Goal: Task Accomplishment & Management: Use online tool/utility

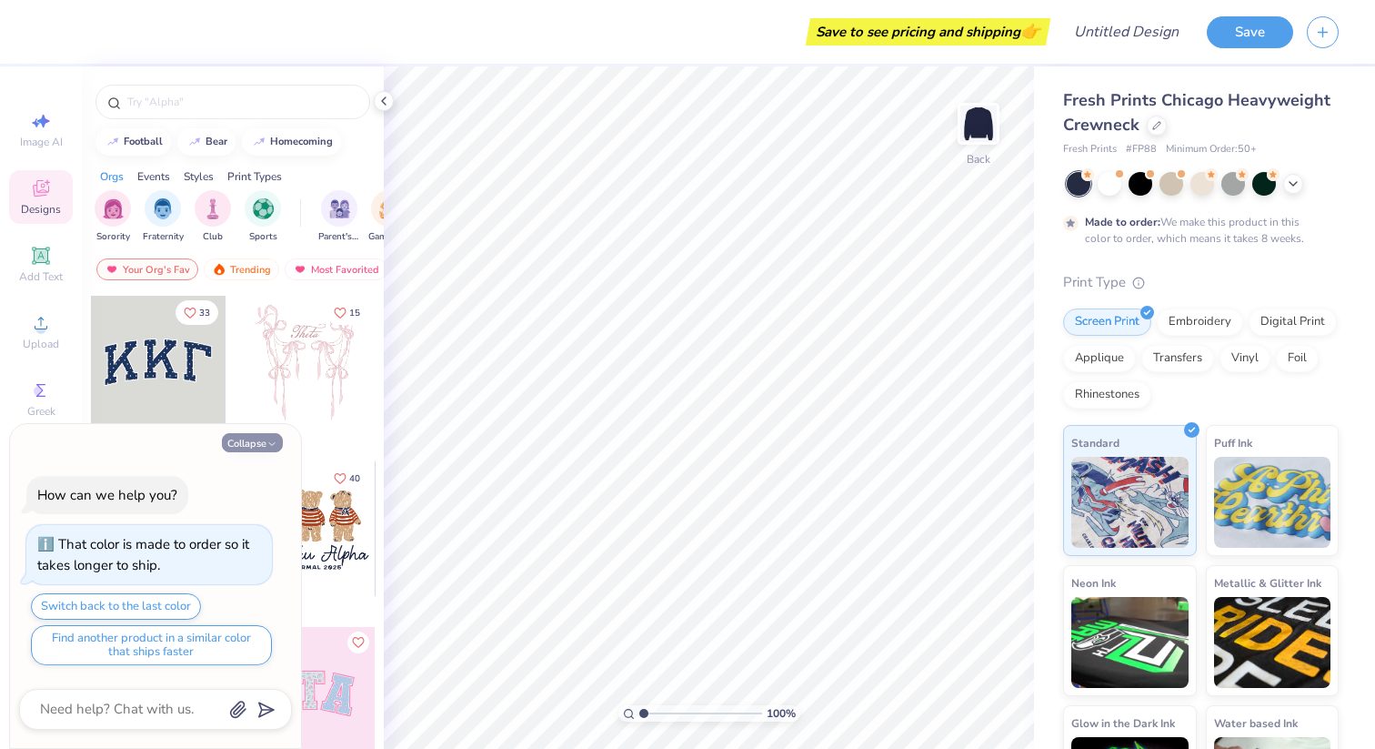
click at [258, 438] on button "Collapse" at bounding box center [252, 442] width 61 height 19
type textarea "x"
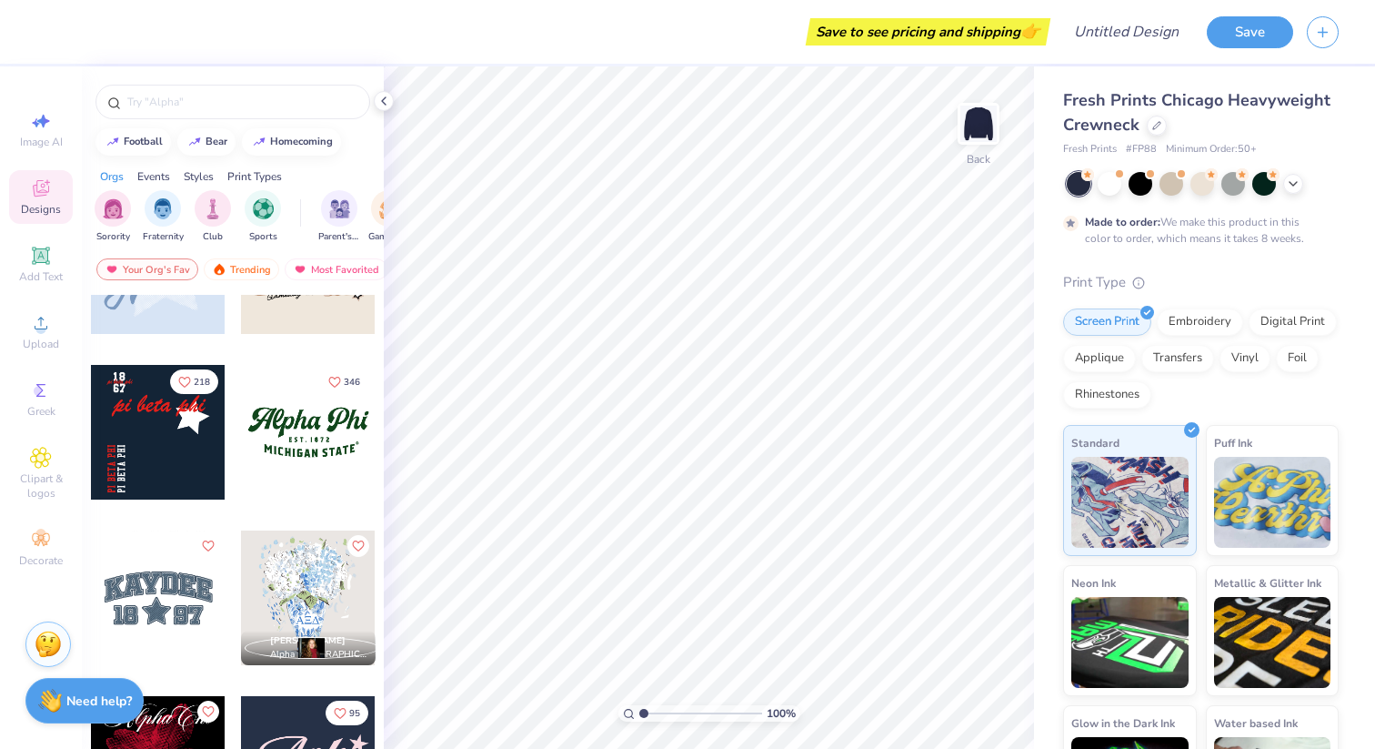
scroll to position [1591, 0]
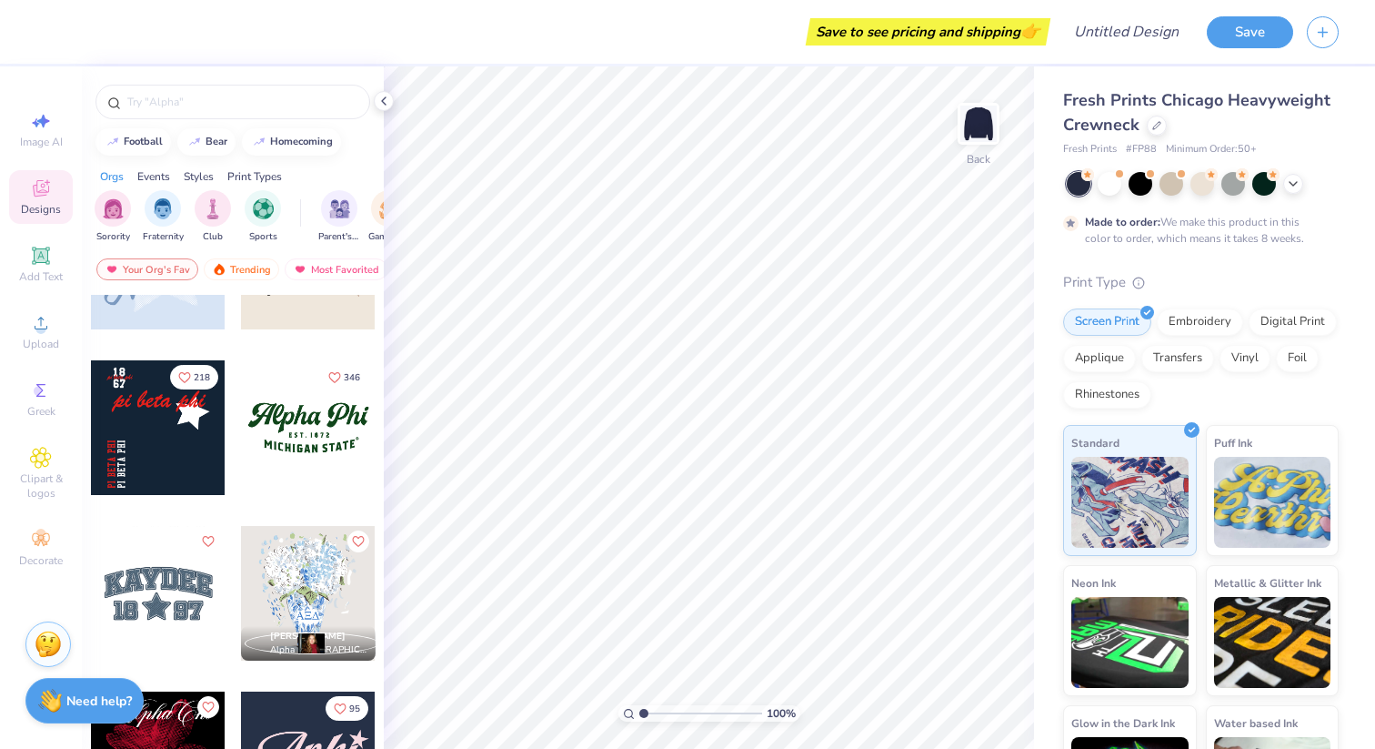
click at [321, 412] on div at bounding box center [308, 427] width 135 height 135
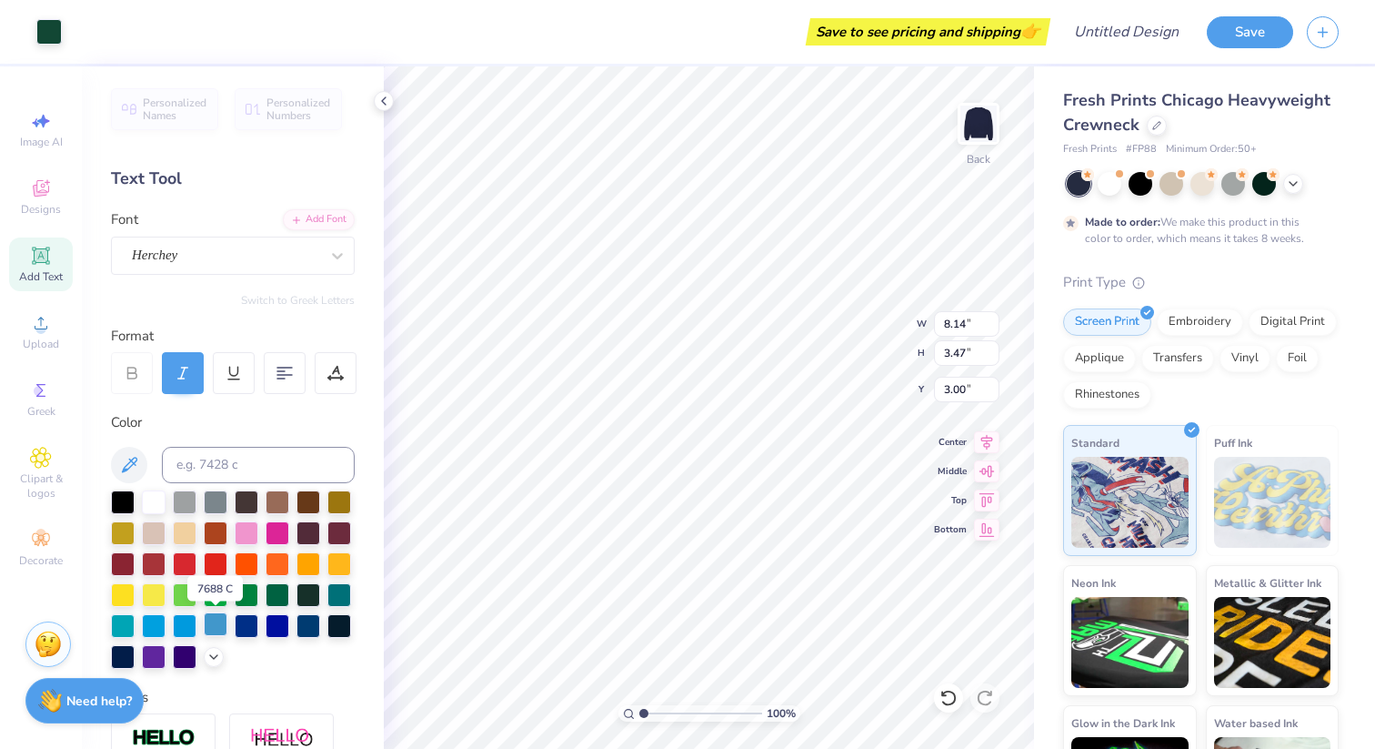
click at [217, 619] on div at bounding box center [216, 624] width 24 height 24
type input "8.30"
type input "3.64"
type input "2.82"
click at [217, 629] on div at bounding box center [216, 624] width 24 height 24
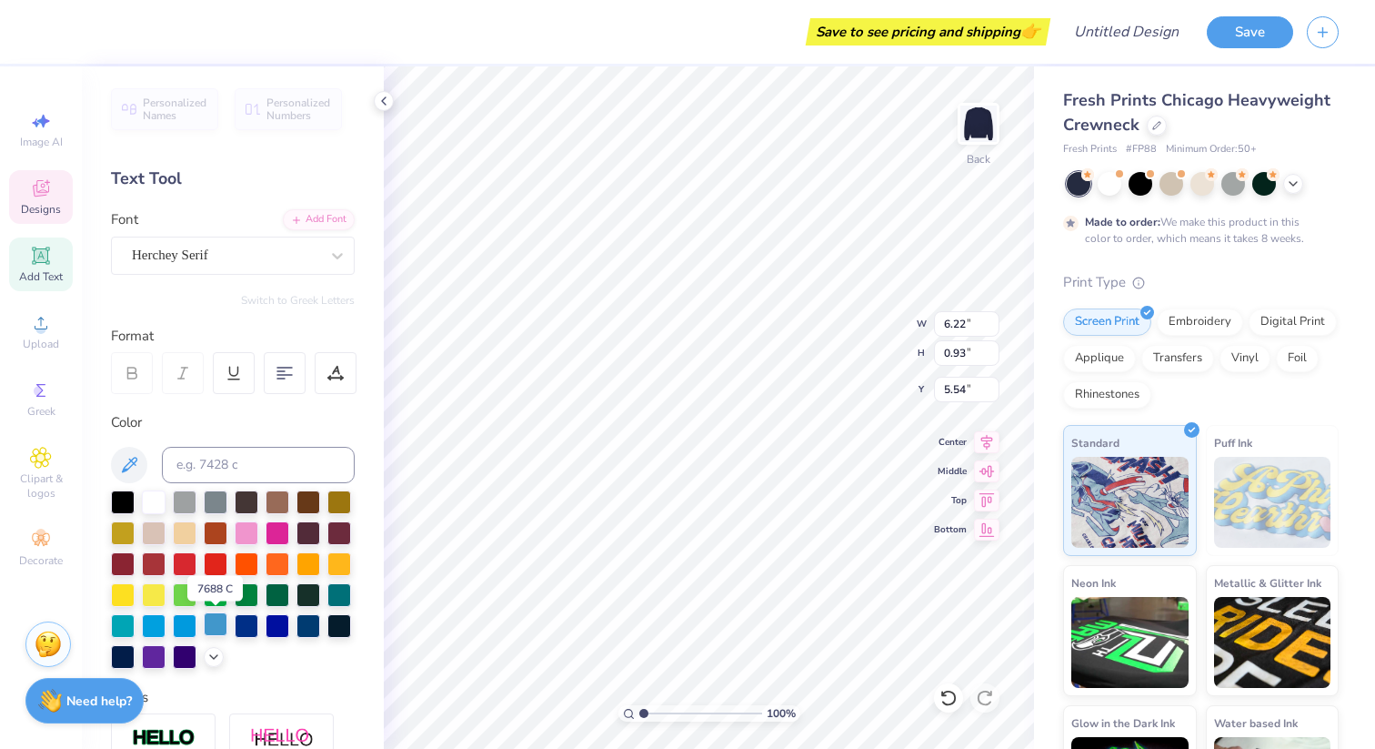
click at [214, 620] on div at bounding box center [216, 624] width 24 height 24
click at [214, 621] on div at bounding box center [216, 624] width 24 height 24
type input "8.30"
type input "2.09"
type input "2.82"
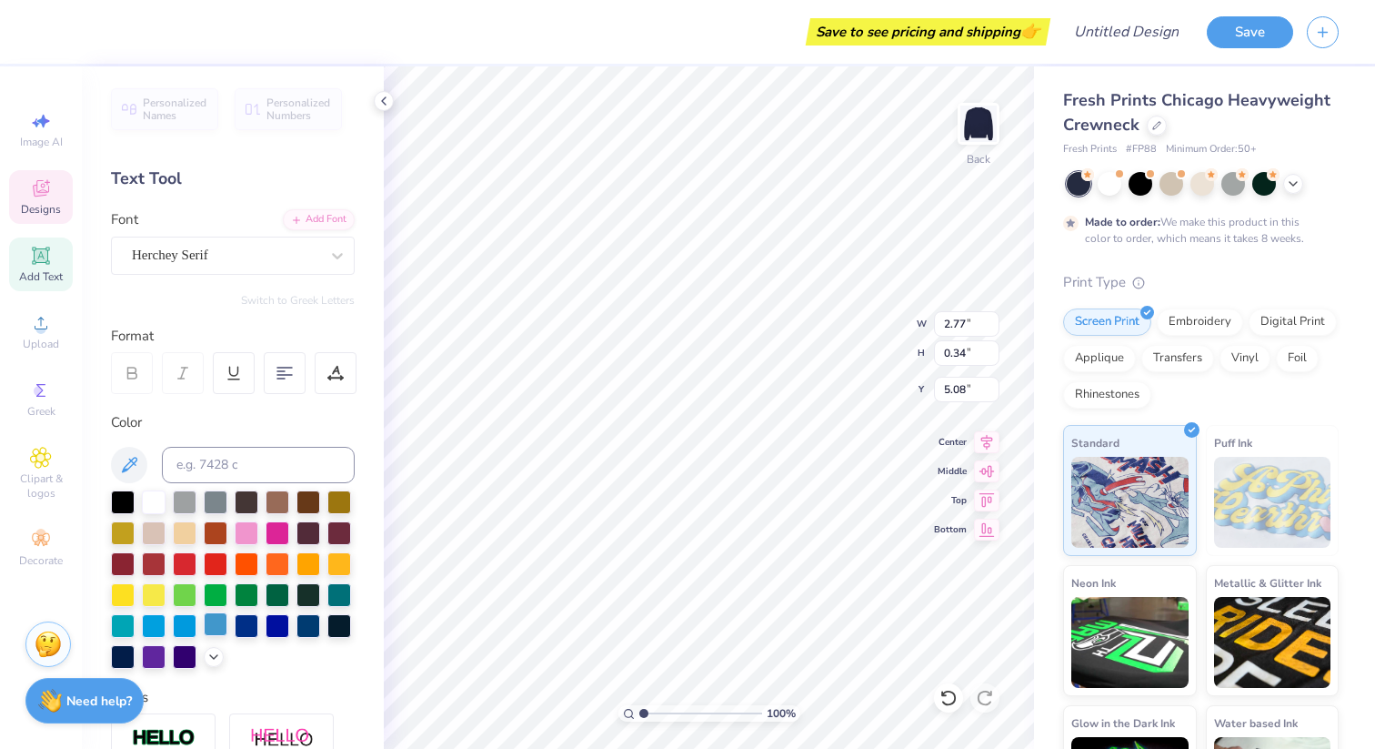
click at [218, 626] on div at bounding box center [216, 624] width 24 height 24
type input "2.76"
type input "0.33"
type input "5.12"
type input "8.30"
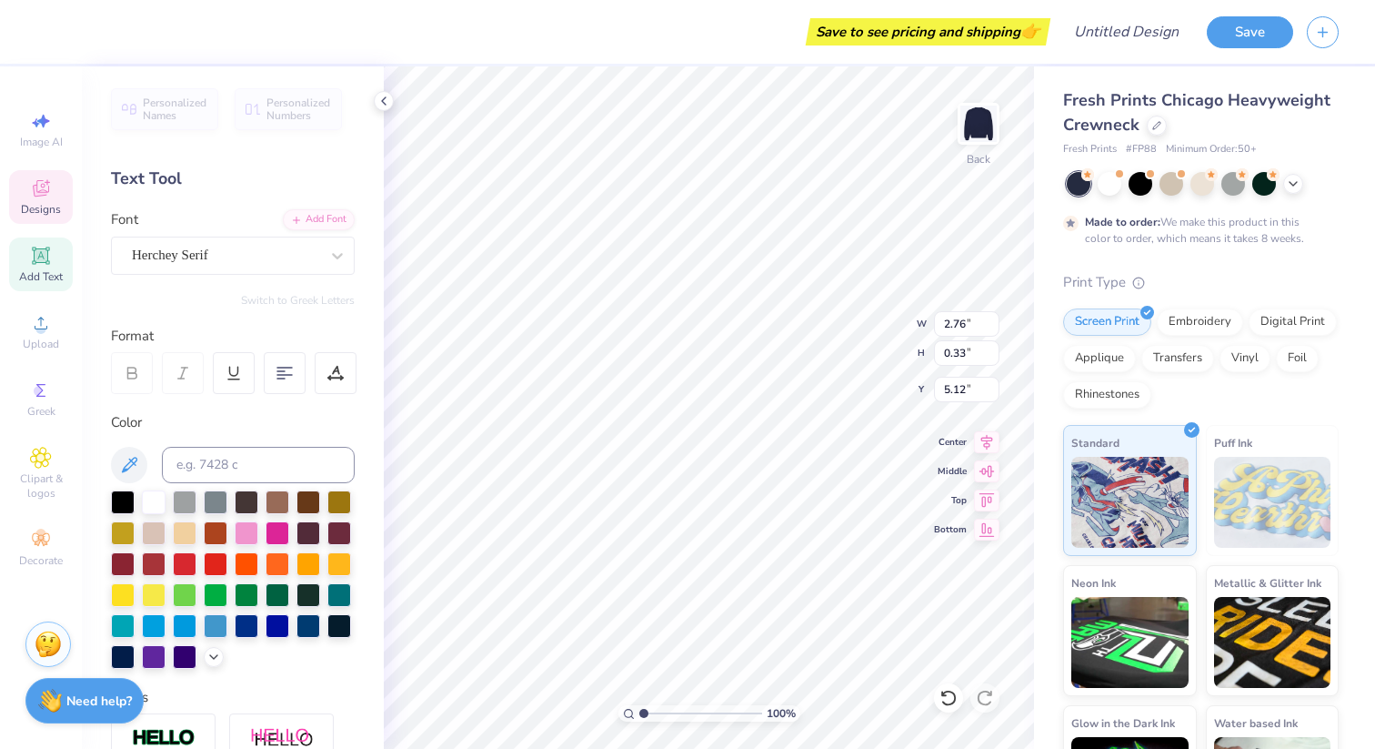
type input "2.09"
type input "3.00"
type textarea "E"
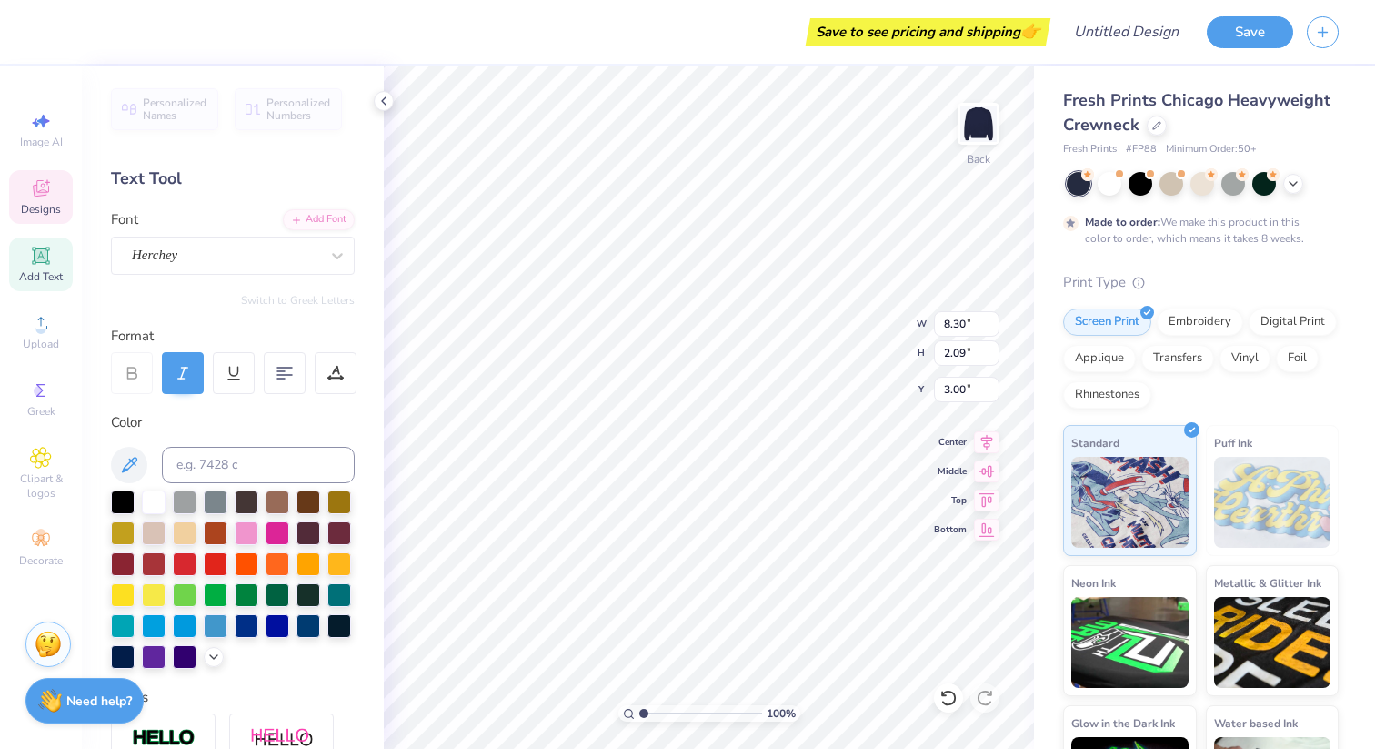
type textarea "Zeta Tau Alpha"
type textarea "E S T . 1 8 98"
type input "6.22"
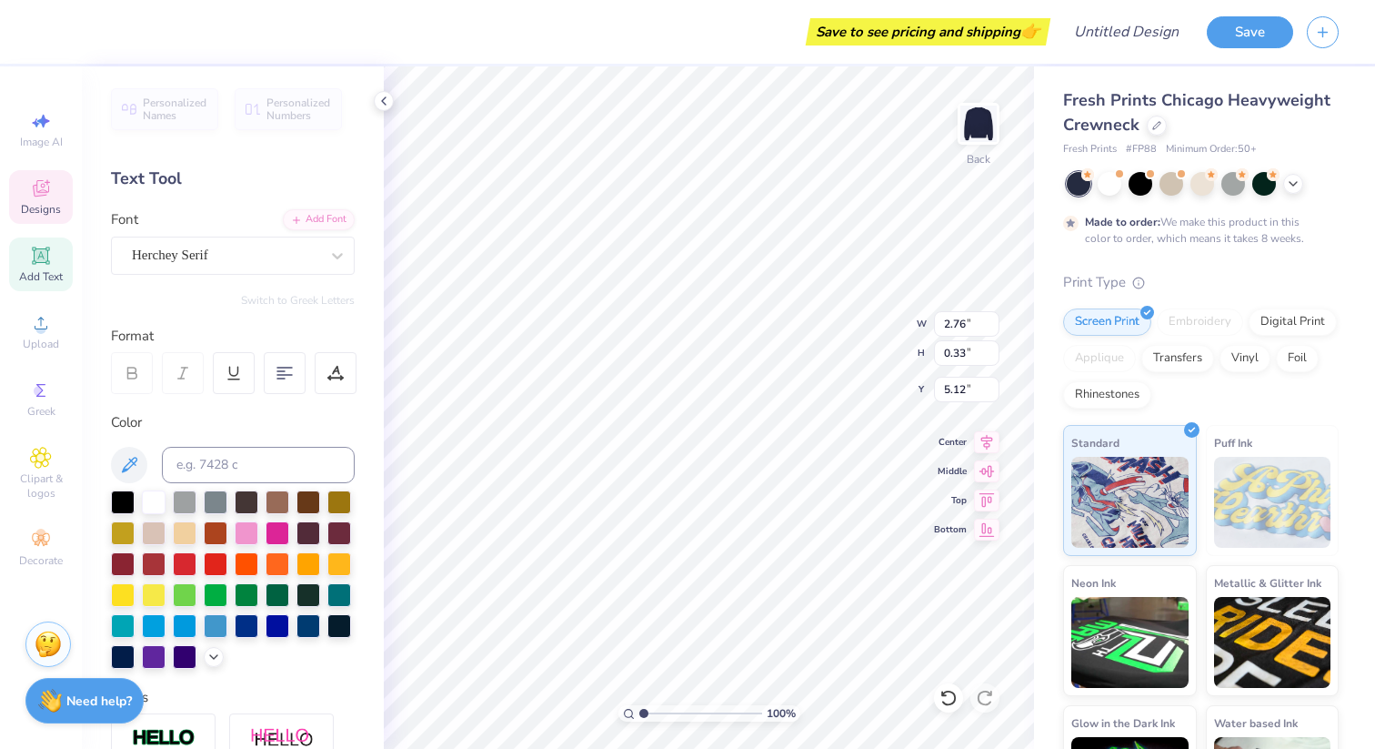
type input "0.93"
type input "5.50"
type textarea "M"
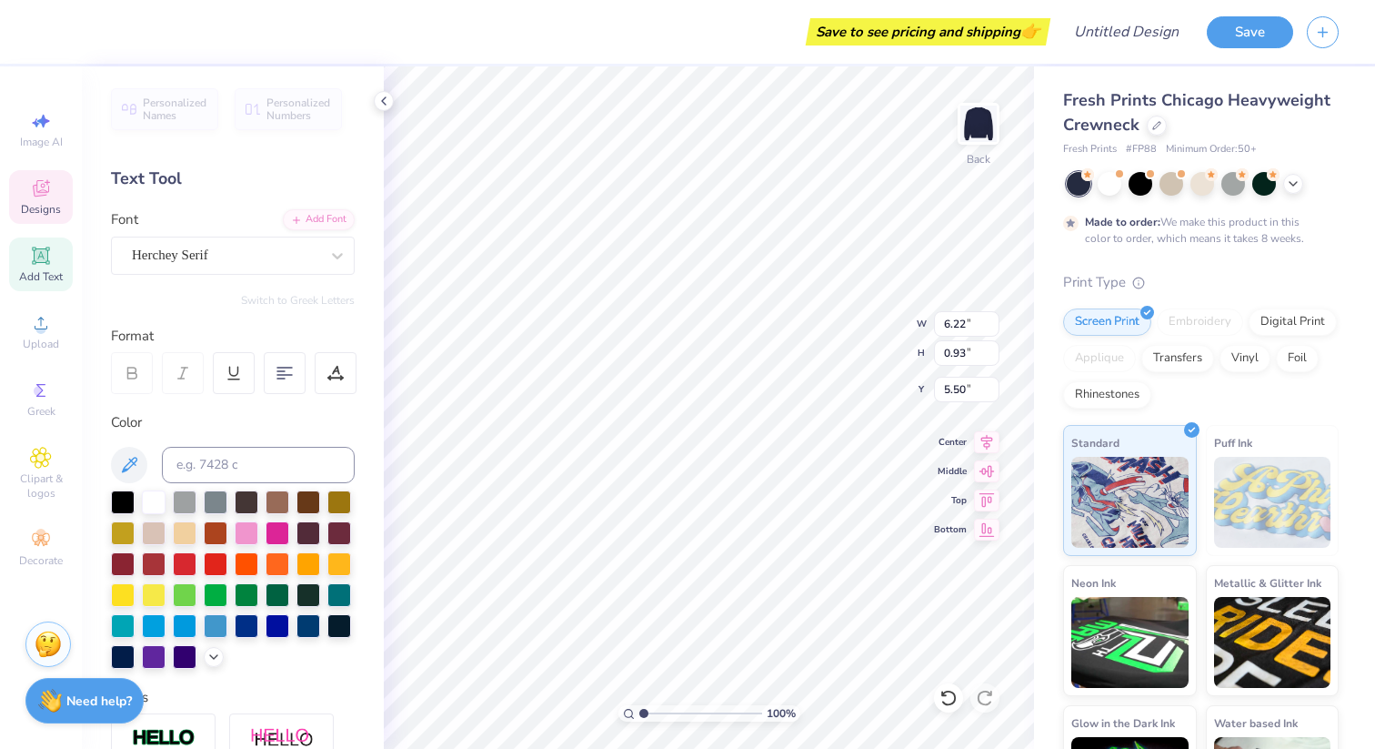
type textarea "[US_STATE] Tech"
type input "8.74"
type input "1.52"
type input "4.75"
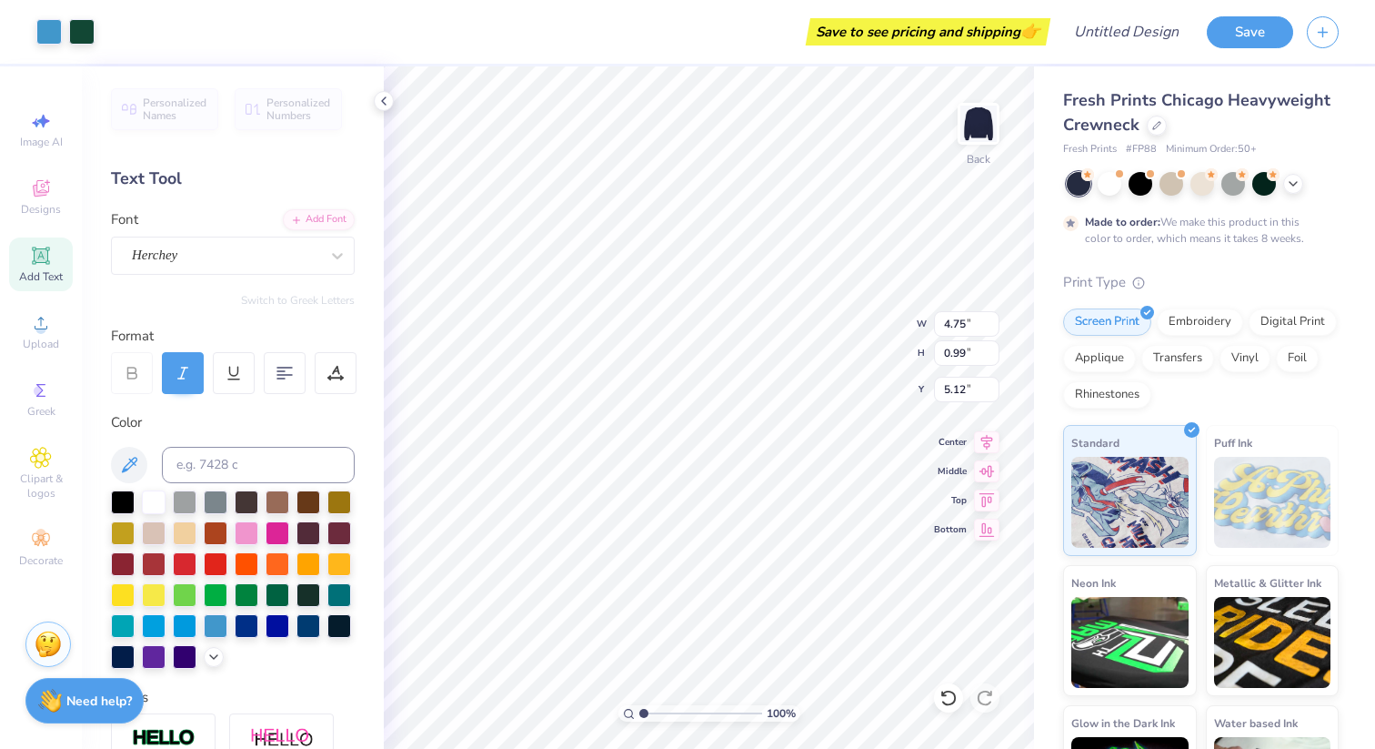
type input "0.99"
type input "4.52"
click at [157, 501] on div at bounding box center [154, 500] width 24 height 24
click at [158, 492] on div at bounding box center [154, 500] width 24 height 24
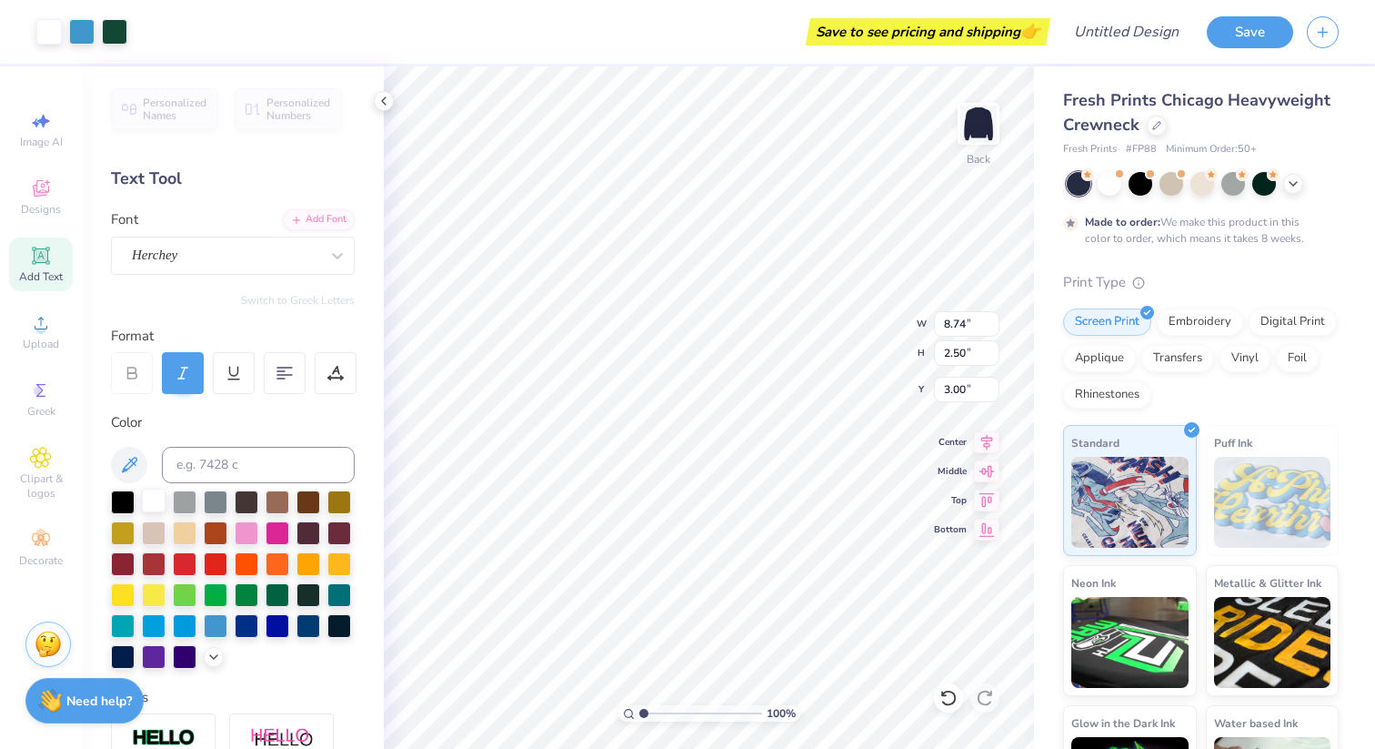
click at [150, 499] on div at bounding box center [154, 500] width 24 height 24
click at [40, 185] on icon at bounding box center [41, 188] width 22 height 22
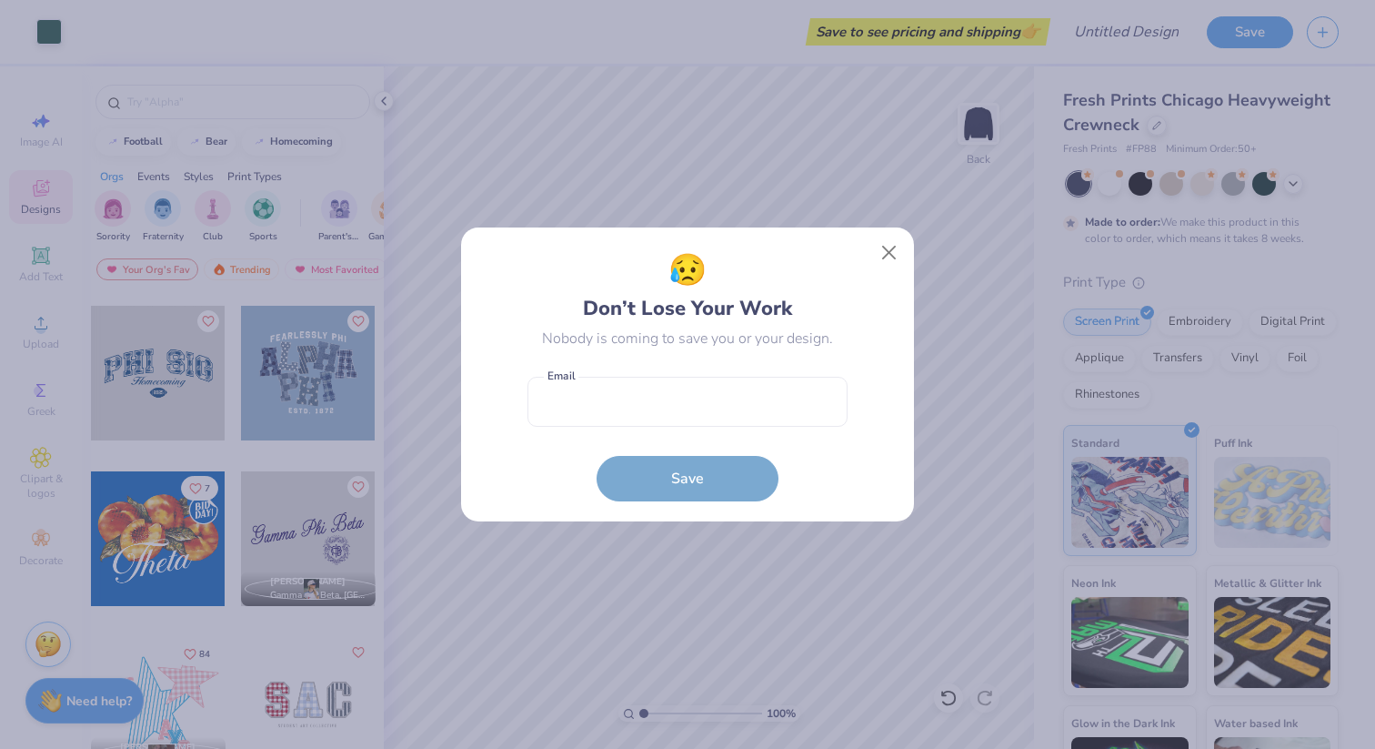
scroll to position [999, 0]
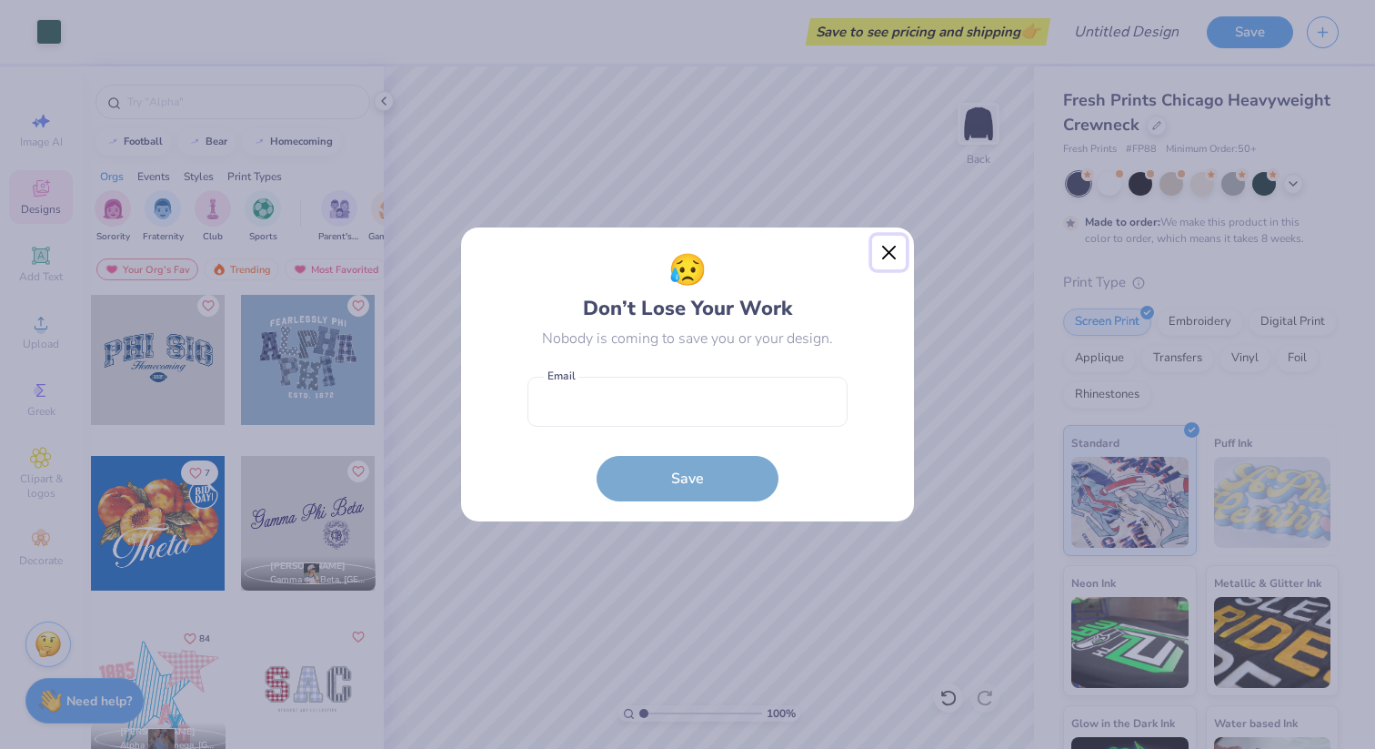
click at [891, 247] on button "Close" at bounding box center [889, 253] width 35 height 35
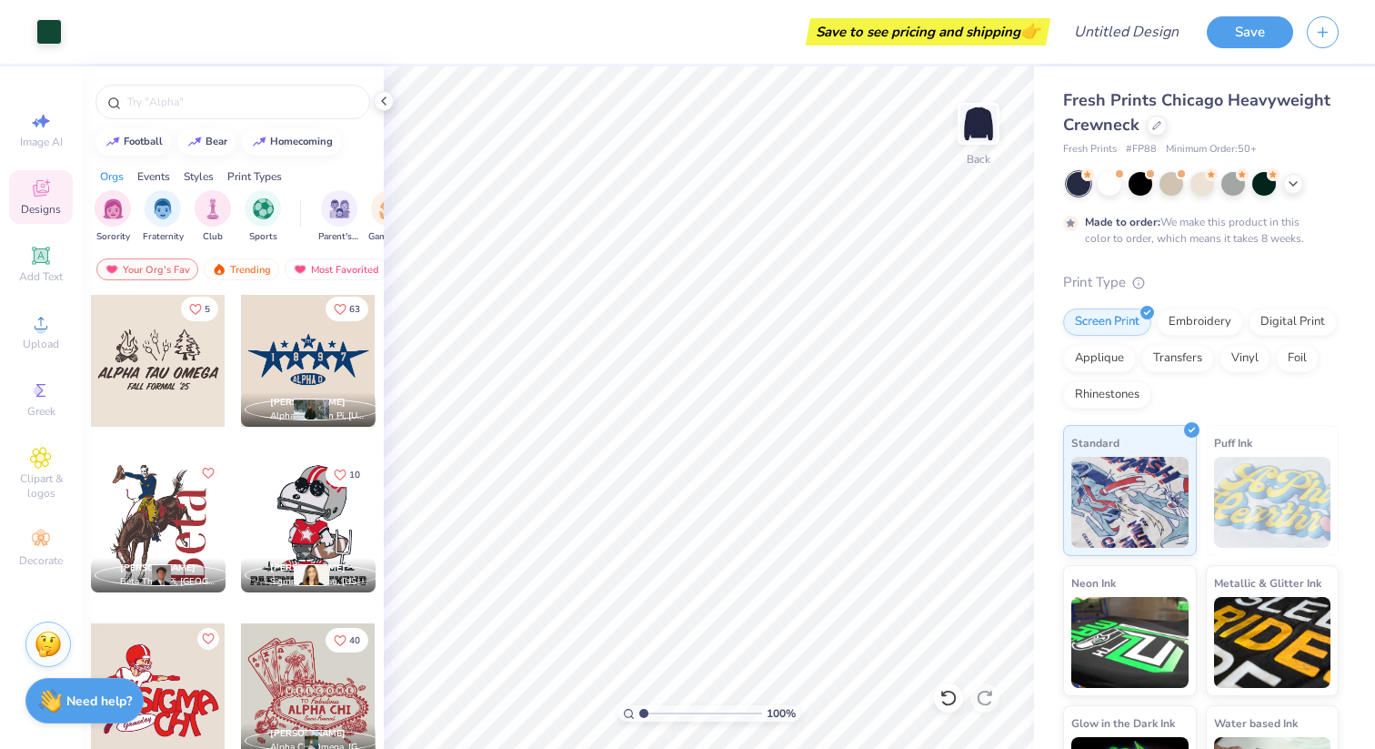
scroll to position [11098, 0]
click at [307, 369] on div at bounding box center [308, 357] width 135 height 135
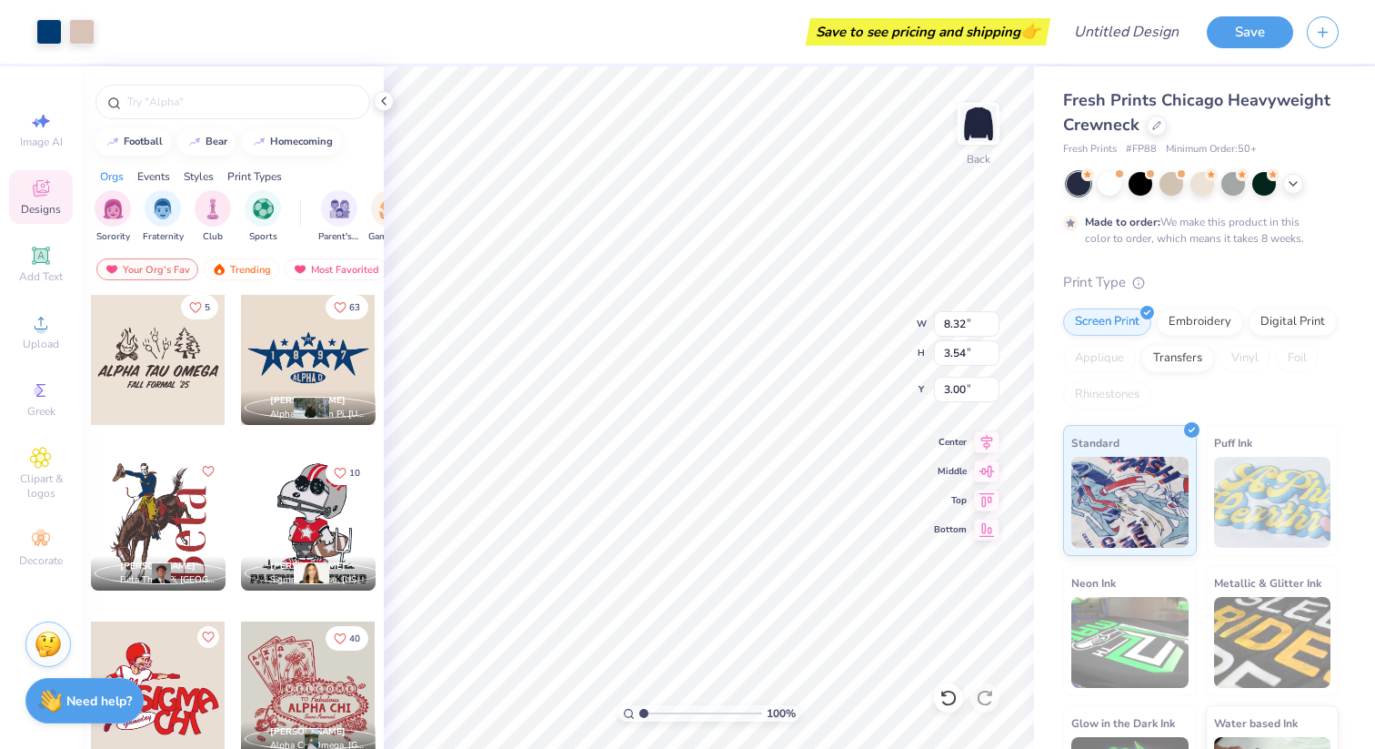
type input "8.32"
type input "3.54"
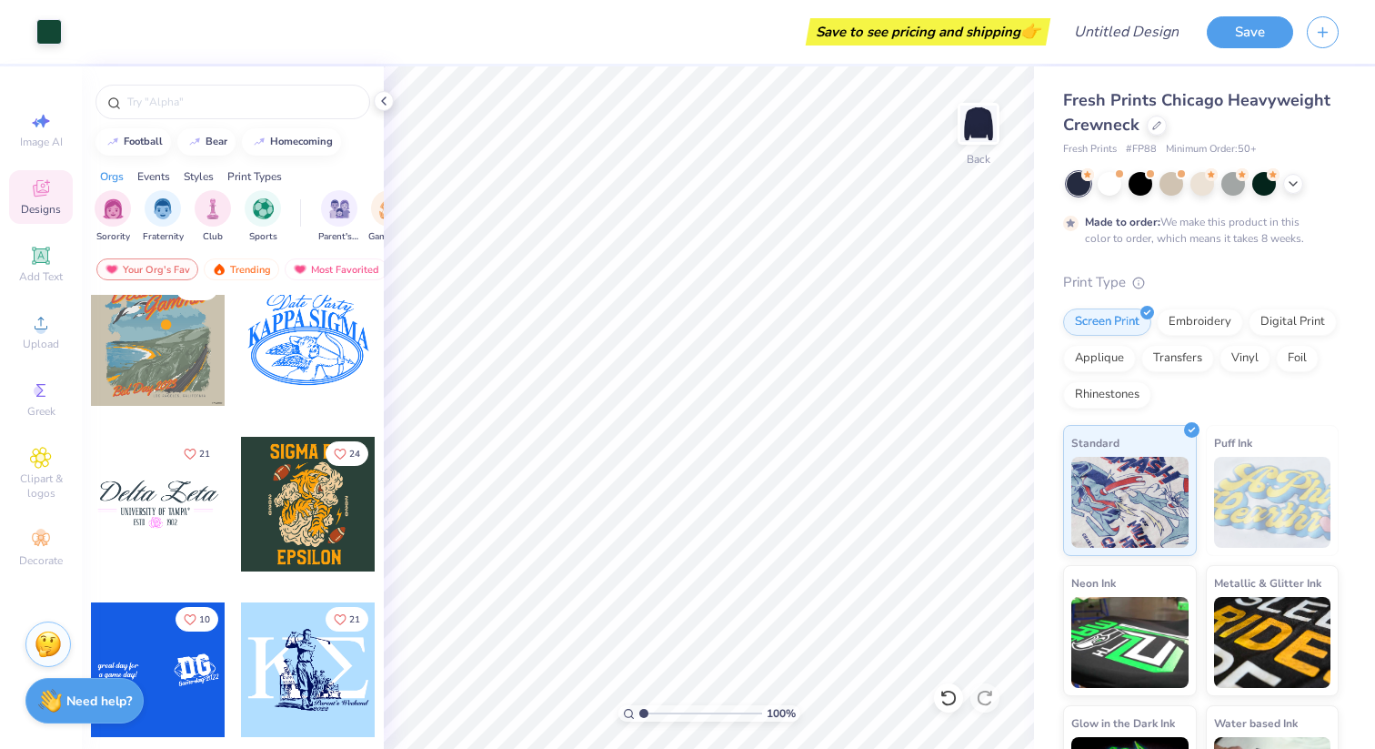
scroll to position [12279, 0]
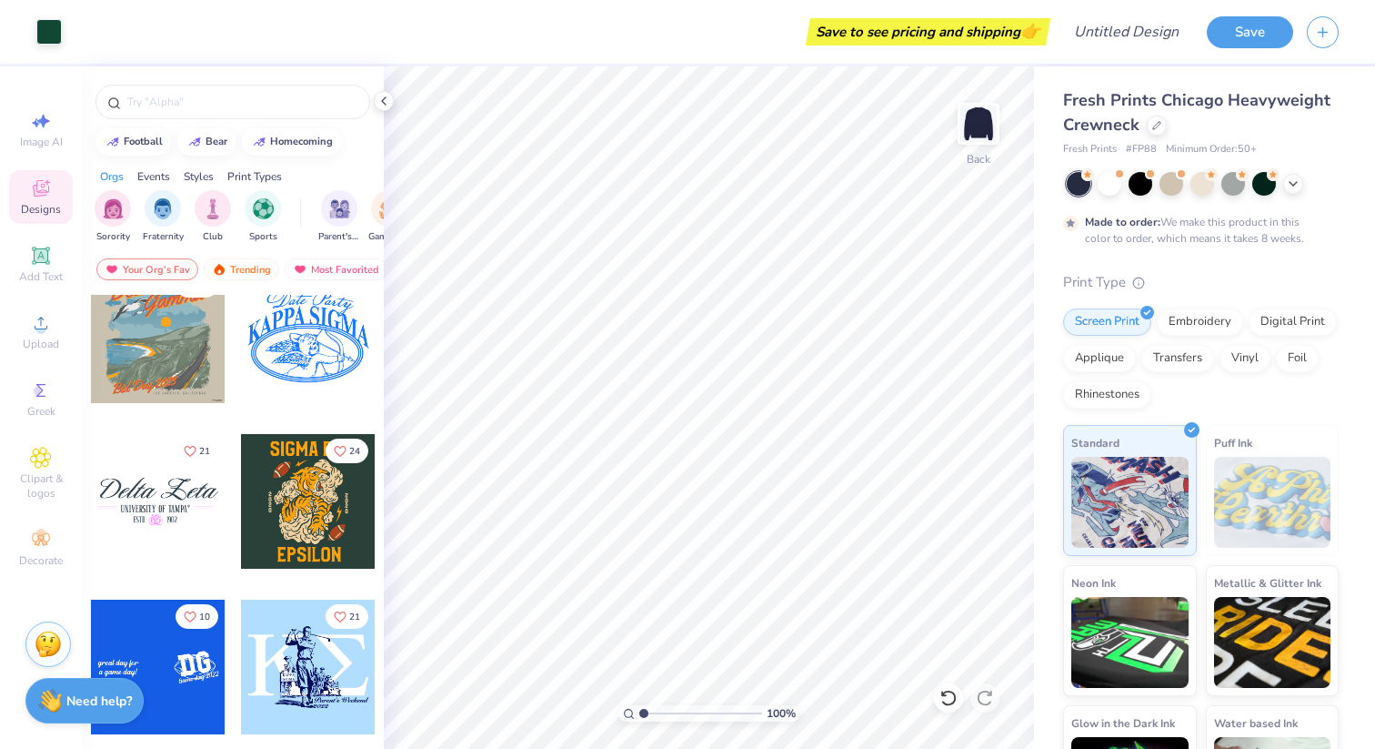
click at [176, 507] on div at bounding box center [158, 501] width 135 height 135
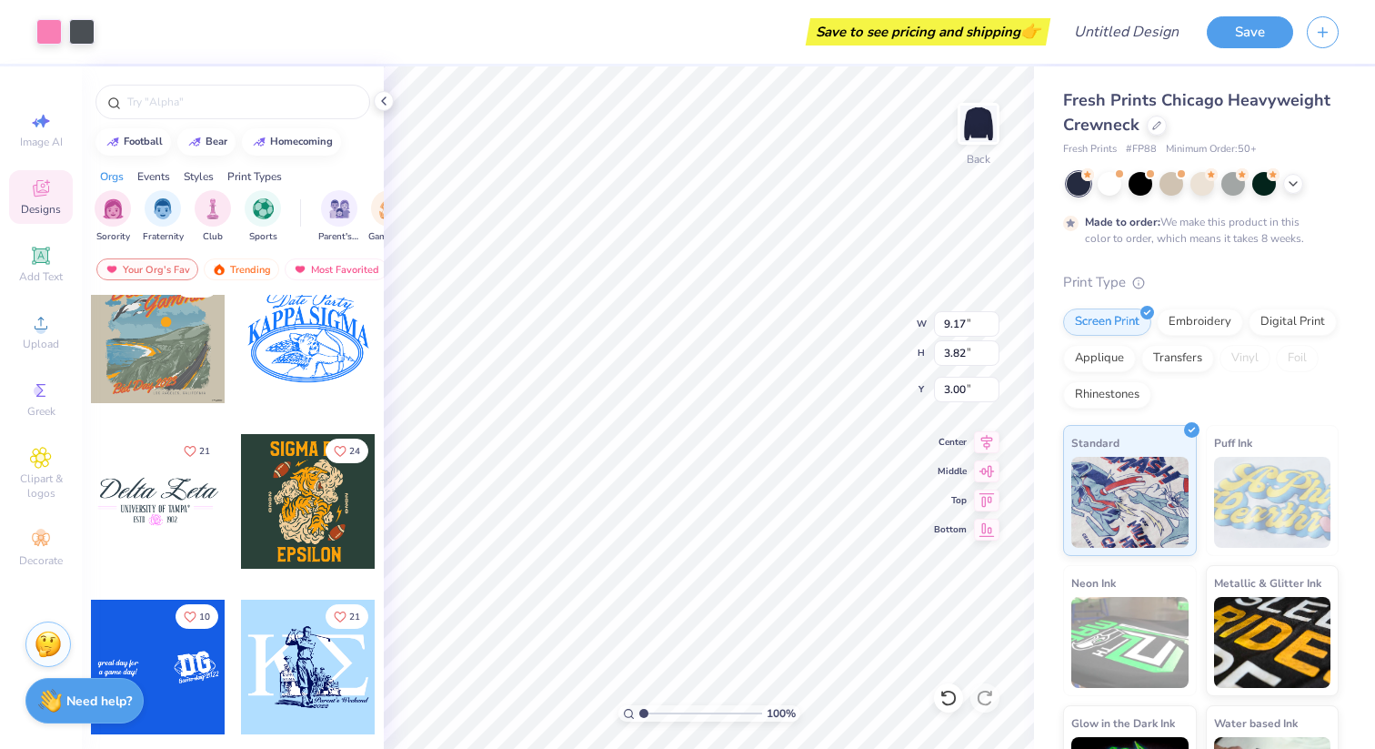
type input "9.17"
type input "3.82"
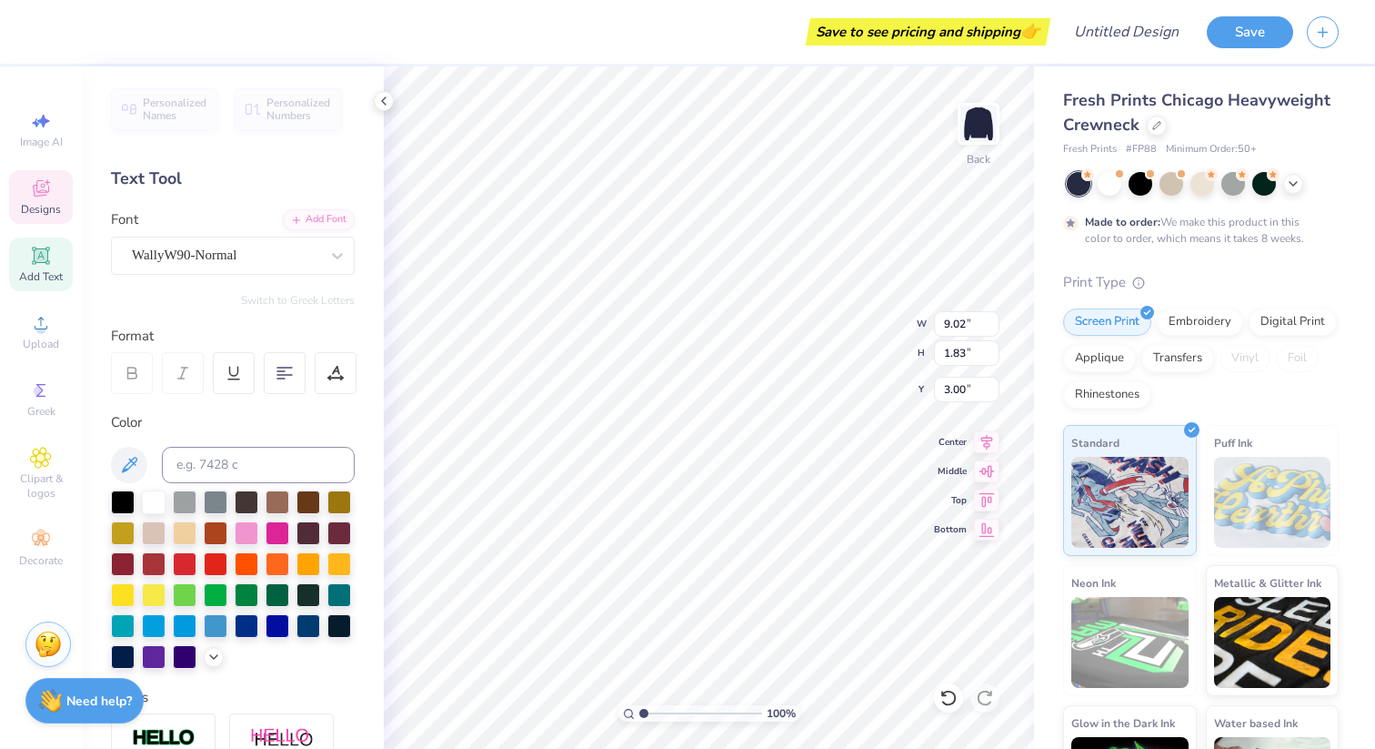
scroll to position [0, 0]
type textarea "D"
type textarea "Zeta Tau Alpha"
type input "5.32"
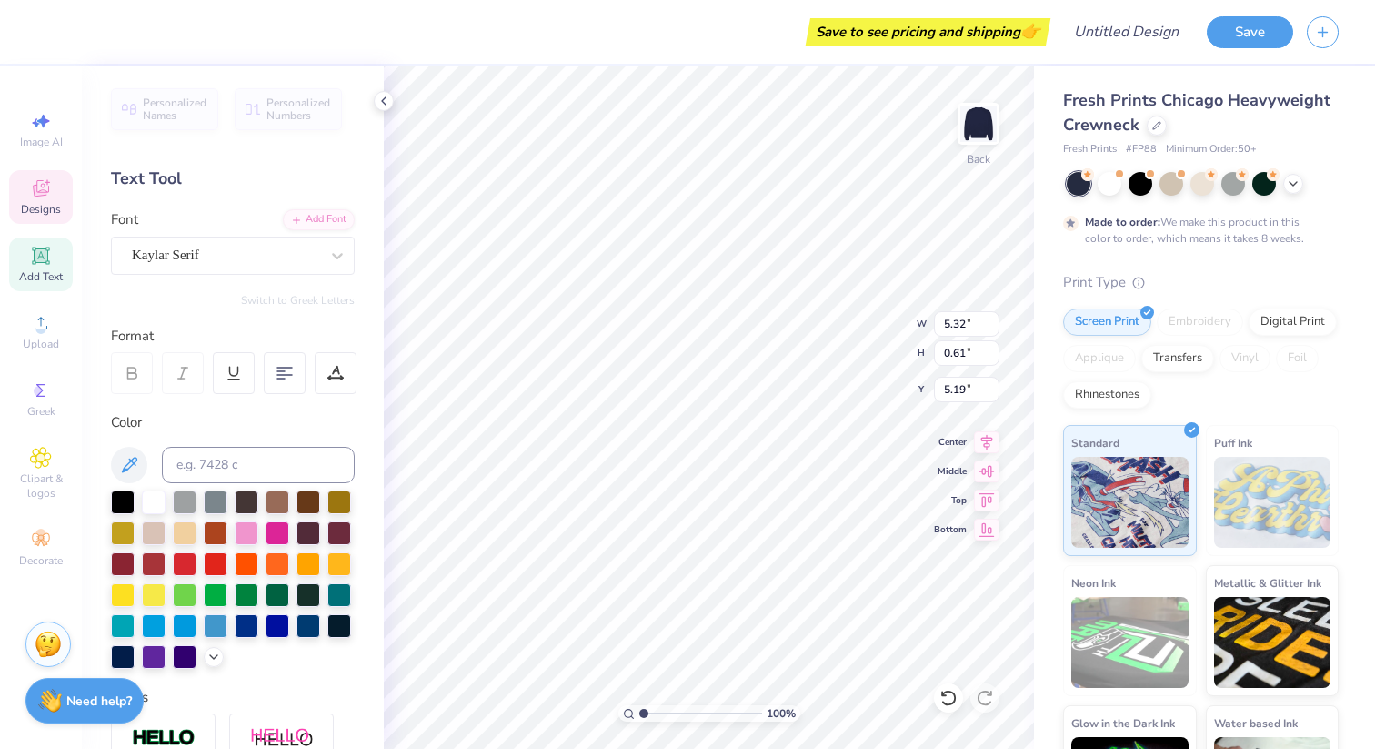
type input "0.61"
type input "5.19"
type textarea "[US_STATE] tech"
type input "5.35"
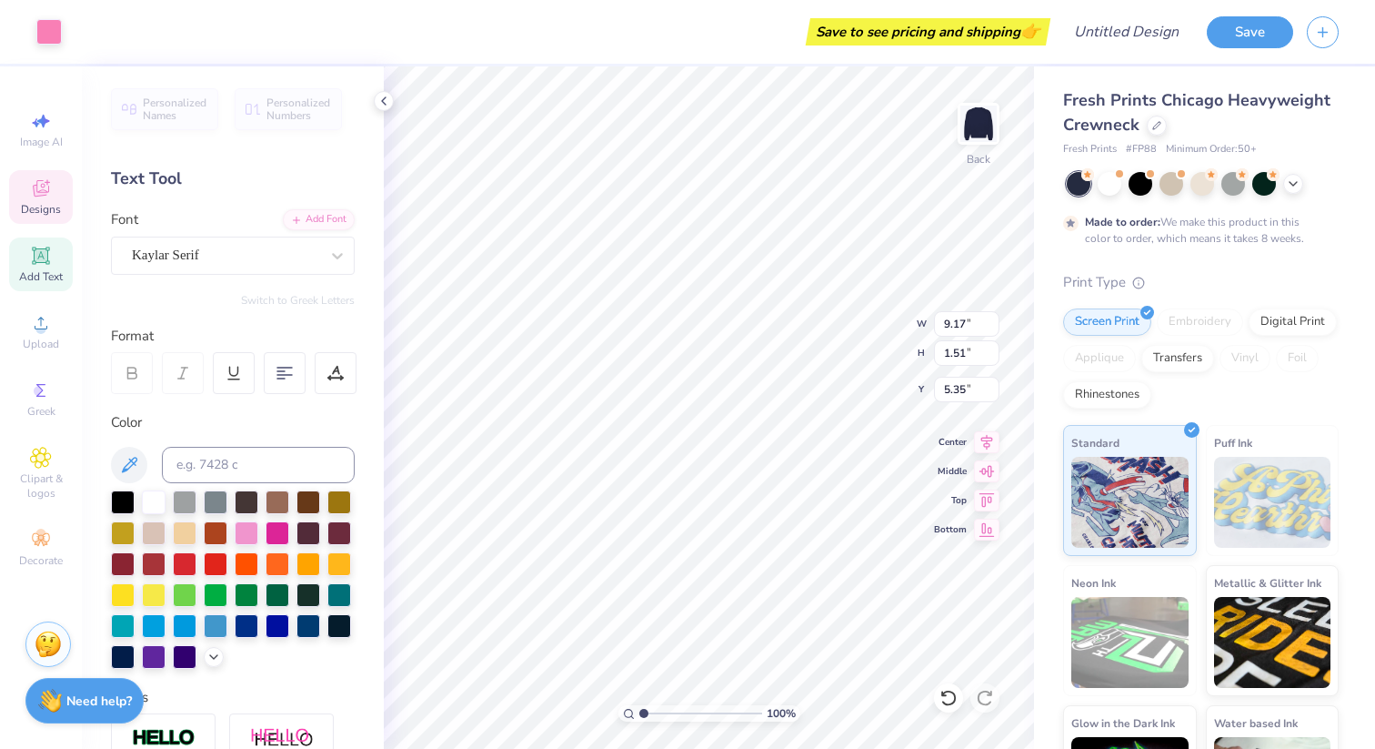
type input "7.81"
type input "1.28"
type input "5.33"
type input "7.81"
type input "1.28"
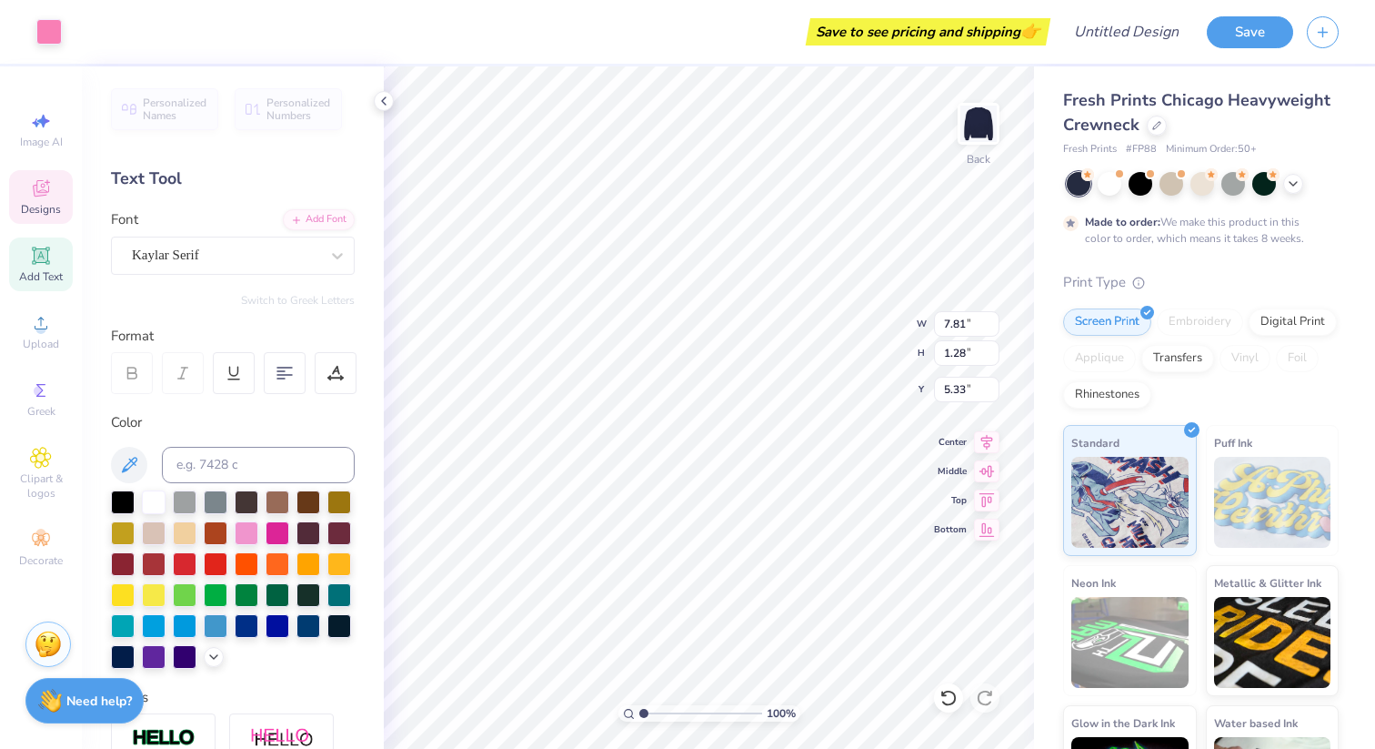
type input "5.33"
type input "3.46"
type input "0.51"
type input "6.10"
type input "3.52"
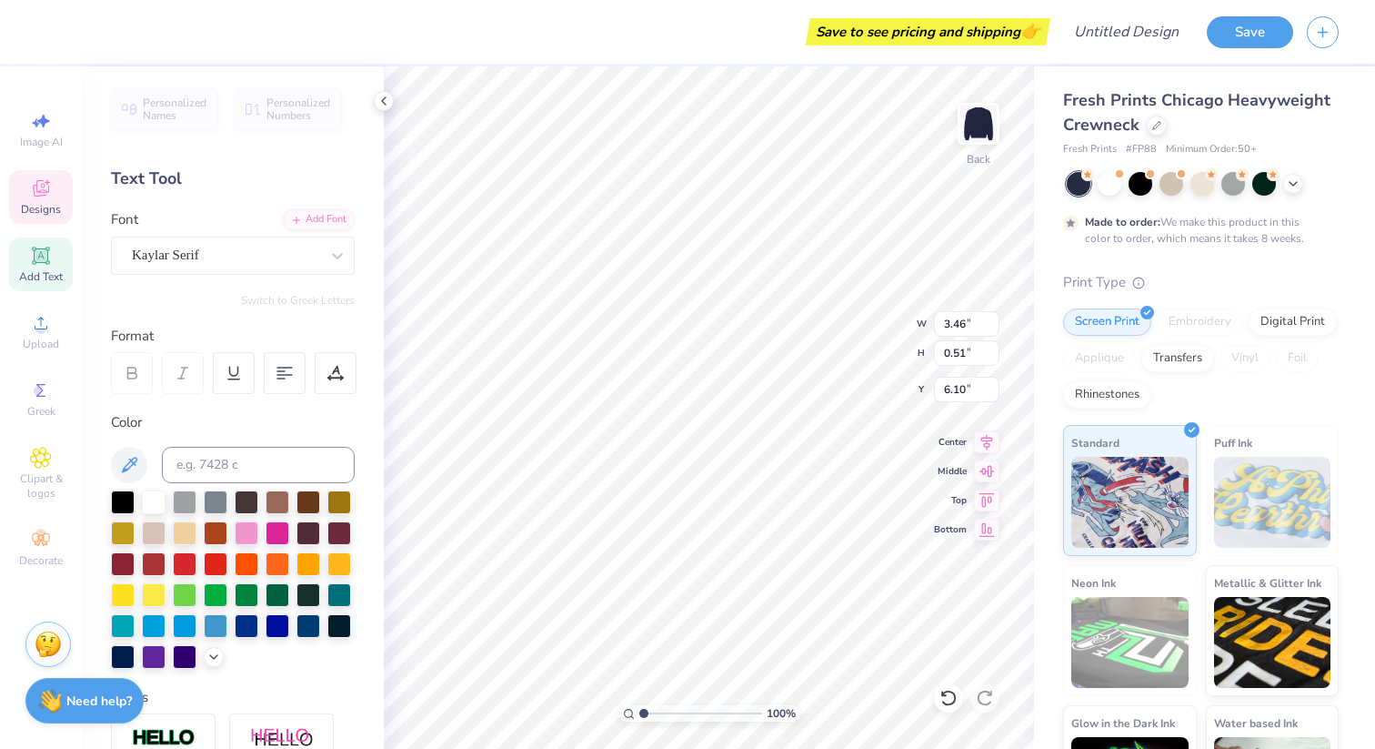
type input "0.59"
type input "5.27"
type input "3.46"
type input "0.51"
type input "6.94"
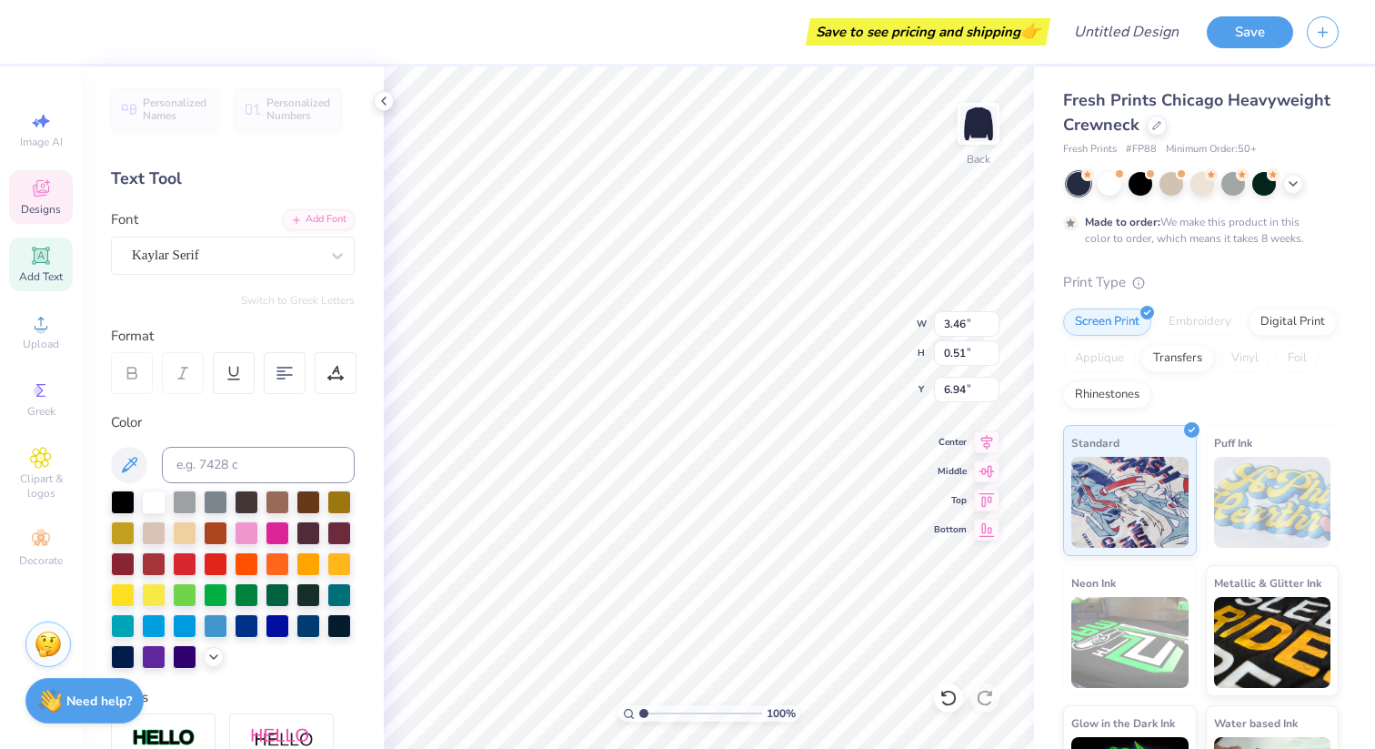
type input "7.81"
type input "1.28"
type input "9.22"
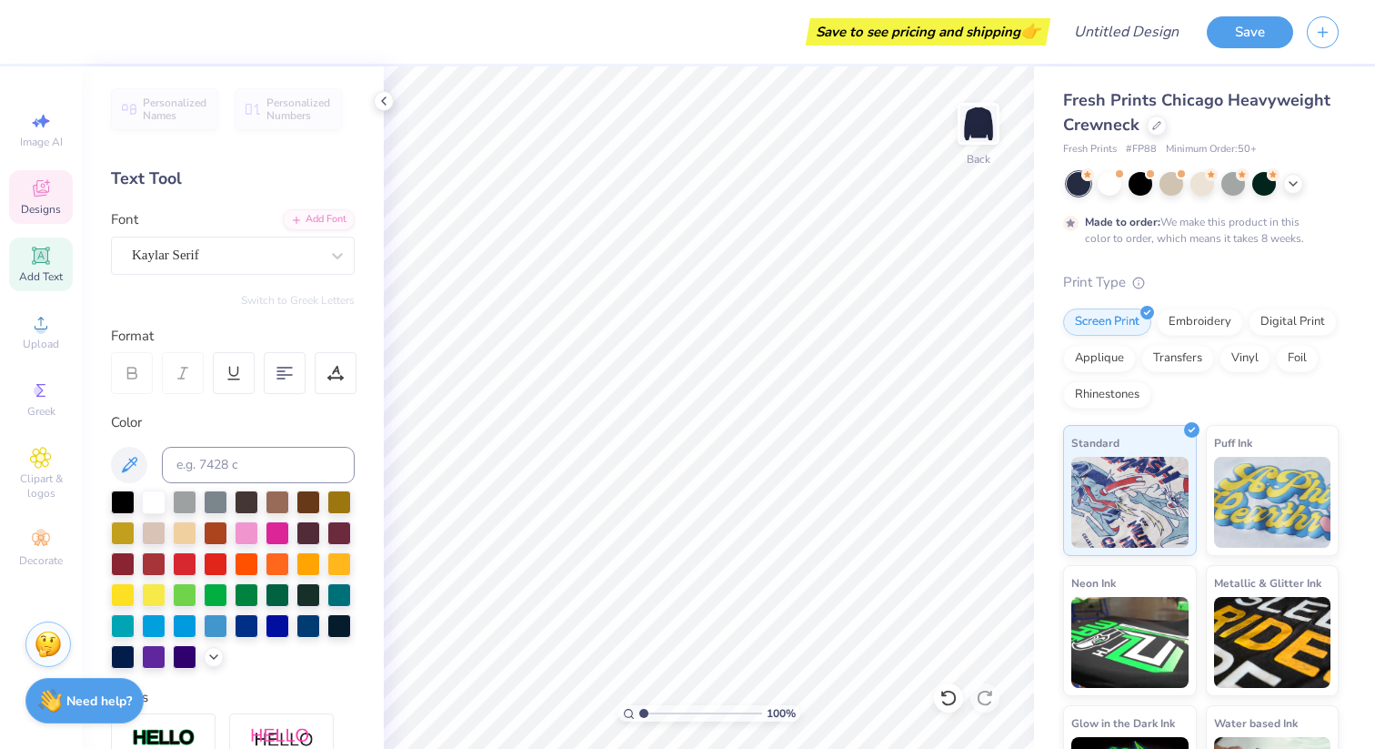
click at [55, 190] on div "Designs" at bounding box center [41, 197] width 64 height 54
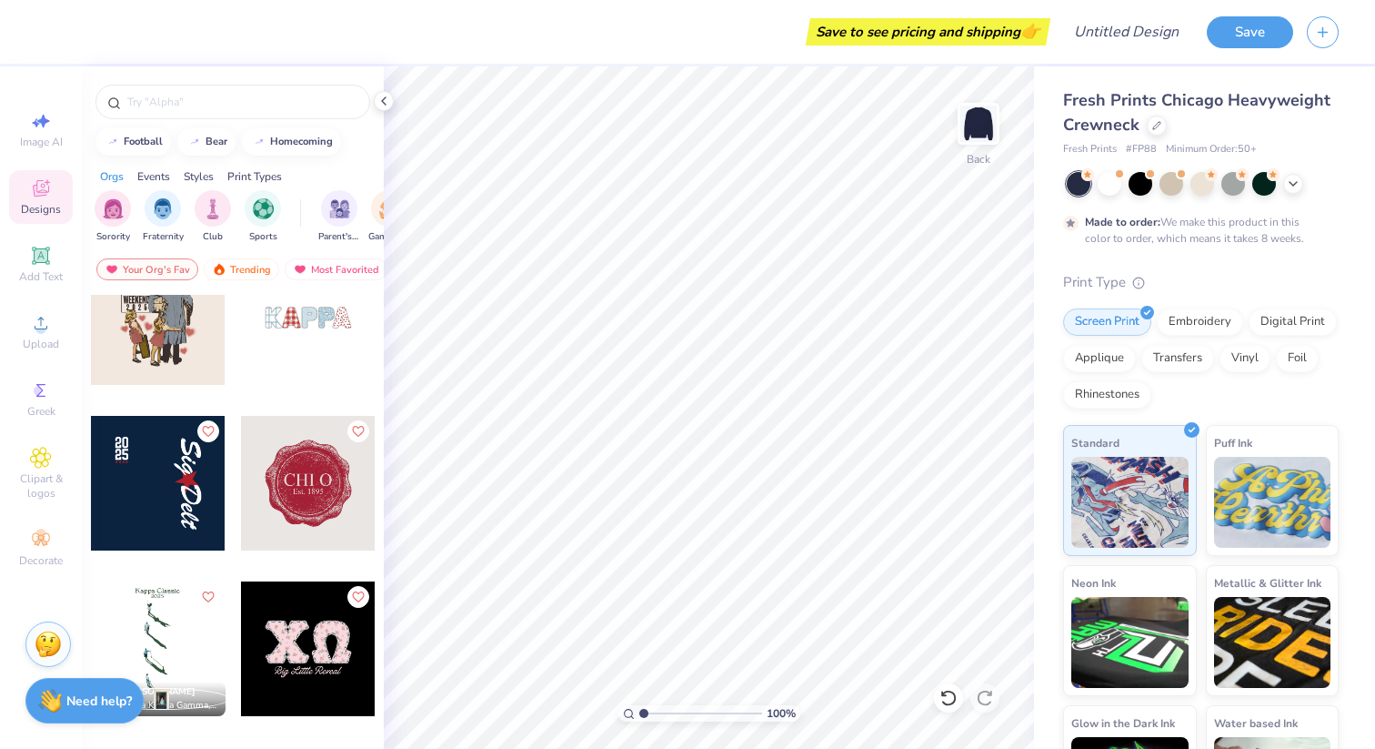
scroll to position [13128, 0]
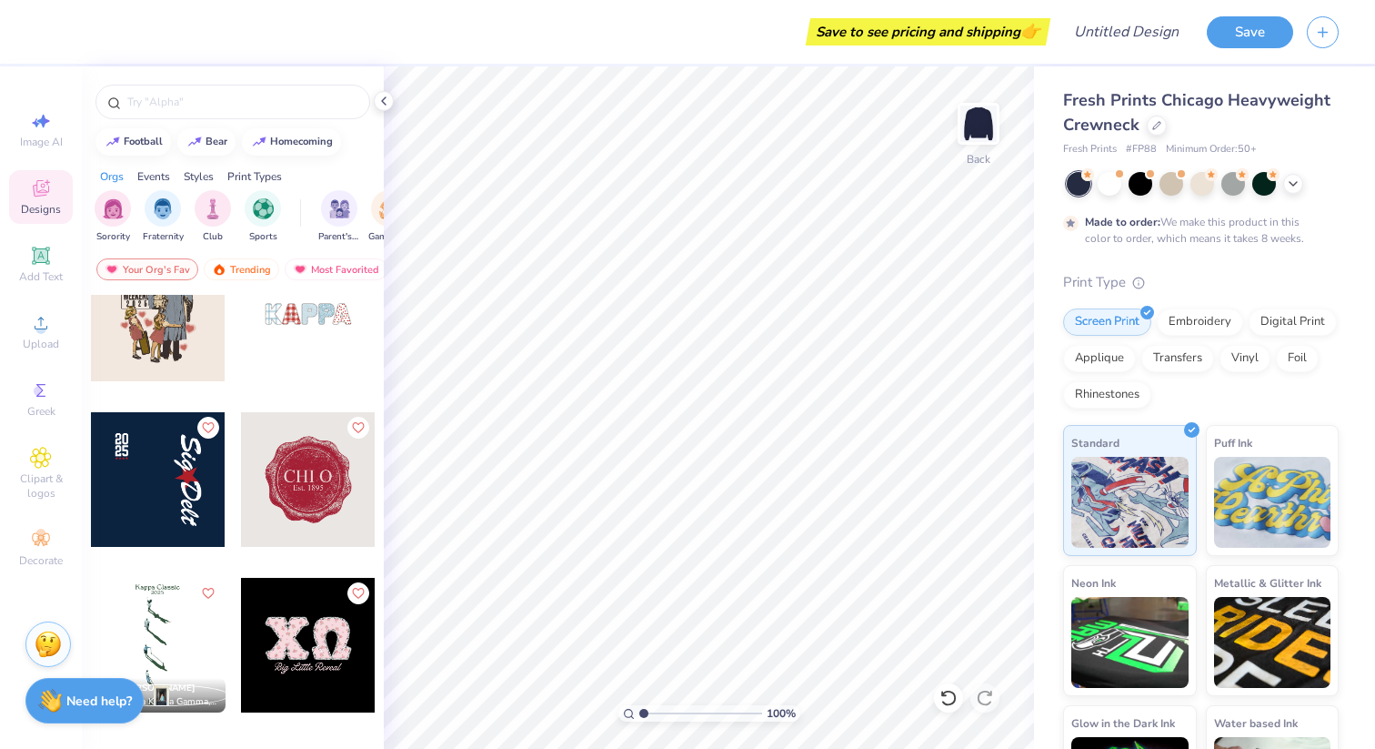
click at [166, 502] on div at bounding box center [158, 479] width 135 height 135
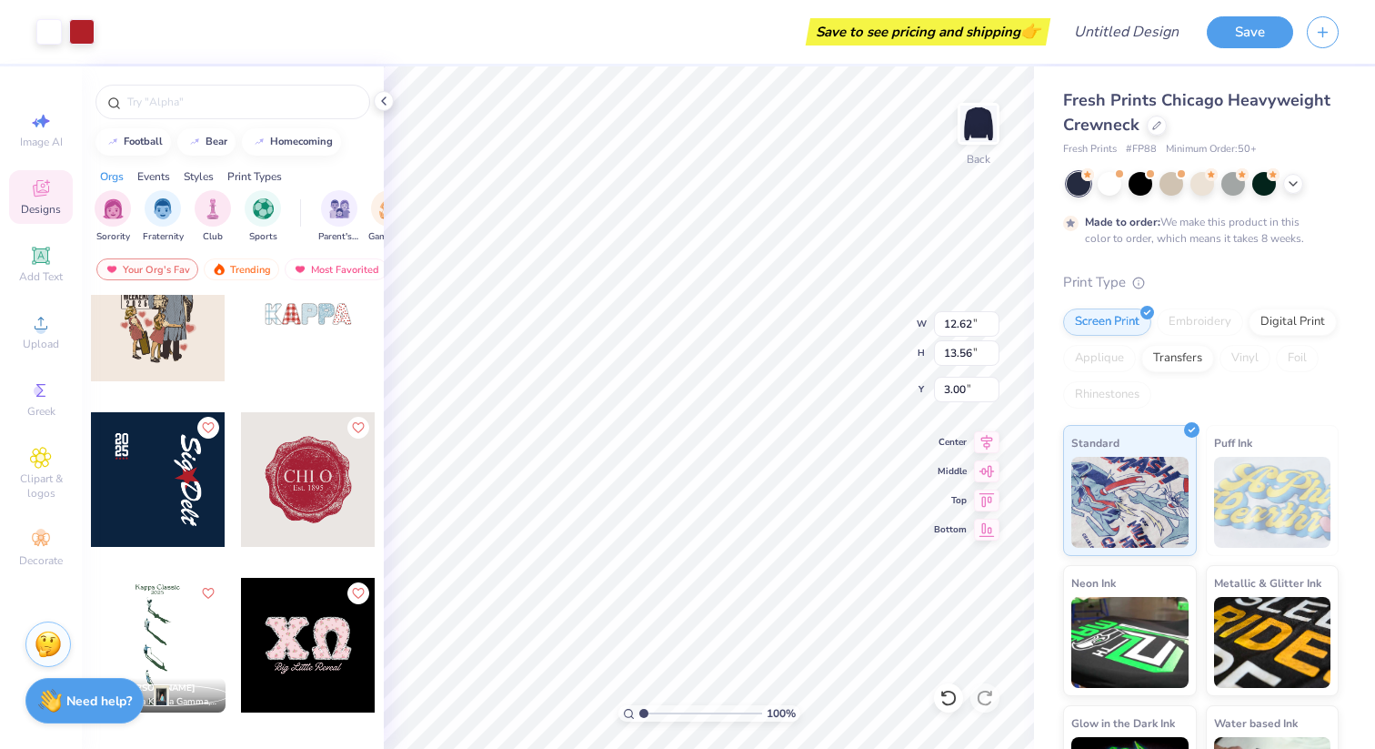
type input "12.62"
type input "13.56"
type input "1.92"
type input "1.63"
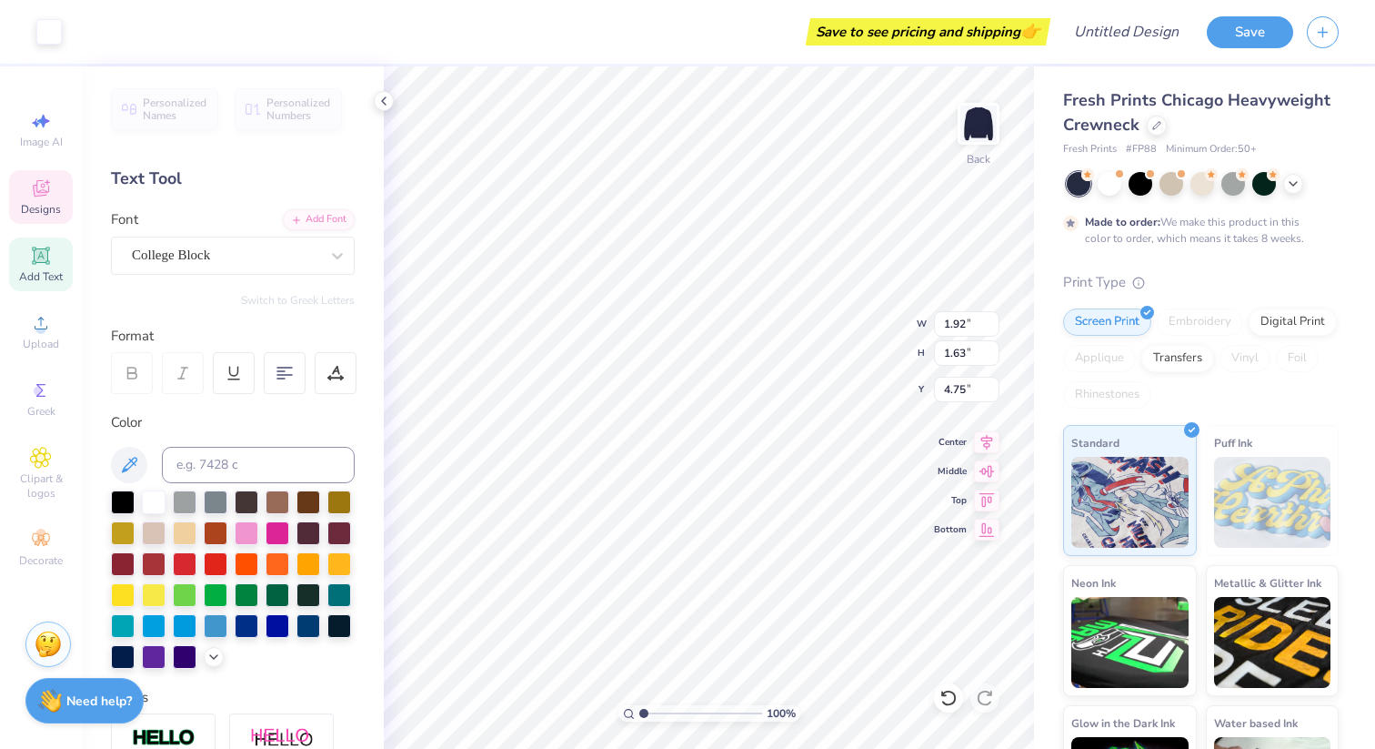
type input "4.81"
type textarea "98"
type input "3.00"
type textarea "19"
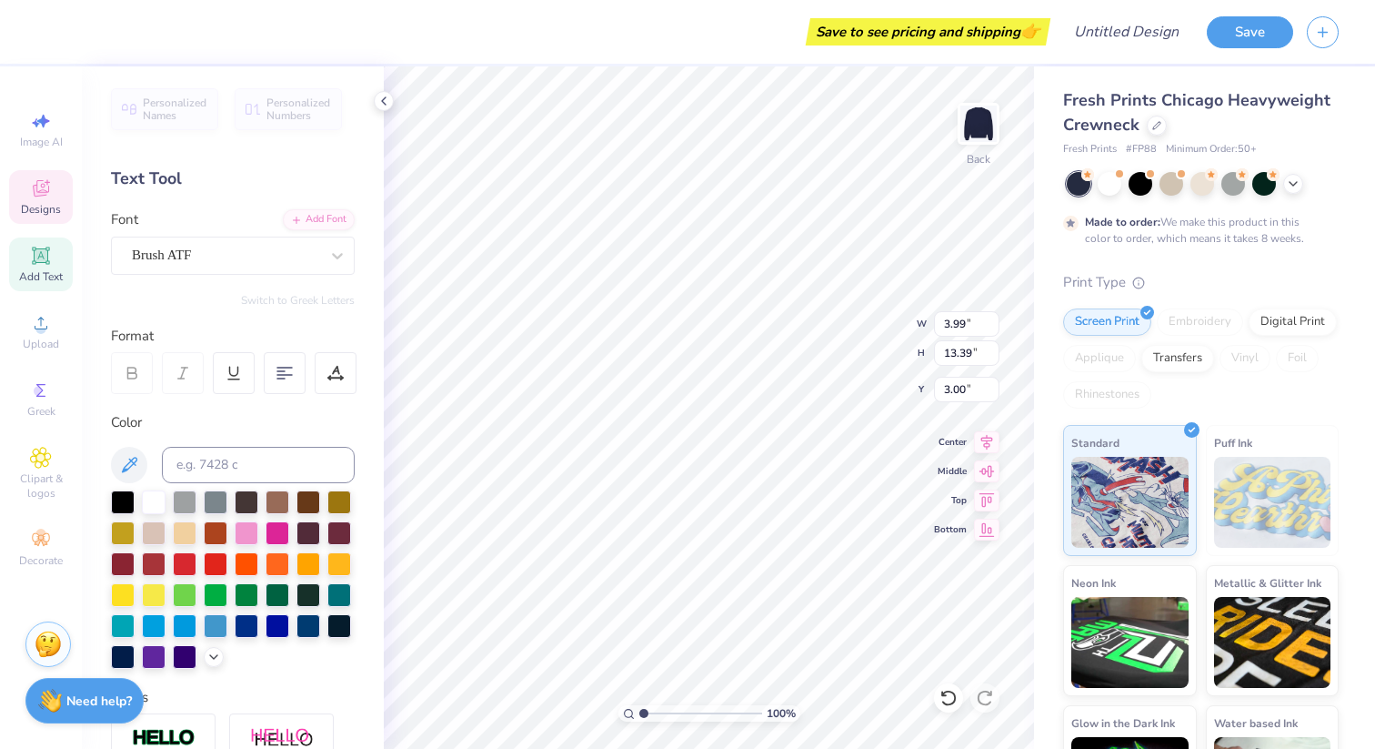
type textarea "zeta tau alpha"
type input "2.97"
type input "16.18"
type input "3.81"
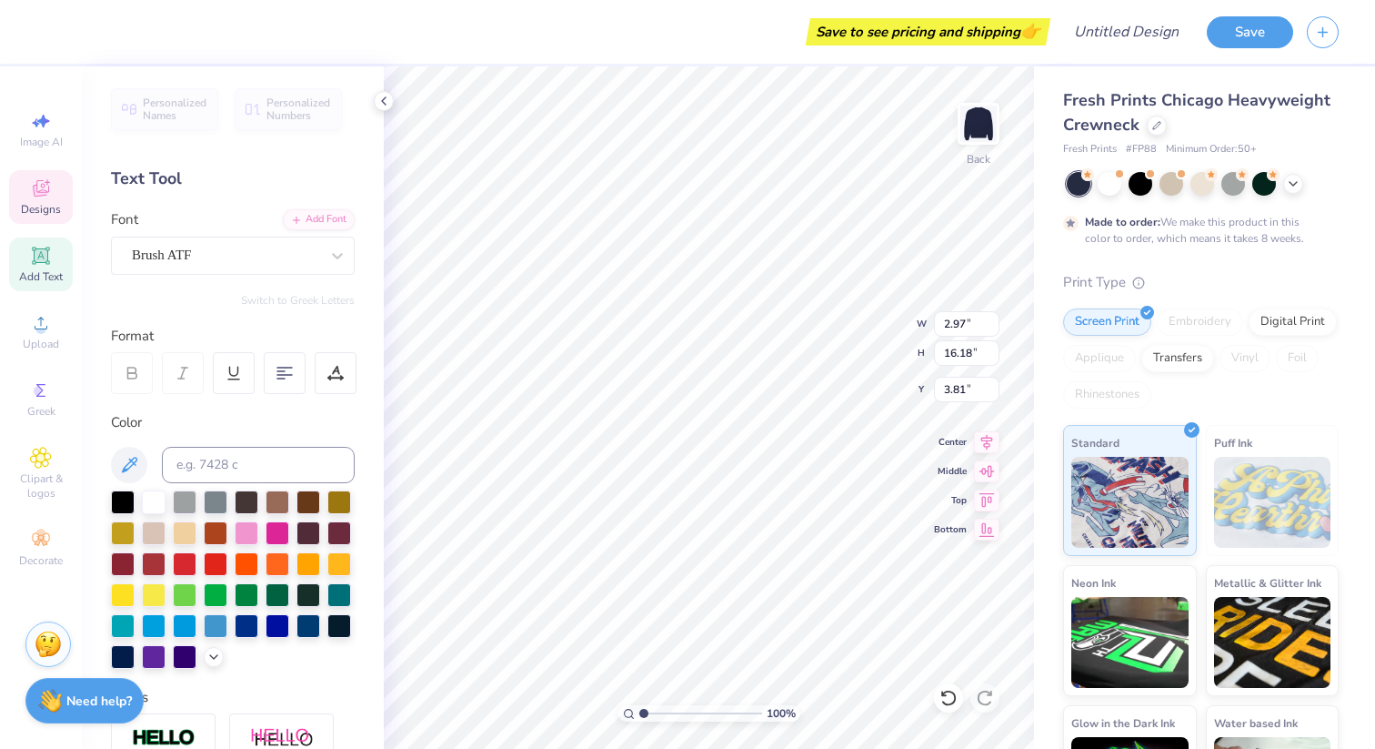
type input "3.62"
type input "7.60"
type input "2.78"
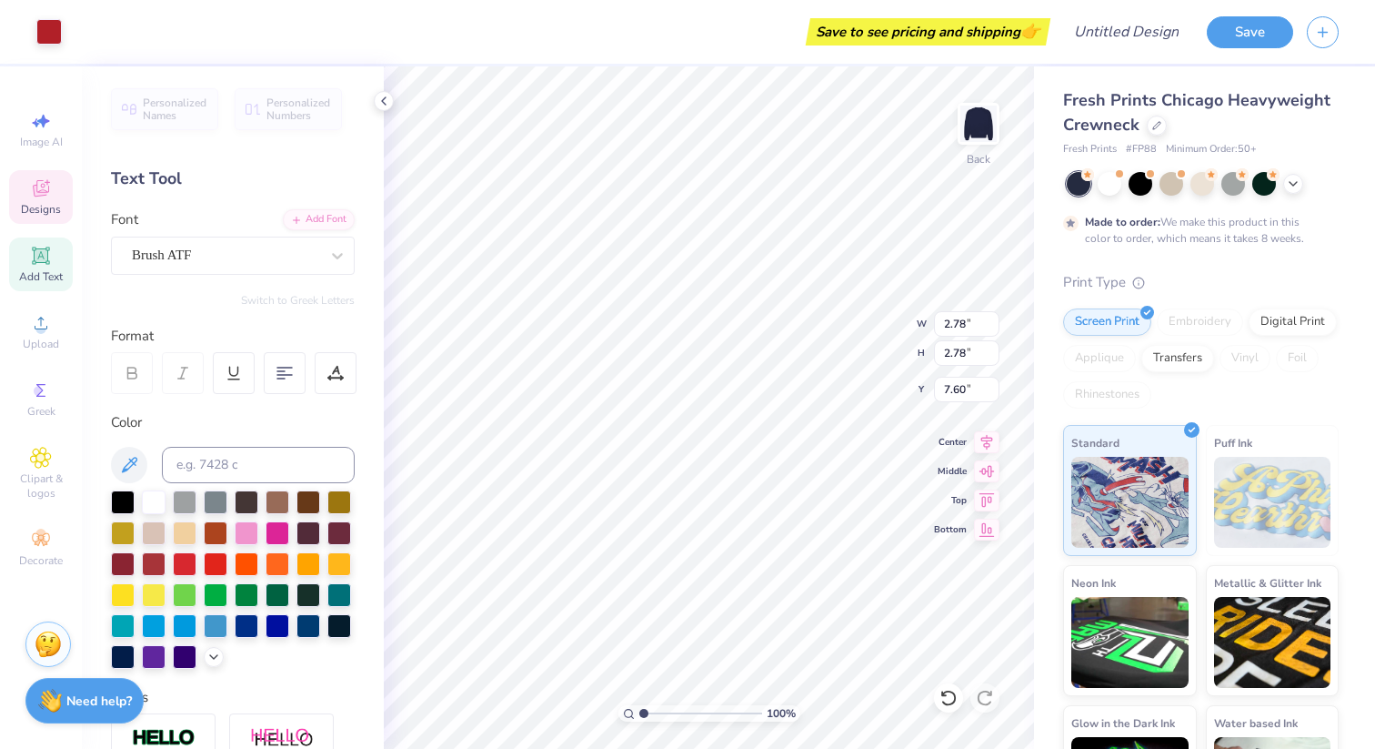
type input "2.97"
type input "16.18"
type input "3.81"
type input "2.78"
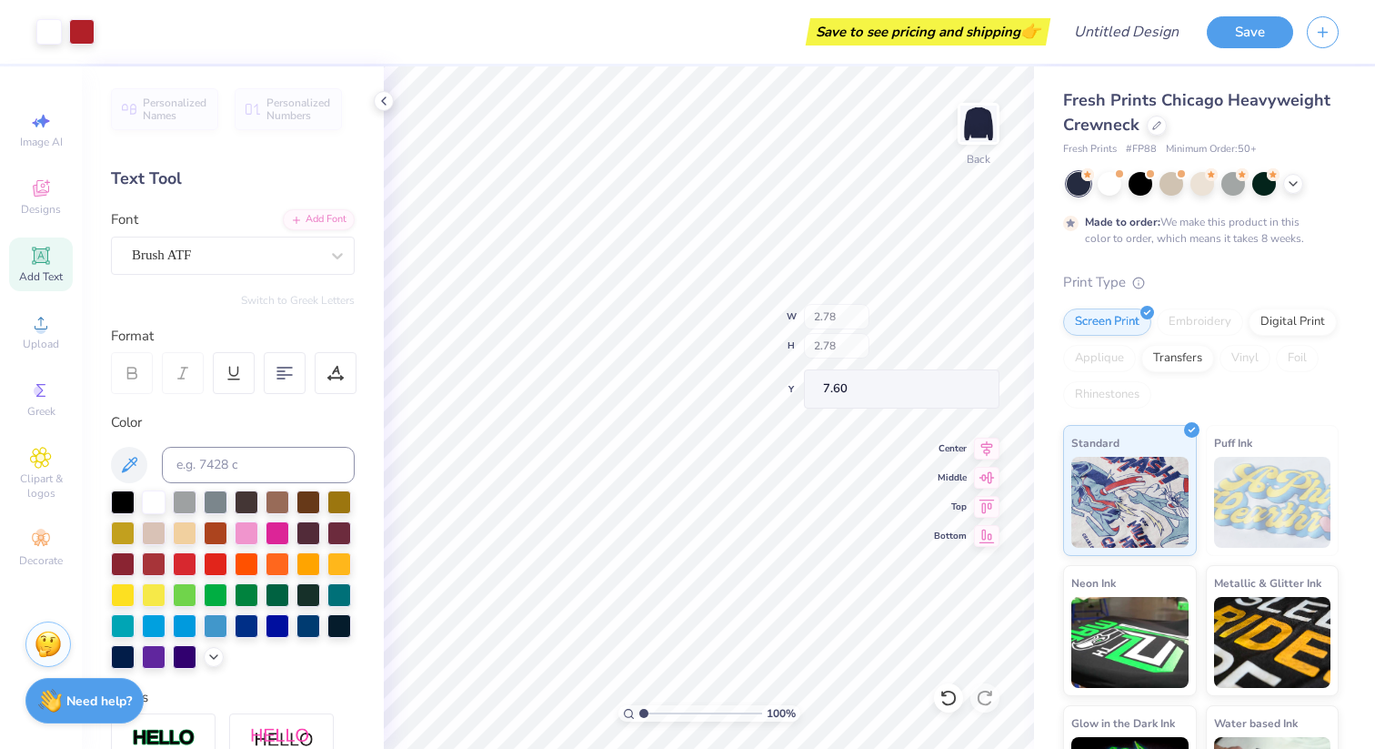
type input "7.72"
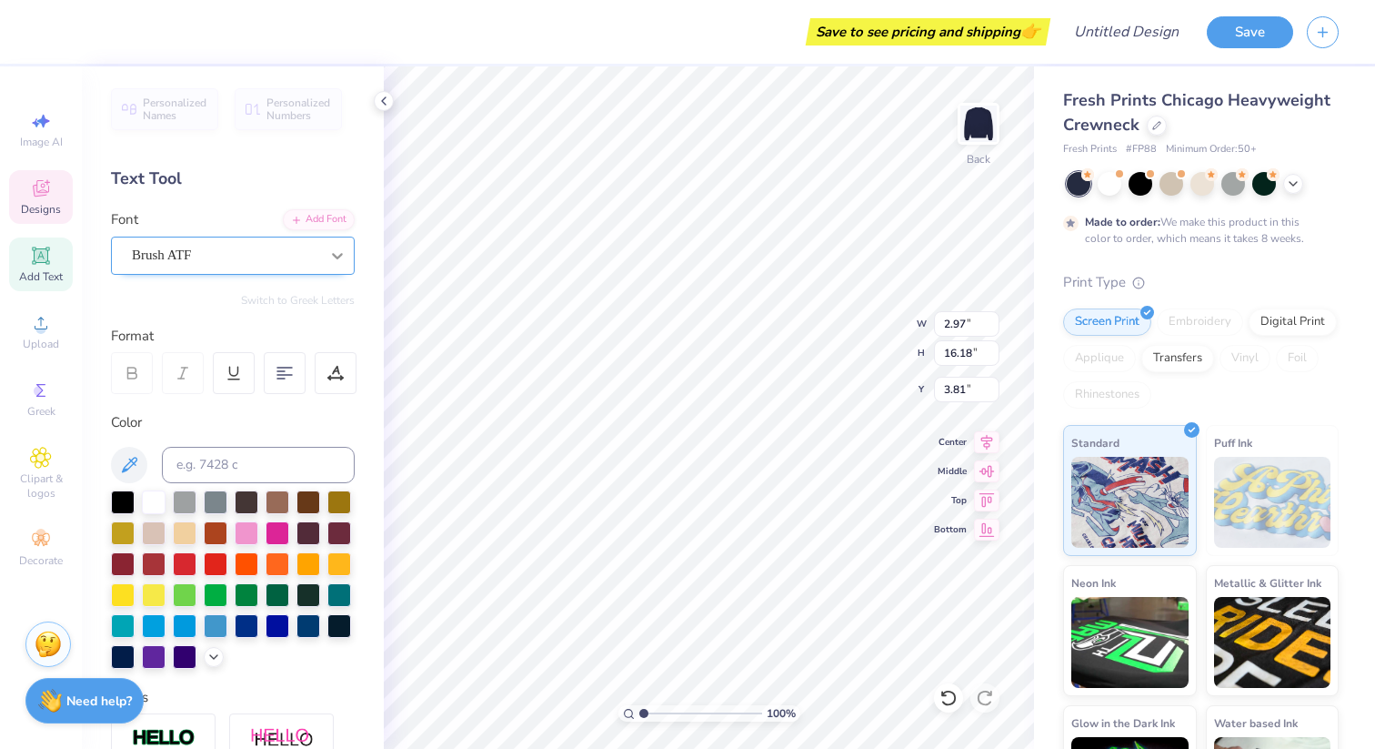
click at [335, 257] on icon at bounding box center [337, 256] width 11 height 6
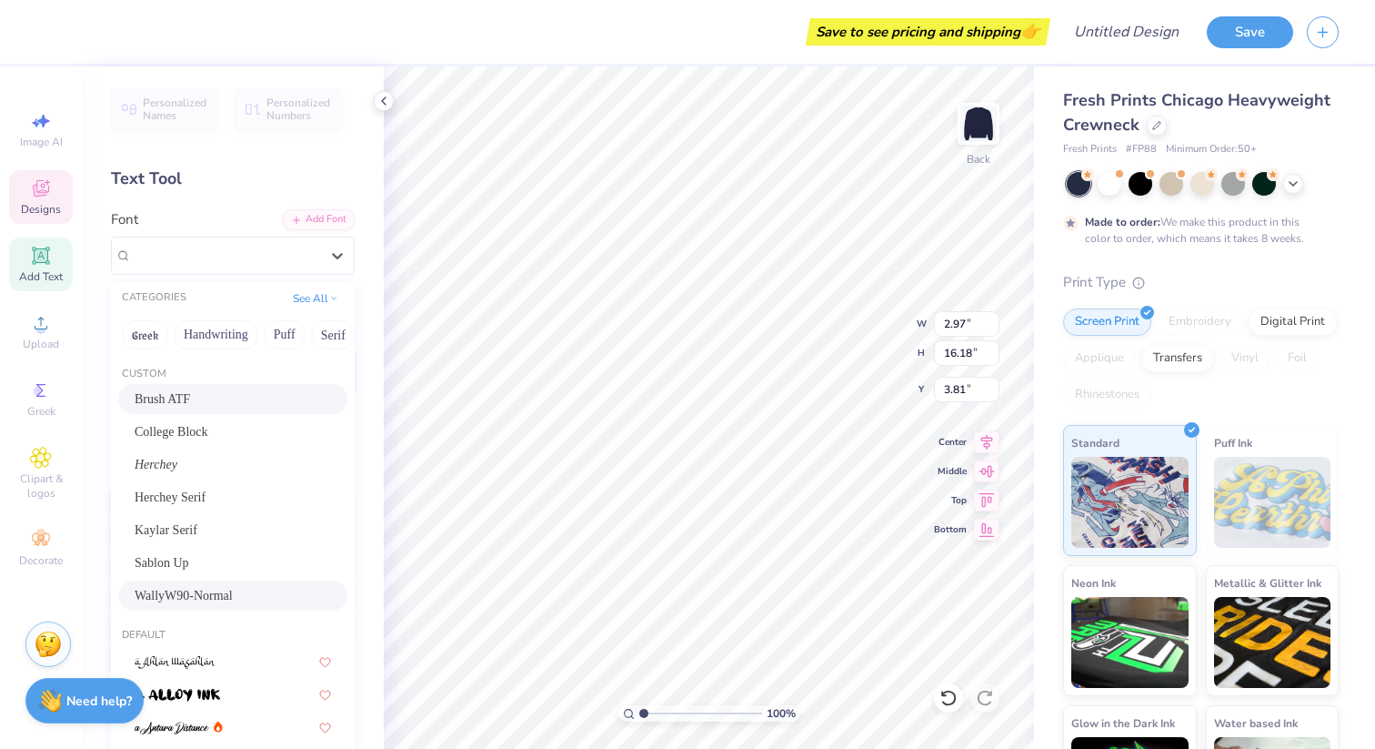
click at [256, 591] on div "WallyW90-Normal" at bounding box center [233, 595] width 196 height 19
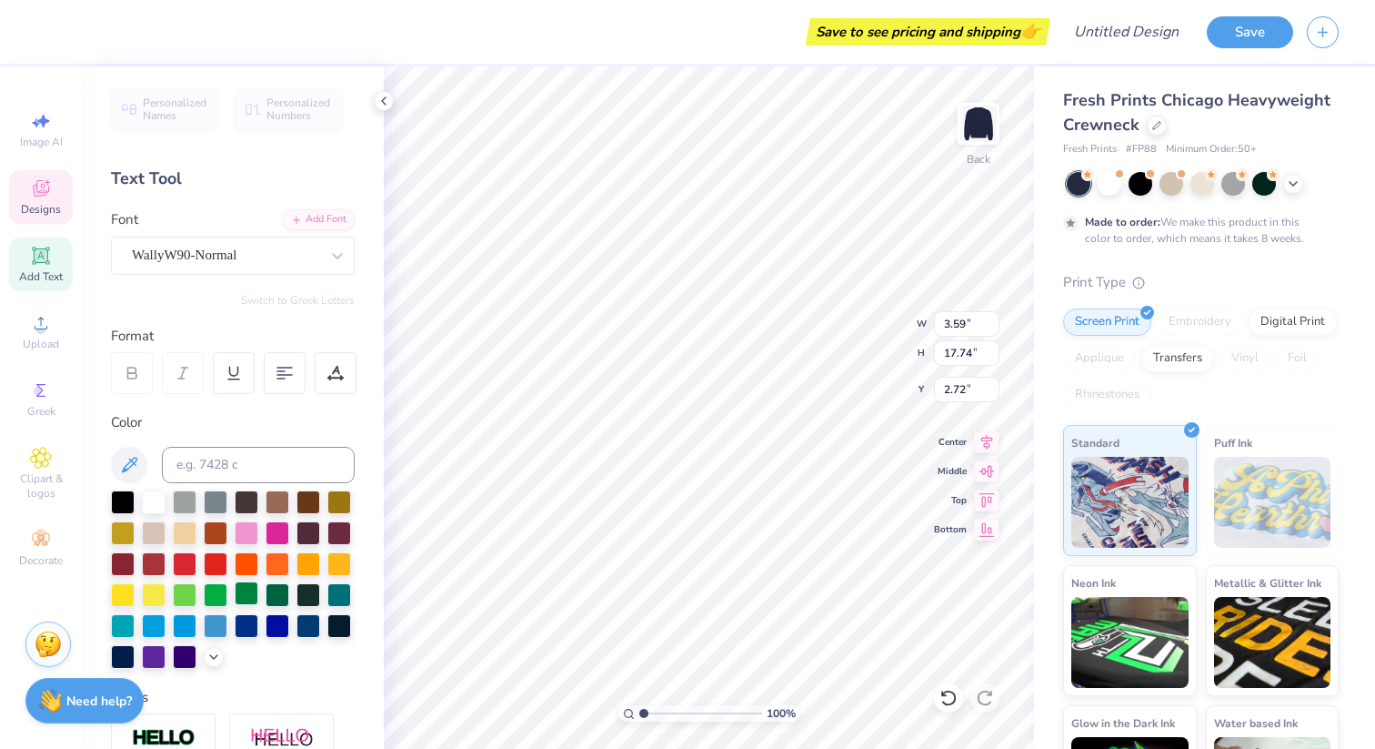
type input "3.59"
type input "17.74"
type input "2.72"
click at [937, 696] on div at bounding box center [948, 697] width 29 height 29
type input "2.97"
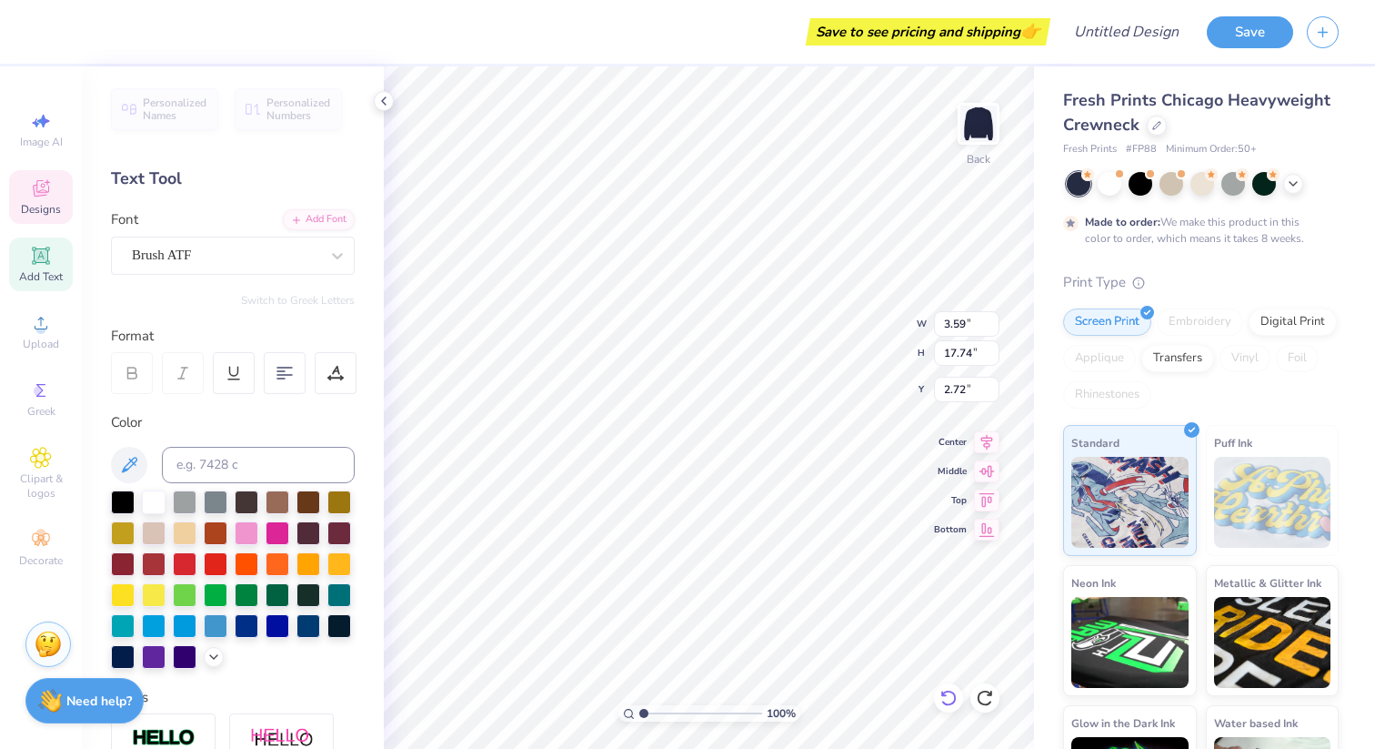
type input "16.18"
type input "3.81"
type textarea "zeta tau alpha"
type input "2.78"
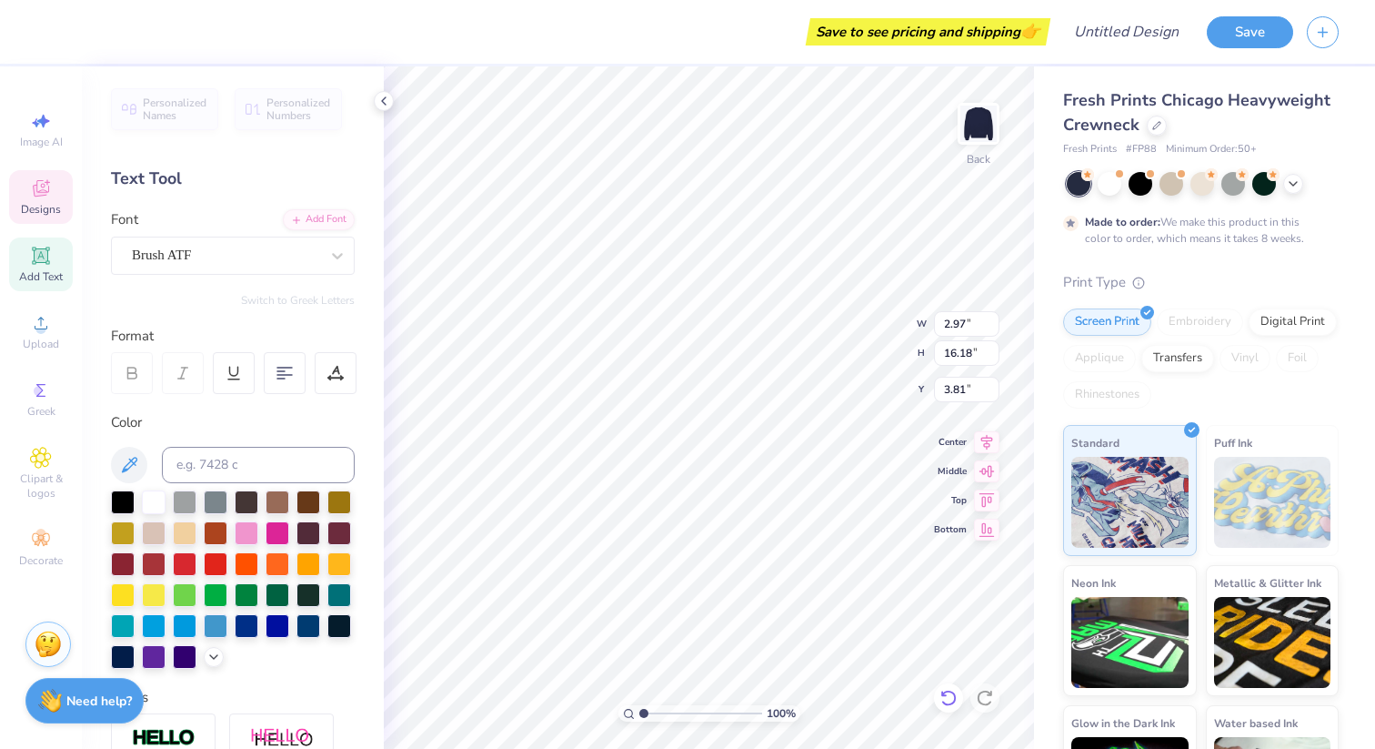
type input "2.78"
type input "7.72"
type input "3.44"
type input "7.33"
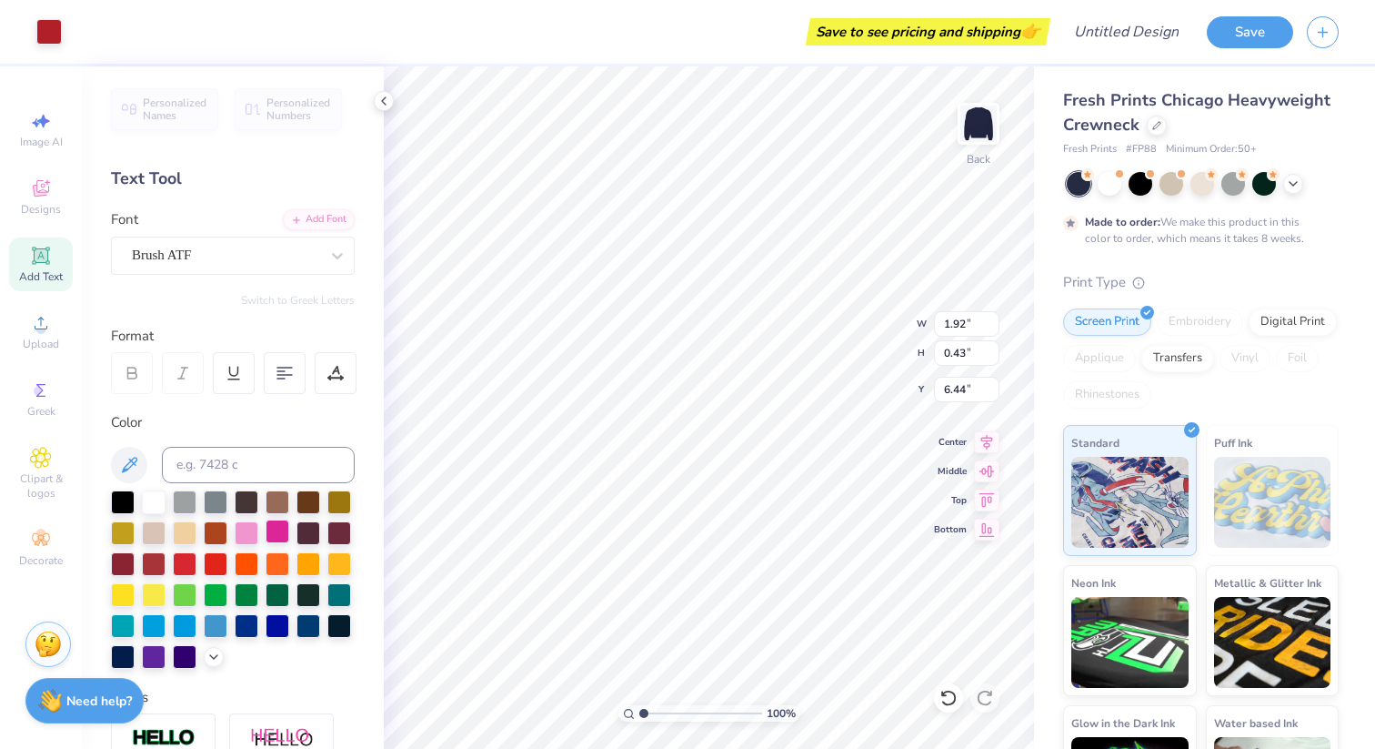
click at [285, 534] on div at bounding box center [278, 531] width 24 height 24
click at [157, 502] on div at bounding box center [154, 500] width 24 height 24
type input "2.97"
type input "16.18"
type input "3.81"
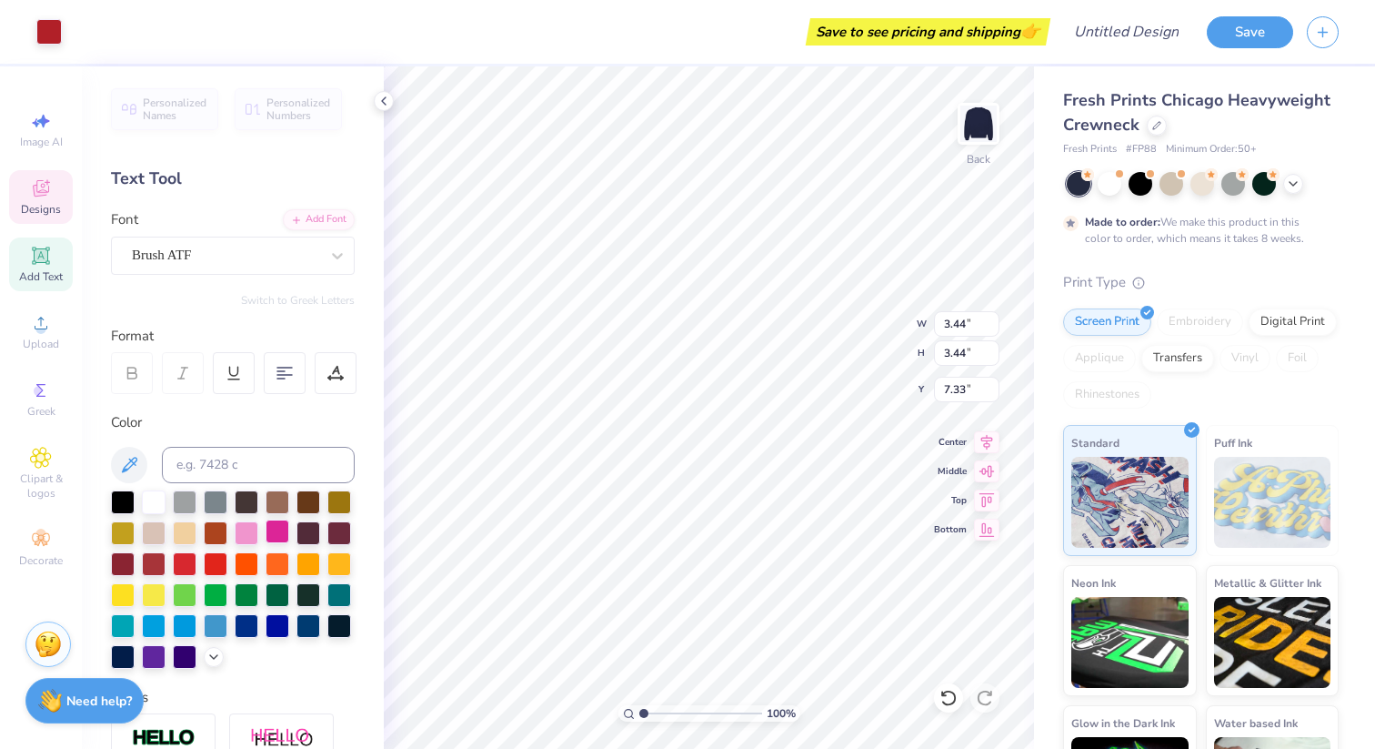
click at [282, 530] on div at bounding box center [278, 531] width 24 height 24
click at [152, 499] on div at bounding box center [154, 500] width 24 height 24
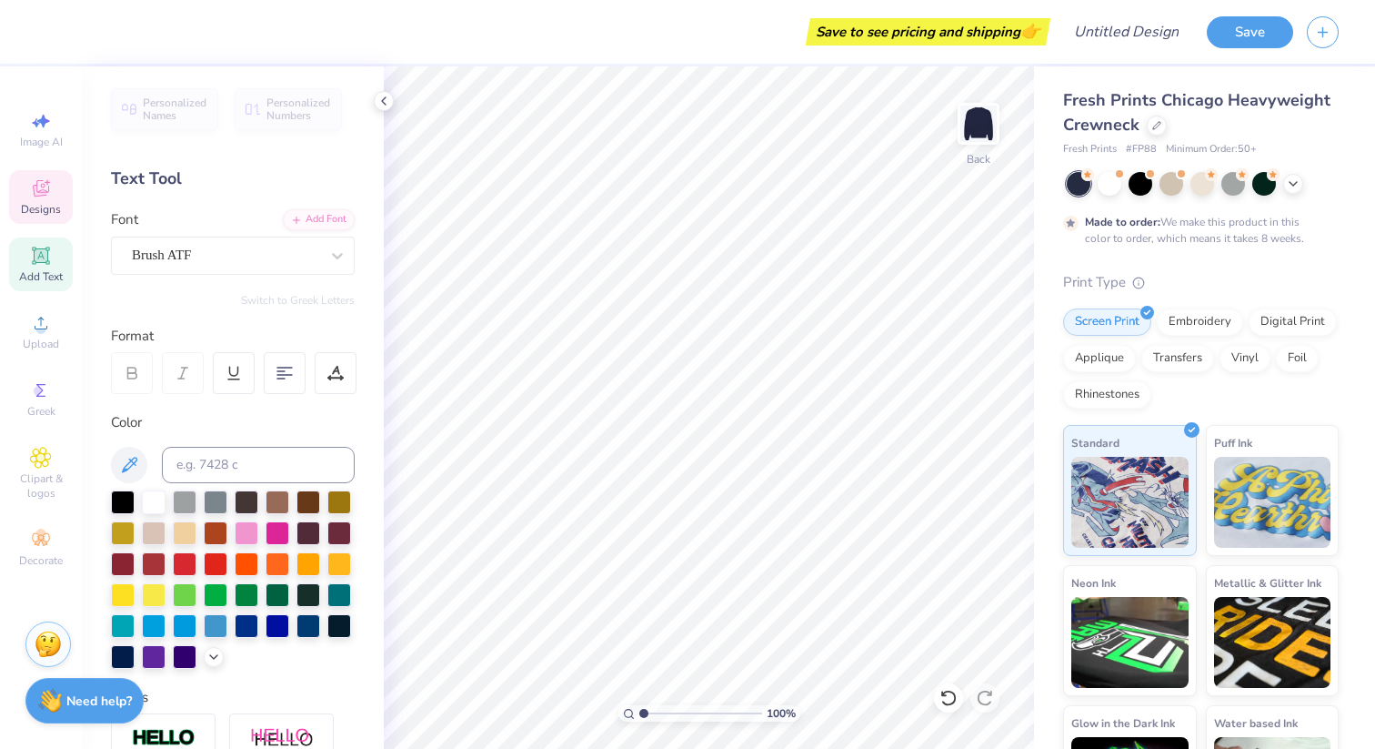
click at [56, 199] on div "Designs" at bounding box center [41, 197] width 64 height 54
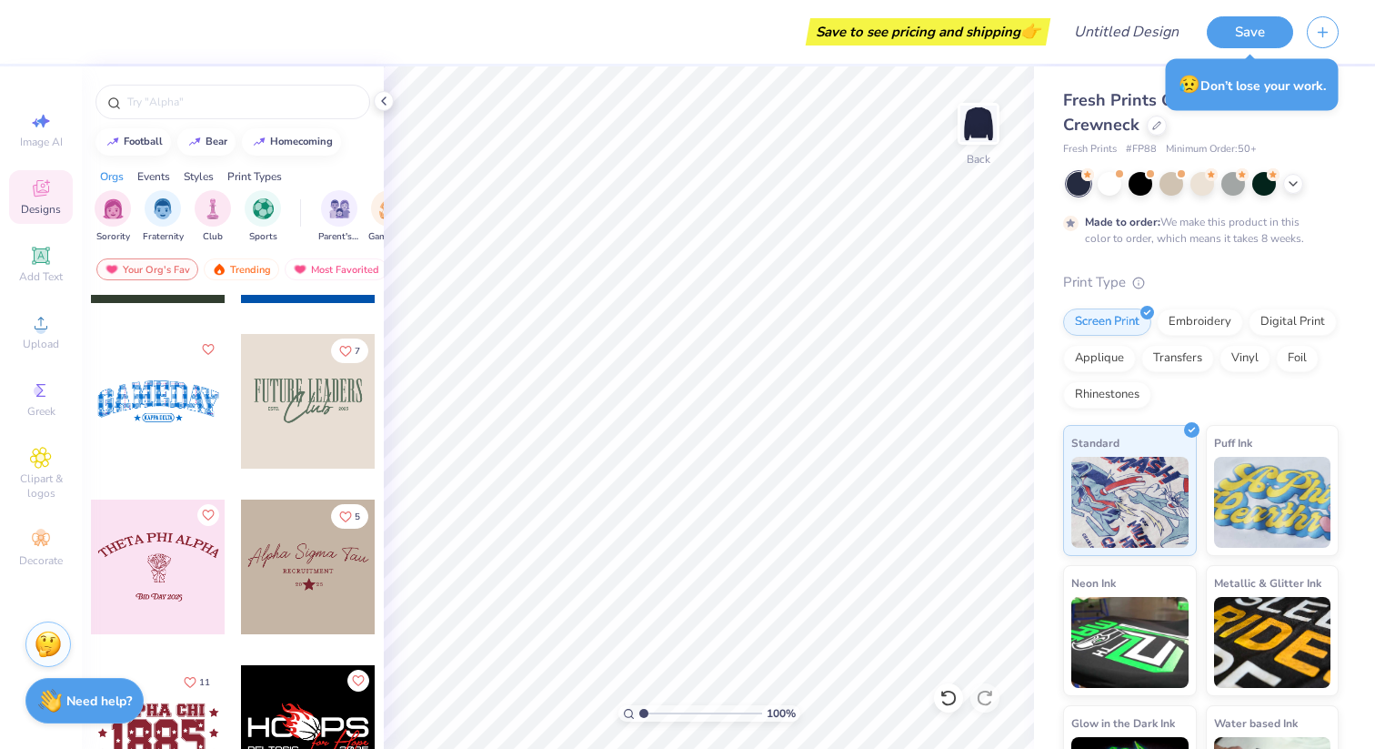
scroll to position [32754, 0]
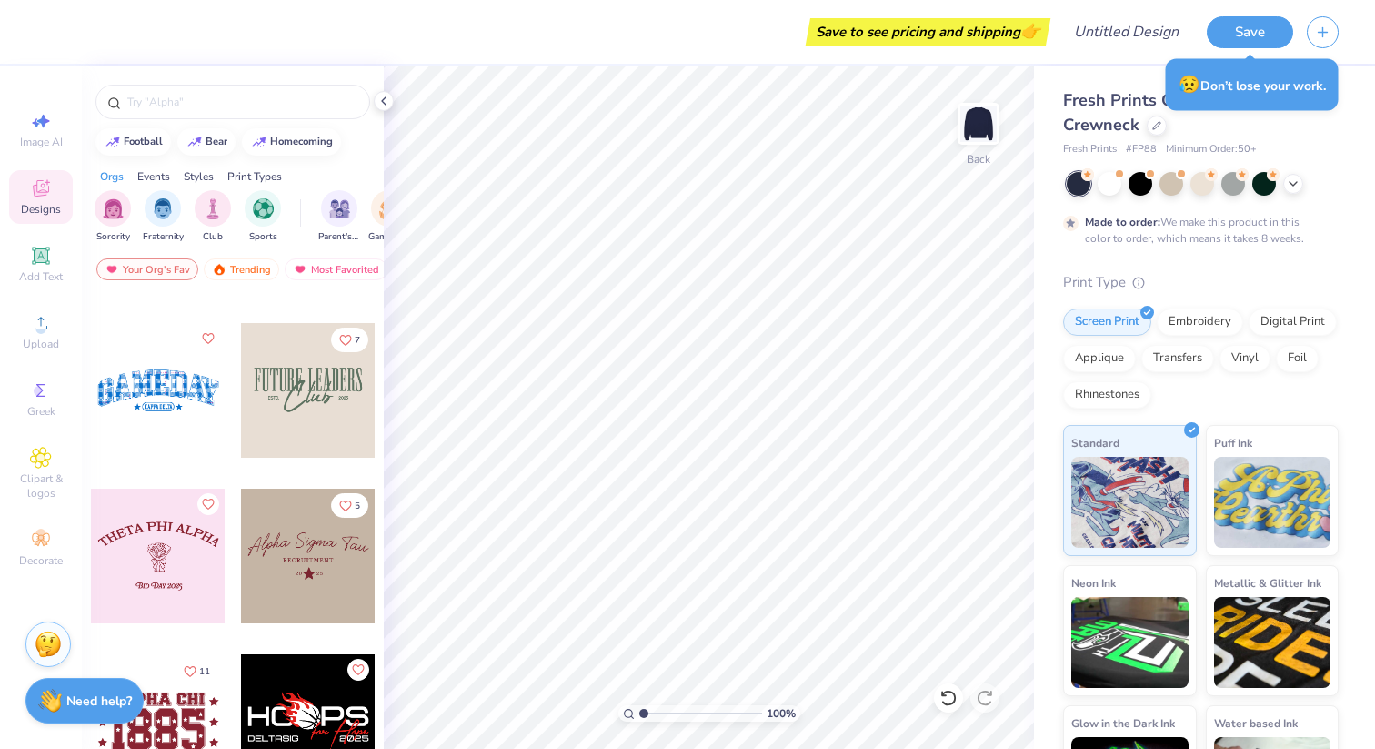
click at [332, 545] on div at bounding box center [308, 555] width 135 height 135
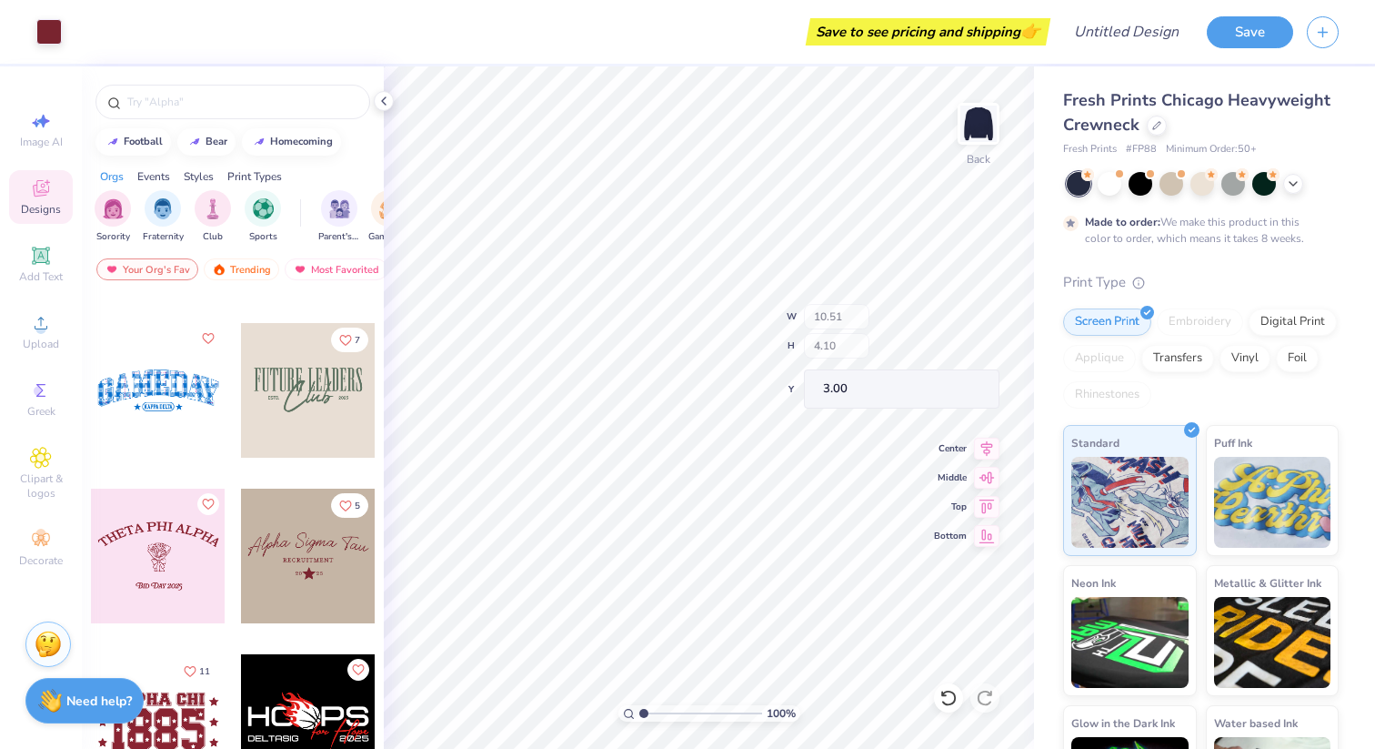
type input "2.10"
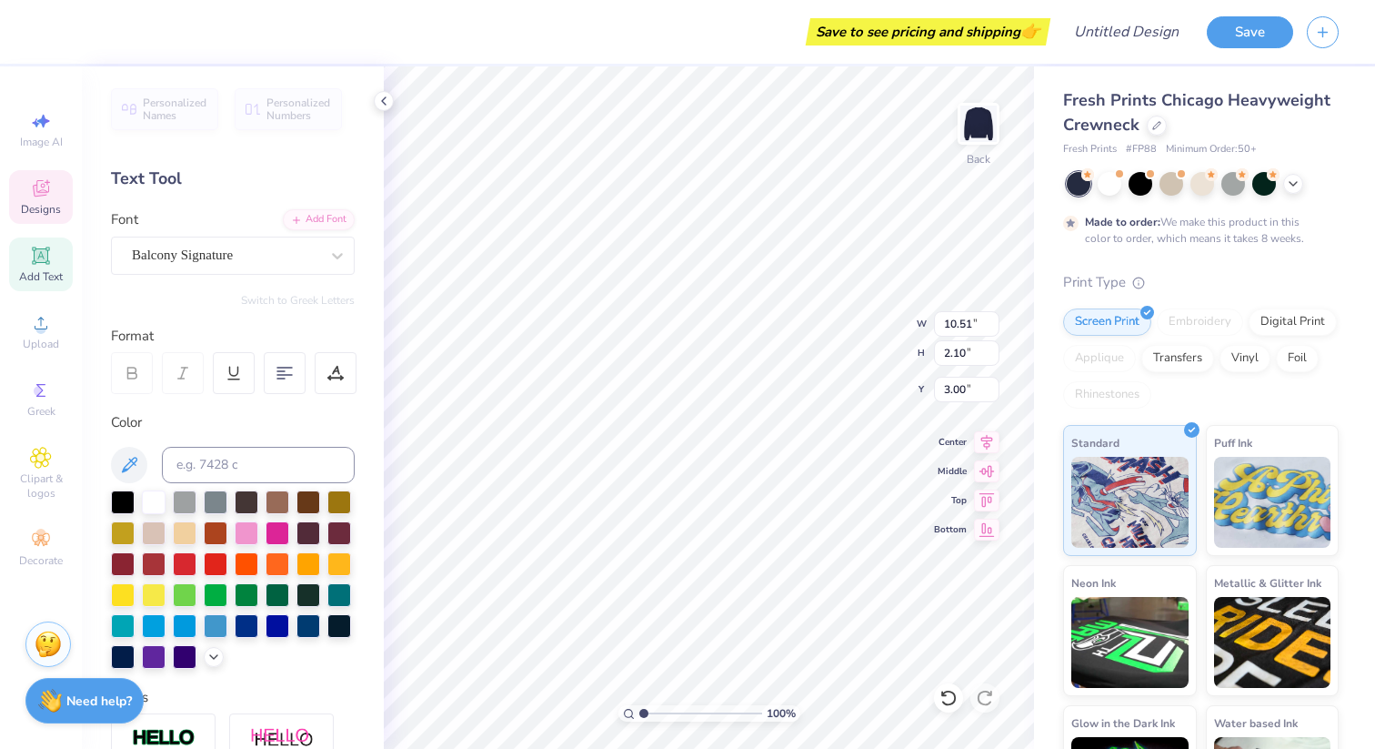
scroll to position [0, 0]
type textarea "A"
type textarea "Zeta Tau Alpha"
type input "4.36"
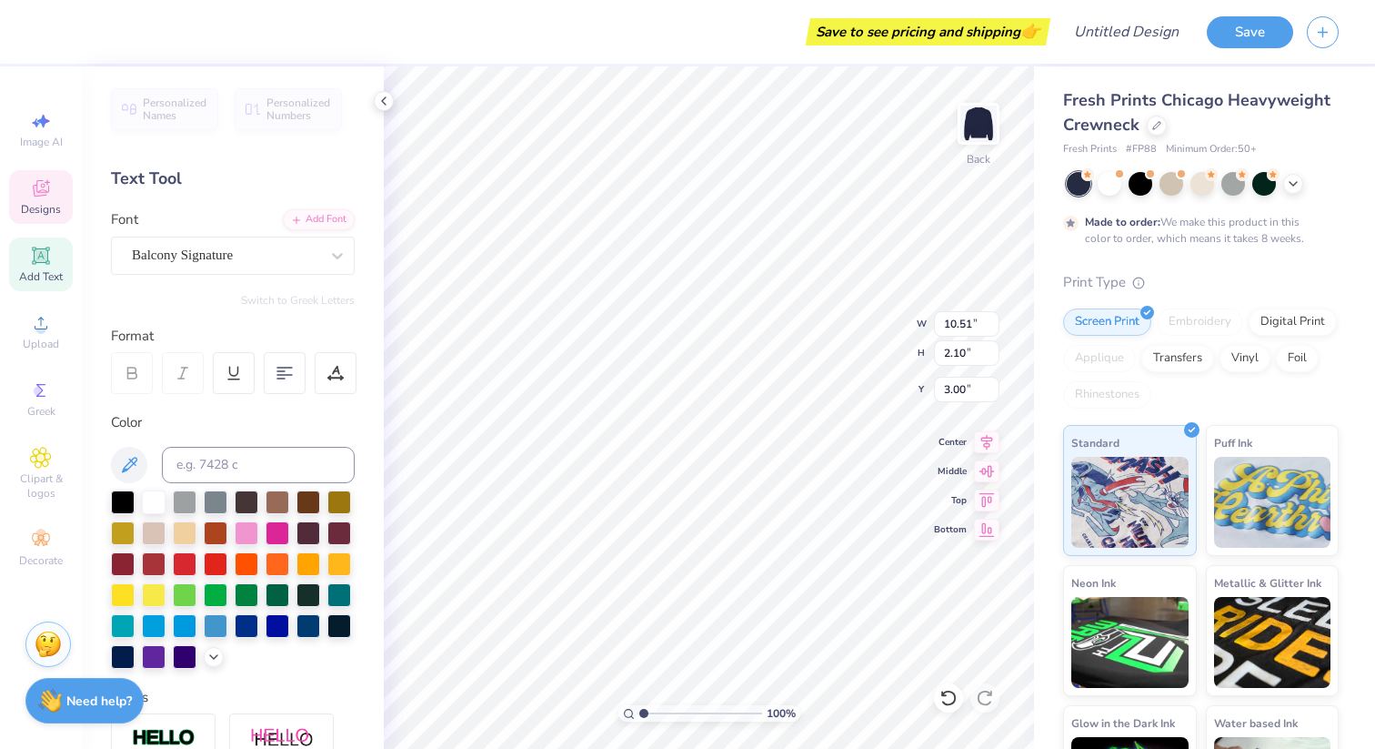
type input "0.36"
type input "5.22"
type textarea "[US_STATE] Tech"
click at [155, 499] on div at bounding box center [154, 500] width 24 height 24
type input "3.00"
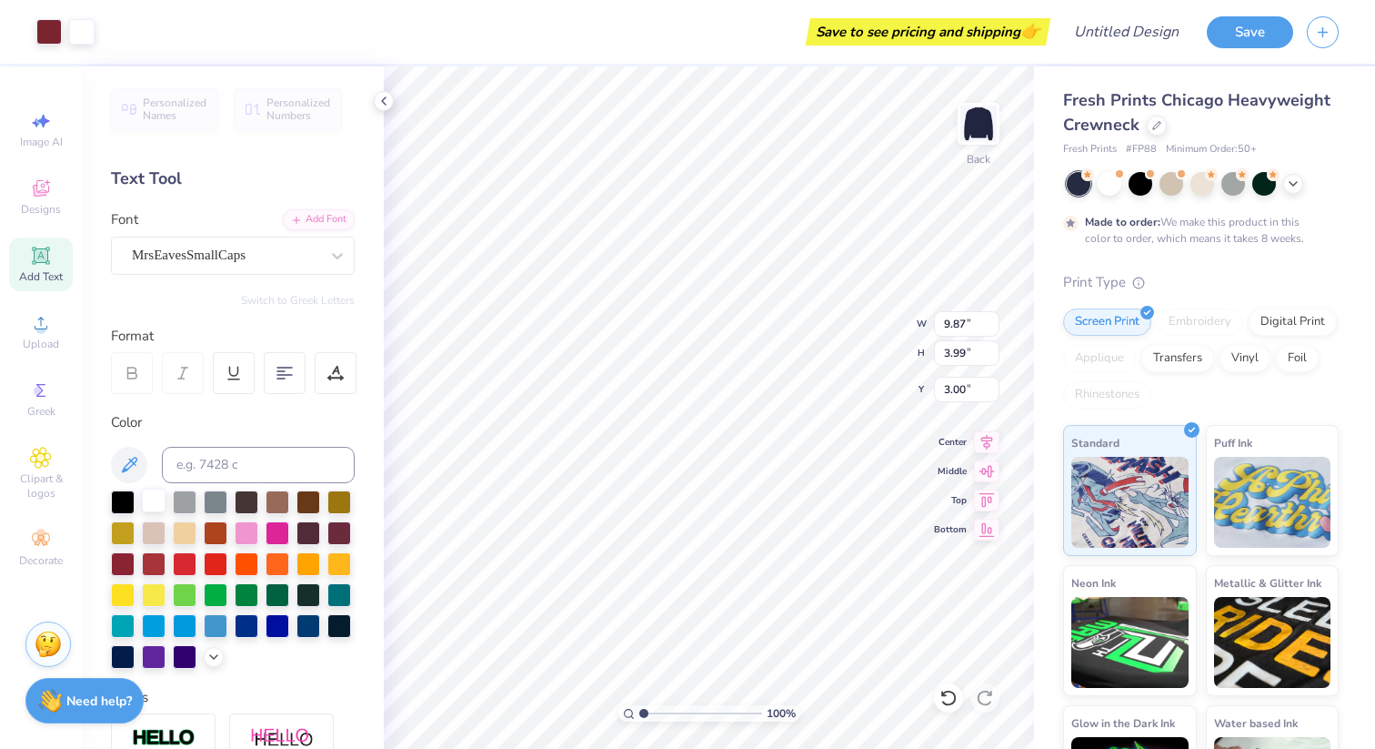
click at [156, 498] on div at bounding box center [154, 500] width 24 height 24
click at [152, 501] on div at bounding box center [154, 500] width 24 height 24
click at [148, 500] on div at bounding box center [154, 500] width 24 height 24
click at [155, 507] on div at bounding box center [154, 500] width 24 height 24
click at [150, 498] on div at bounding box center [154, 500] width 24 height 24
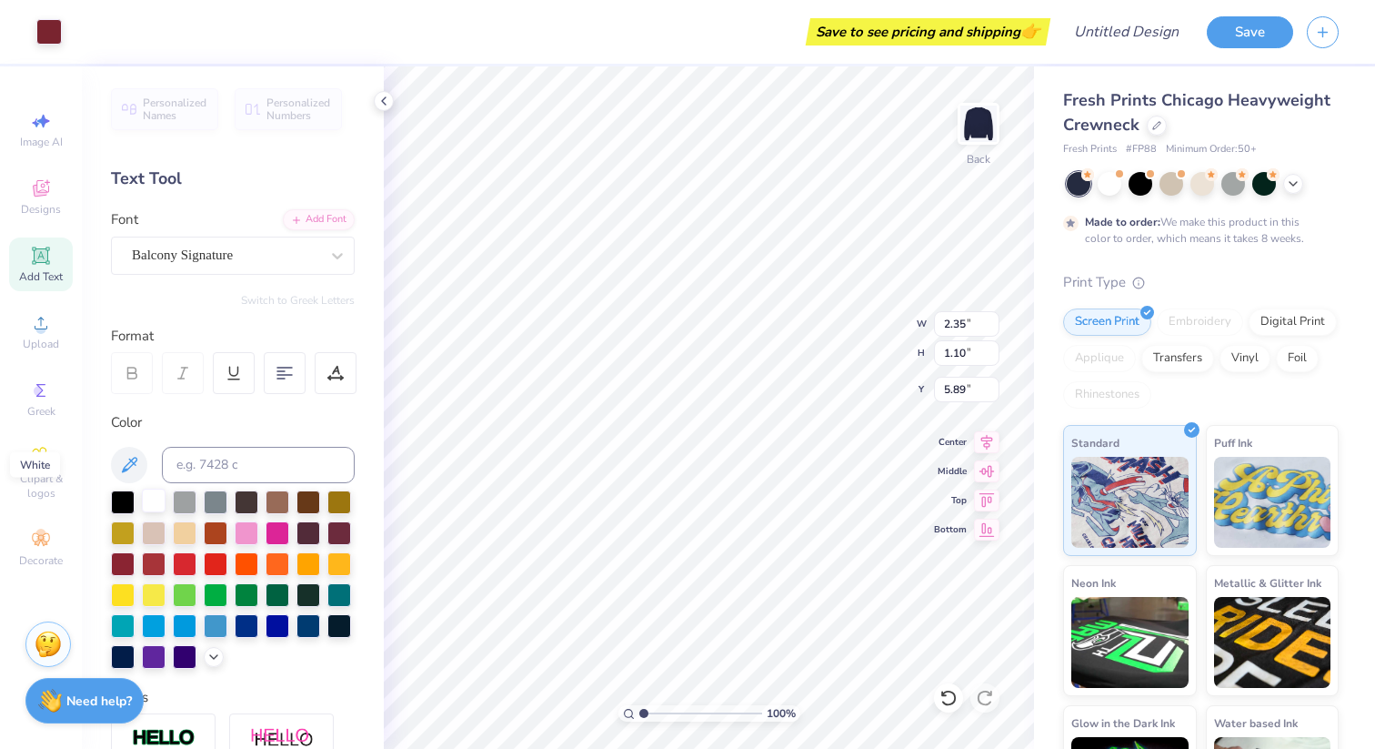
click at [149, 506] on div at bounding box center [154, 500] width 24 height 24
type textarea "18"
type input "0.53"
type input "0.31"
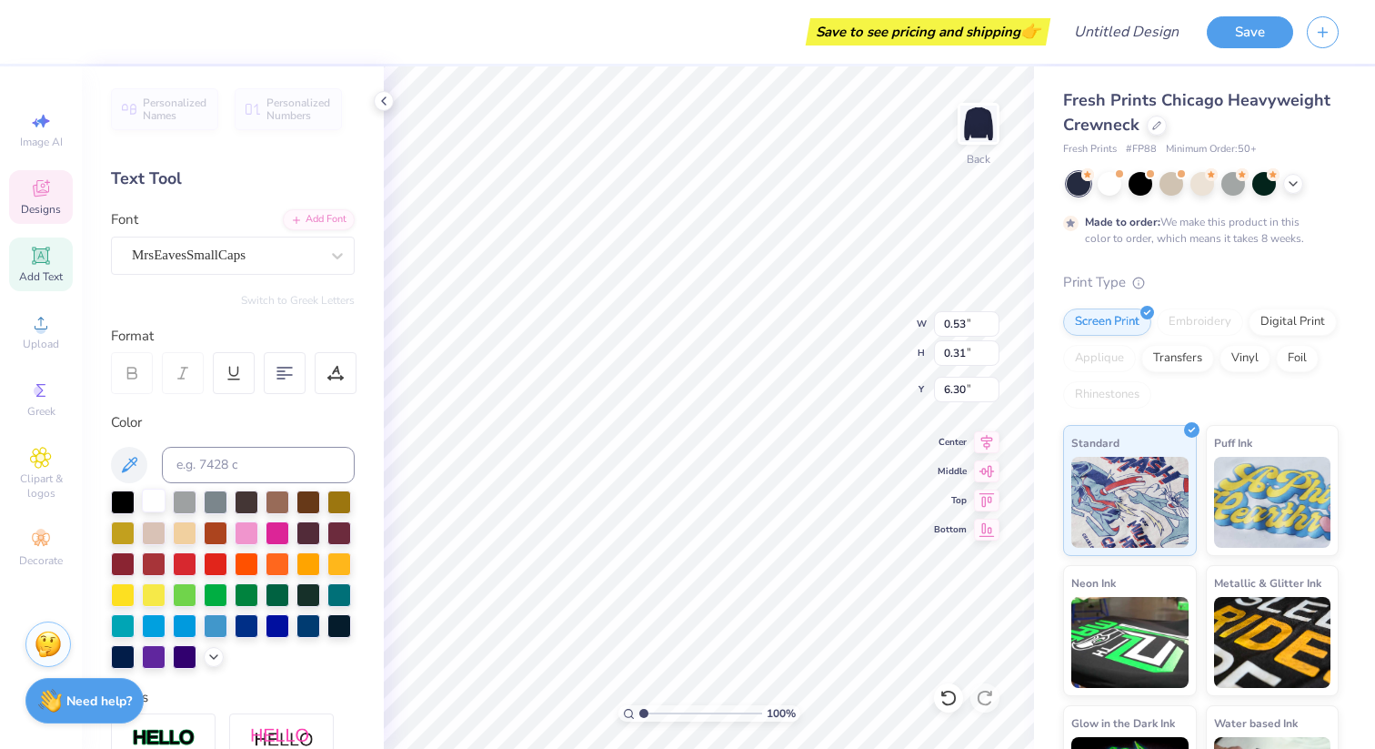
type textarea "98"
click at [153, 494] on div at bounding box center [154, 500] width 24 height 24
click at [153, 499] on div at bounding box center [154, 500] width 24 height 24
type input "0.49"
type input "0.30"
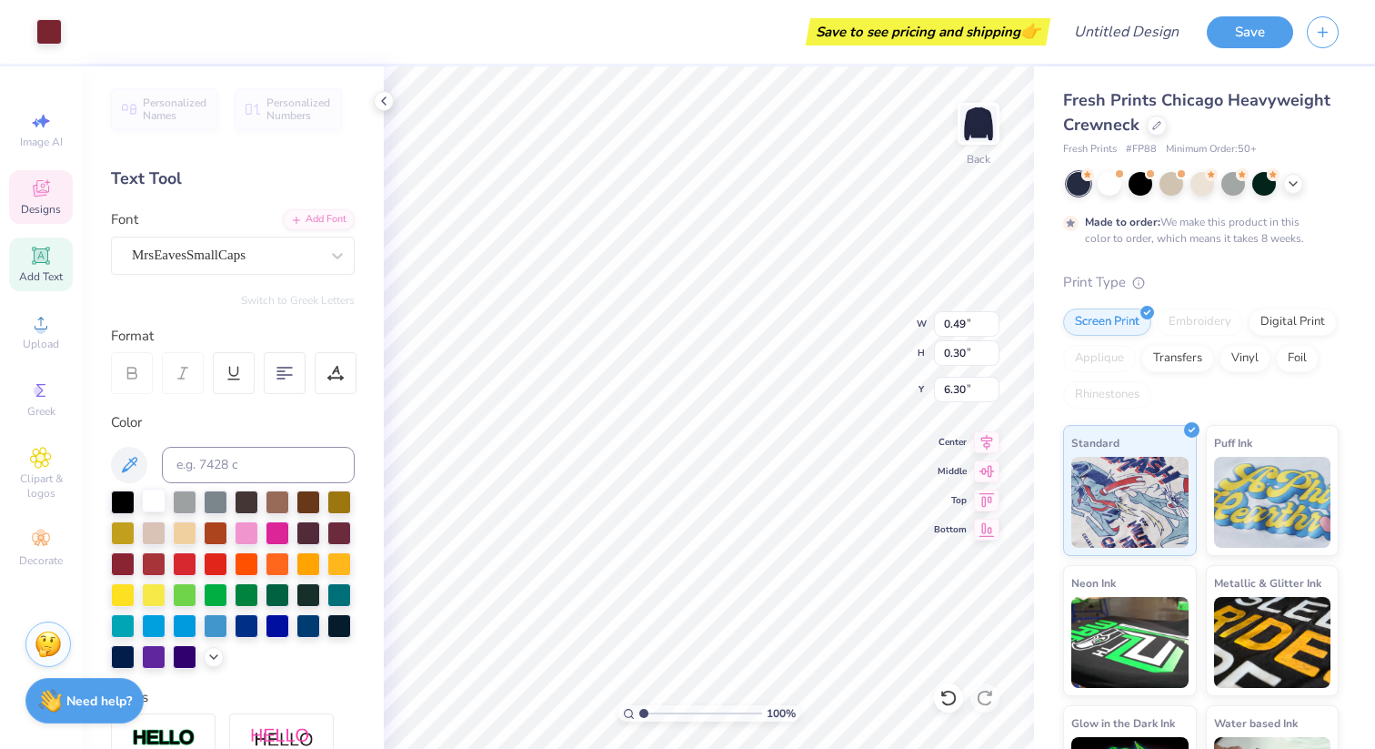
type input "6.30"
click at [150, 498] on div at bounding box center [154, 500] width 24 height 24
type input "1.16"
type input "1.10"
type input "5.90"
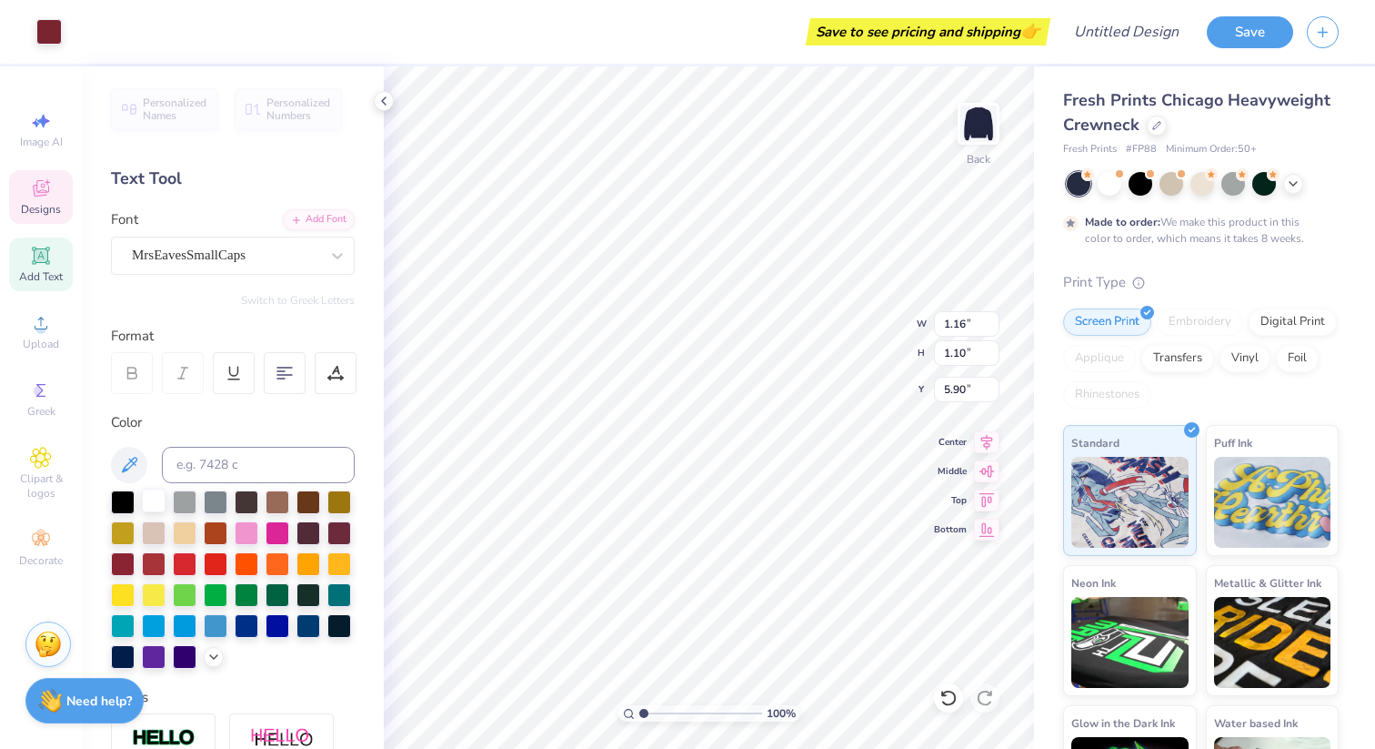
click at [154, 501] on div at bounding box center [154, 500] width 24 height 24
click at [154, 500] on div at bounding box center [154, 500] width 24 height 24
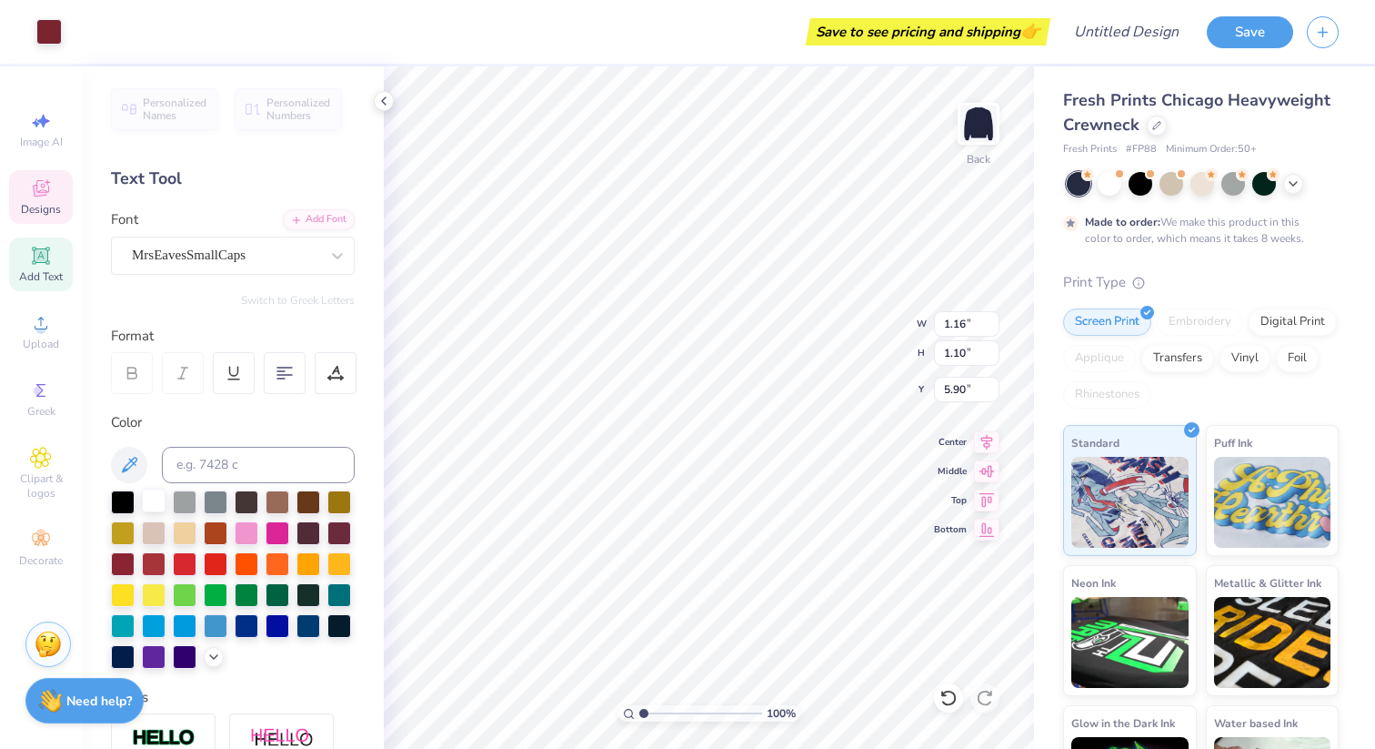
type input "0.49"
type input "0.30"
type input "6.30"
click at [940, 698] on icon at bounding box center [949, 698] width 18 height 18
click at [946, 696] on icon at bounding box center [949, 698] width 18 height 18
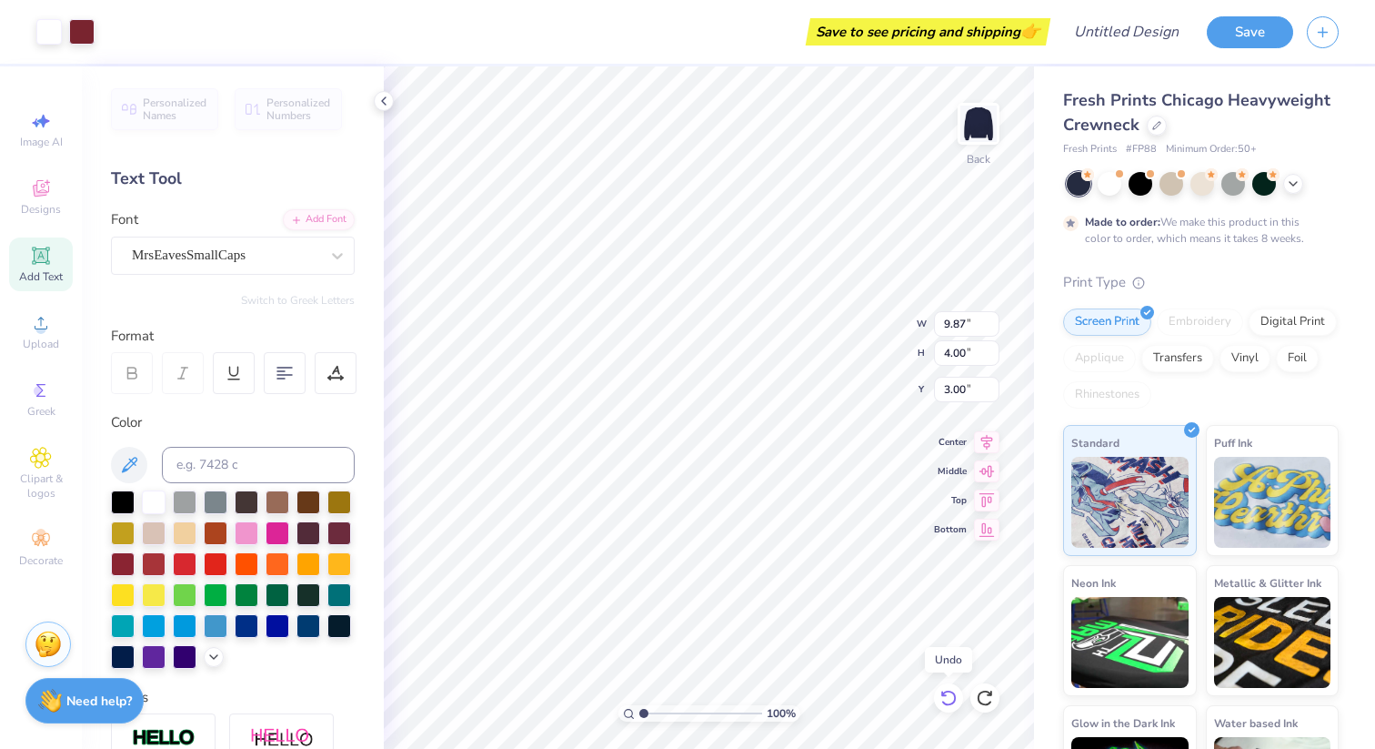
click at [946, 697] on icon at bounding box center [949, 698] width 18 height 18
click at [949, 703] on icon at bounding box center [948, 698] width 15 height 16
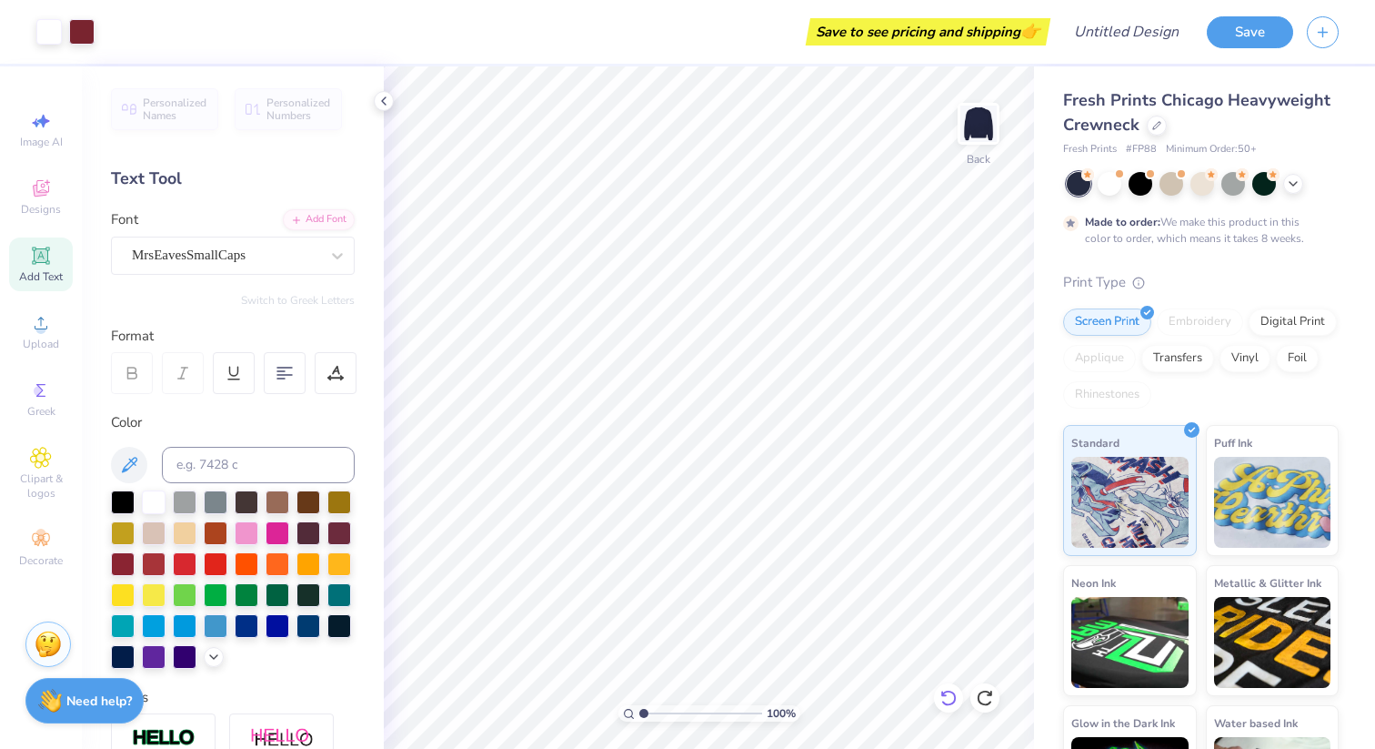
click at [949, 703] on icon at bounding box center [948, 698] width 15 height 16
click at [949, 696] on icon at bounding box center [949, 698] width 18 height 18
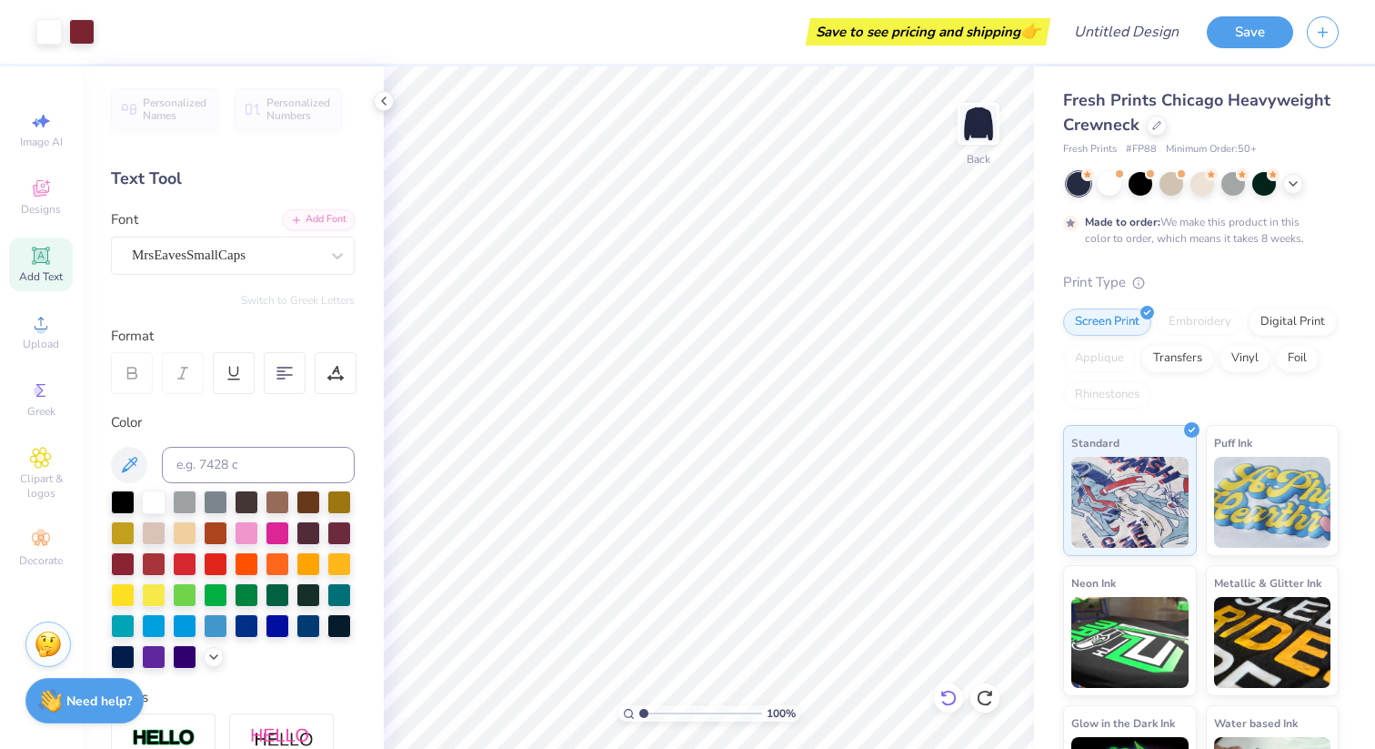
click at [949, 696] on icon at bounding box center [949, 698] width 18 height 18
click at [948, 692] on icon at bounding box center [949, 698] width 18 height 18
click at [943, 691] on icon at bounding box center [949, 698] width 18 height 18
click at [954, 691] on icon at bounding box center [949, 698] width 18 height 18
click at [954, 692] on icon at bounding box center [949, 698] width 18 height 18
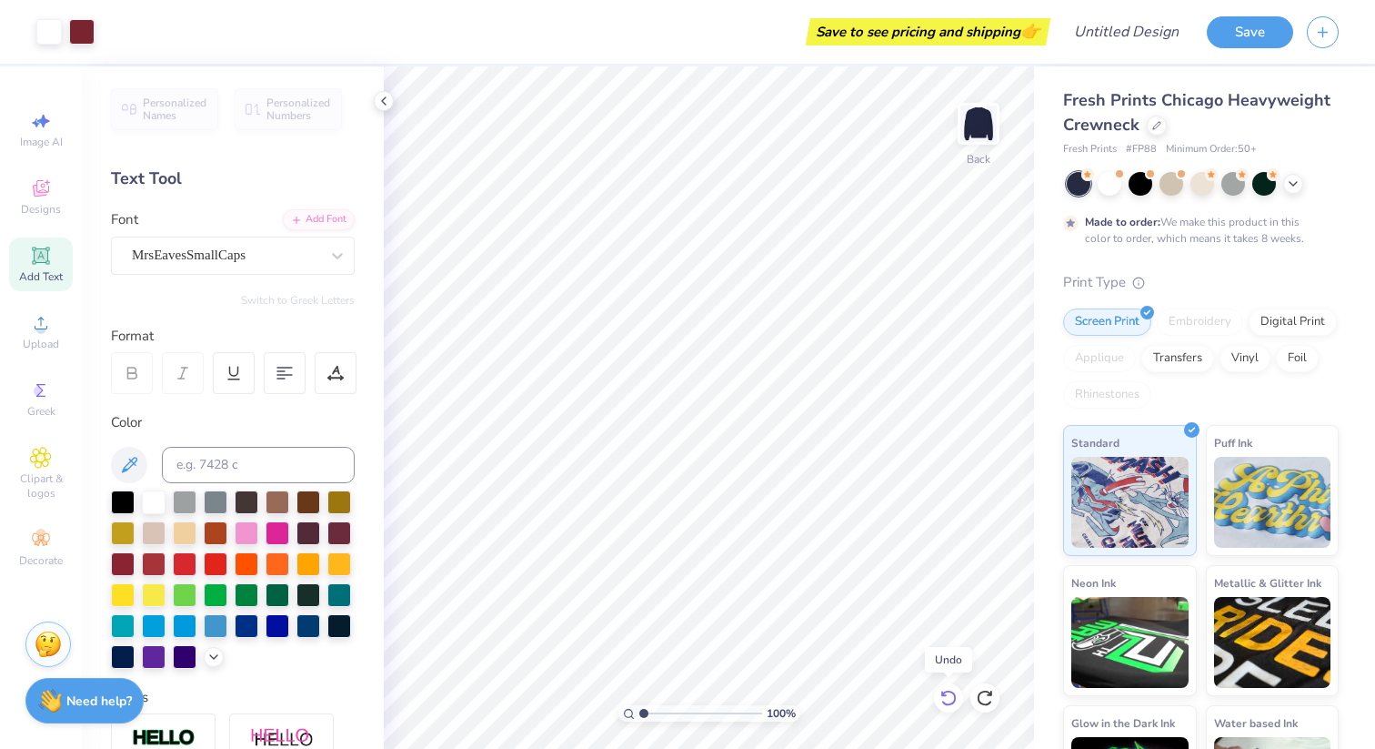
click at [954, 692] on icon at bounding box center [949, 698] width 18 height 18
click at [123, 563] on div at bounding box center [123, 562] width 24 height 24
click at [123, 565] on div at bounding box center [123, 562] width 24 height 24
click at [1250, 39] on button "Save" at bounding box center [1250, 30] width 86 height 32
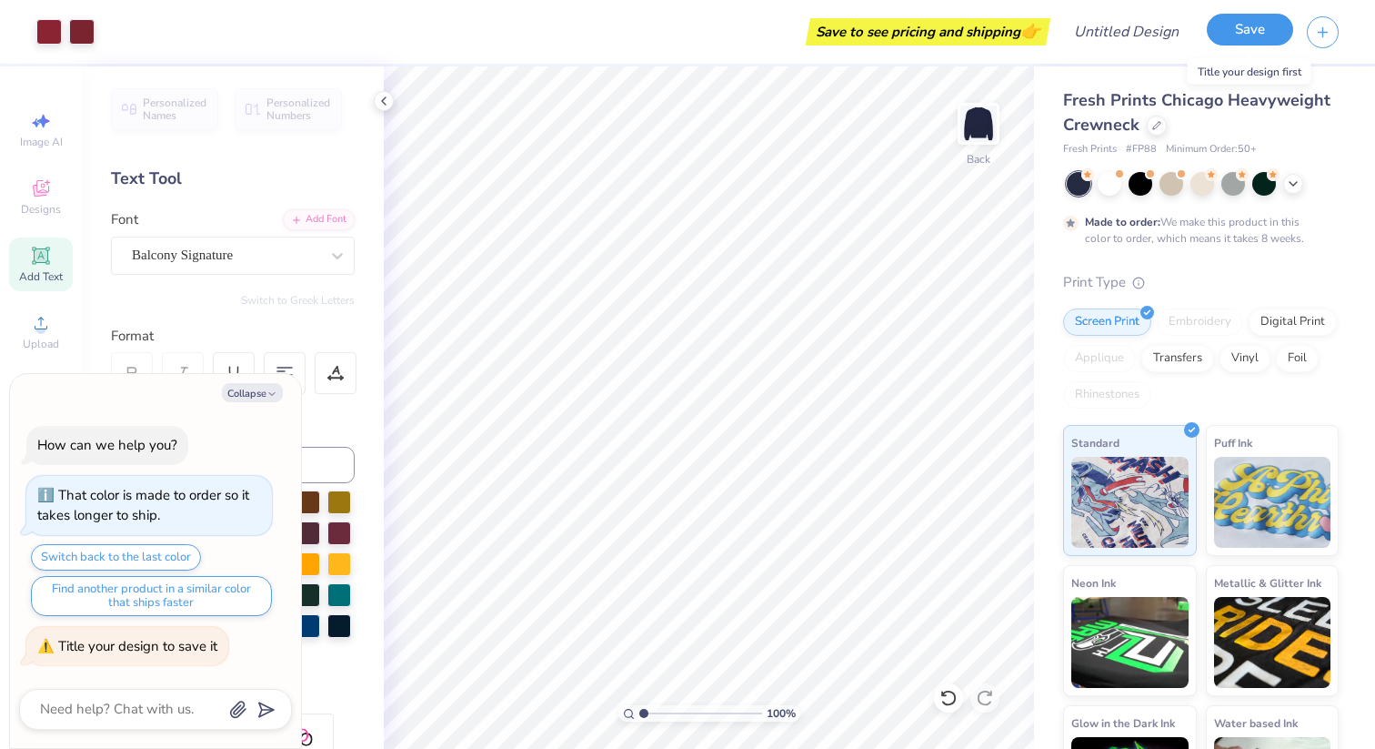
click at [1232, 26] on button "Save" at bounding box center [1250, 30] width 86 height 32
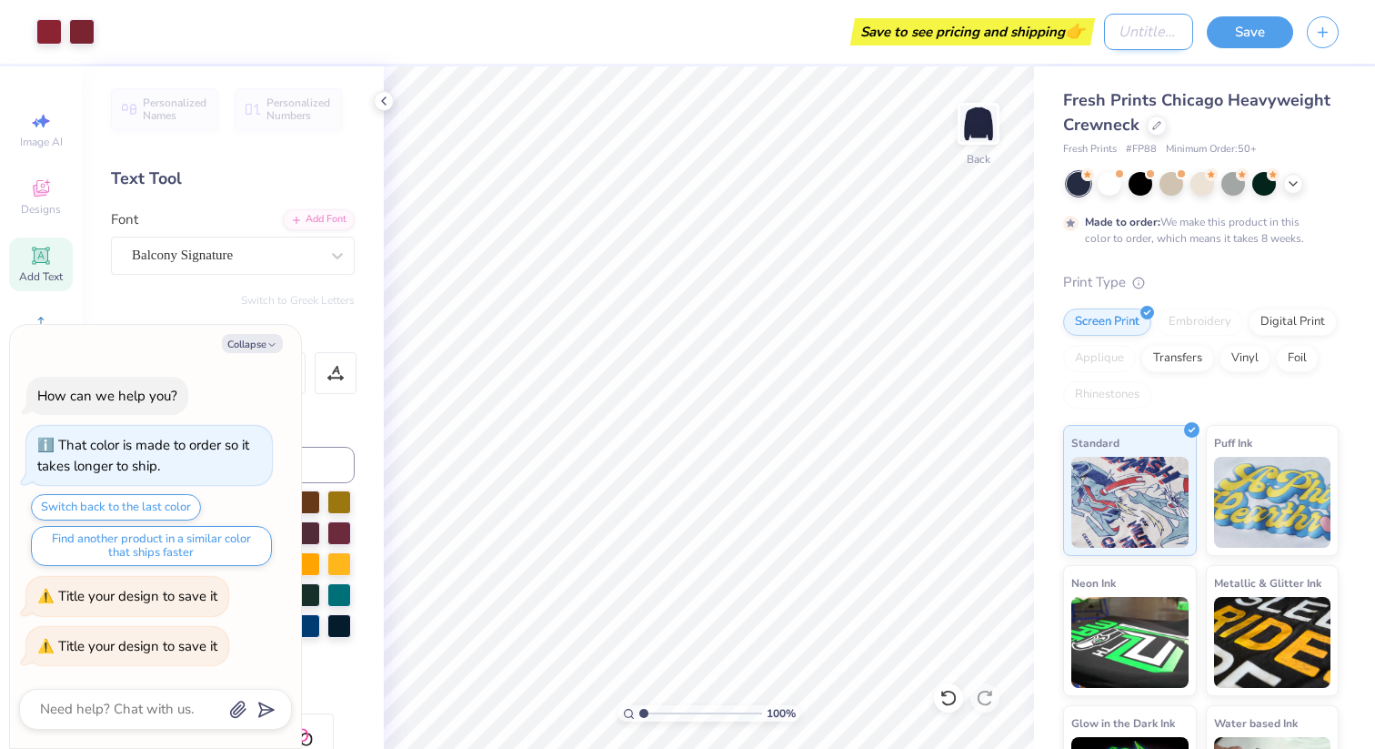
click at [1159, 34] on input "Design Title" at bounding box center [1148, 32] width 89 height 36
type textarea "x"
type input "z"
type textarea "x"
type input "zt"
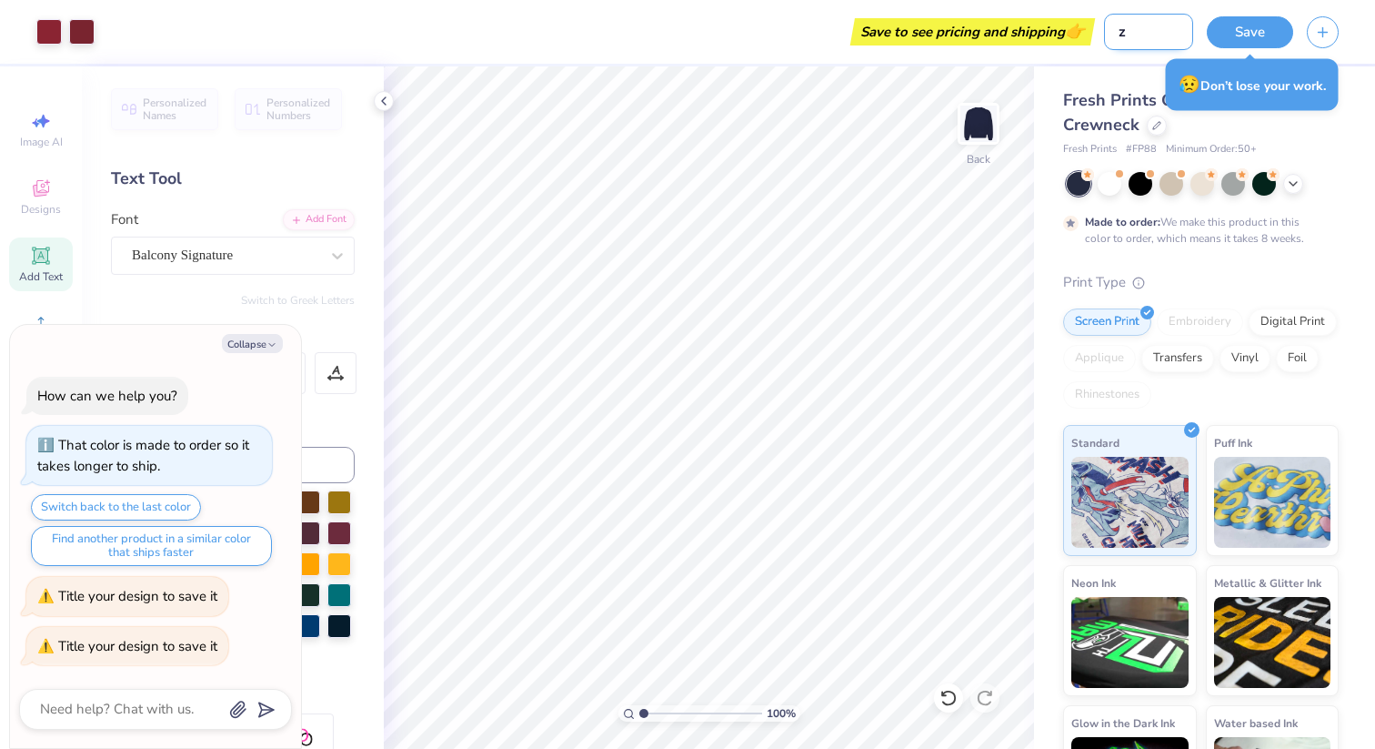
type textarea "x"
type input "zta"
type textarea "x"
type input "zta"
type textarea "x"
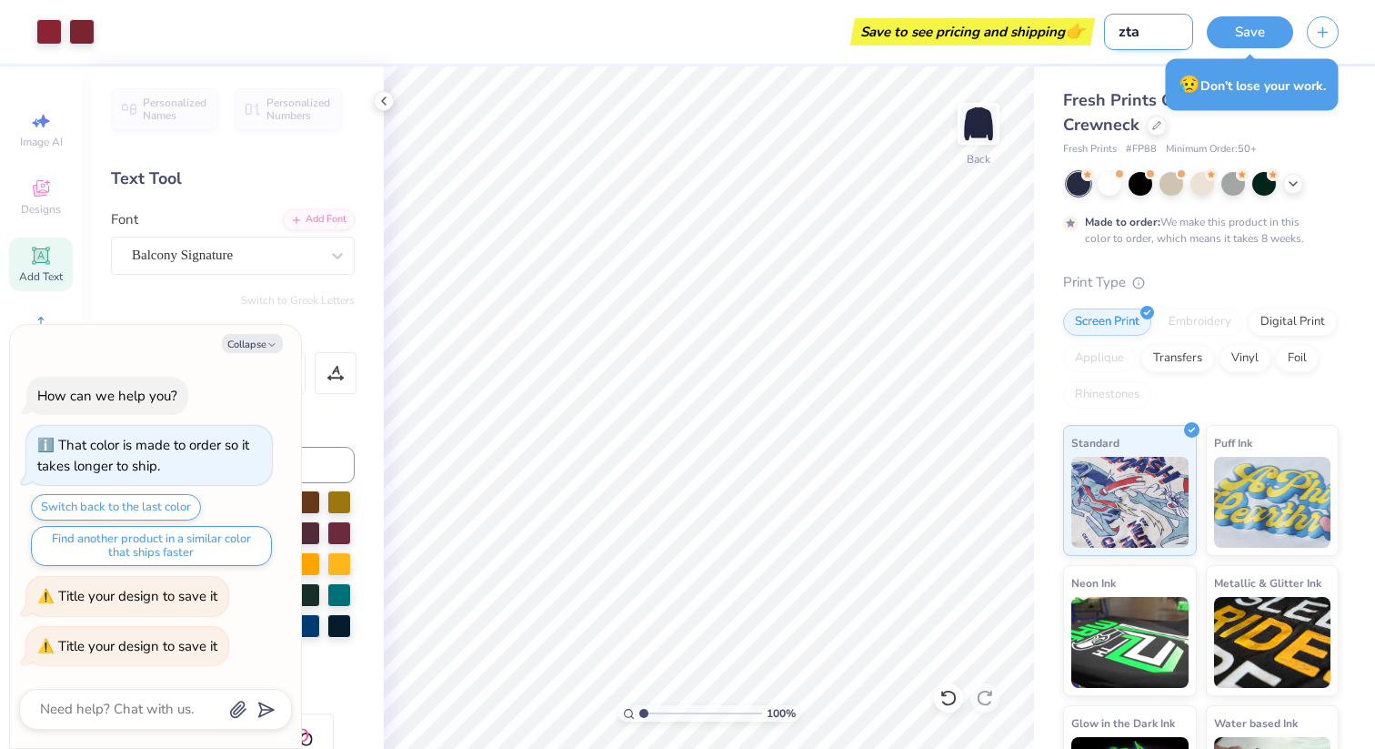
type input "zta e"
type textarea "x"
type input "zta en"
type textarea "x"
type input "zta end"
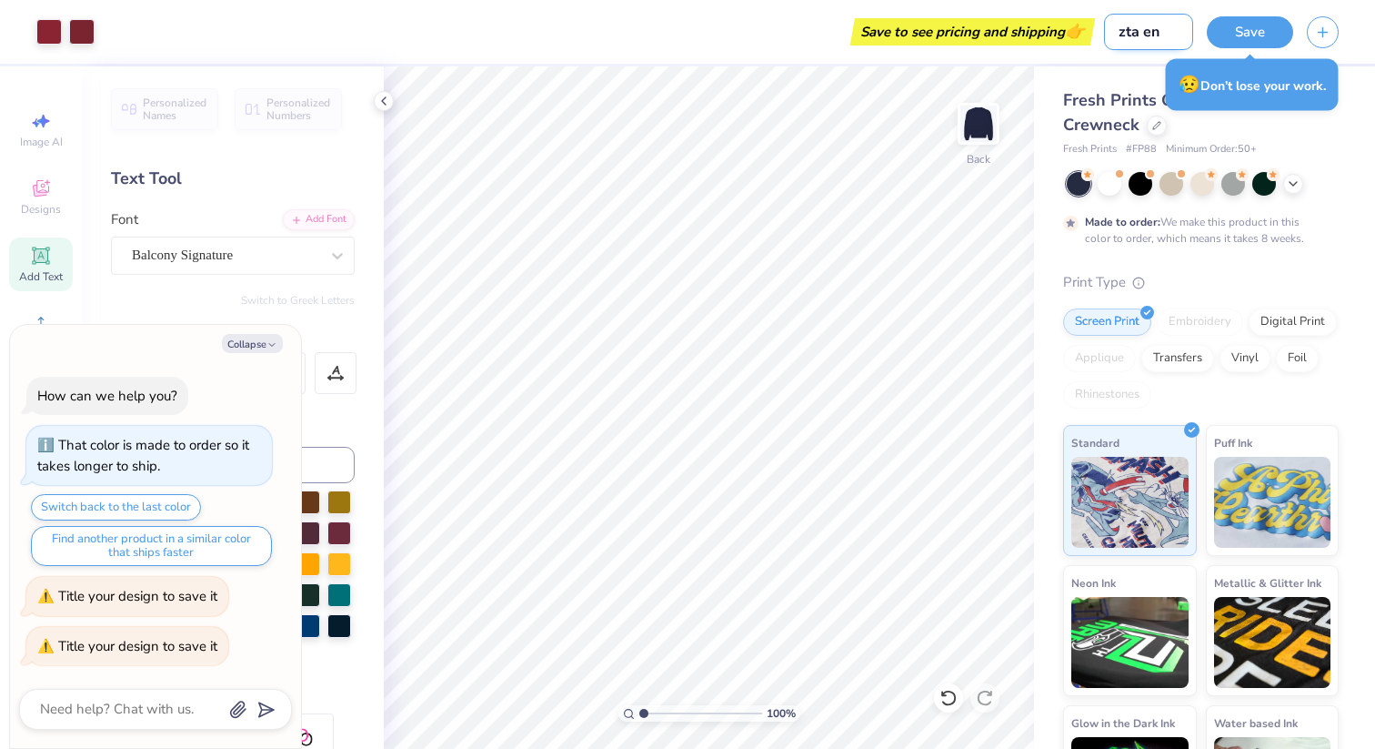
type textarea "x"
type input "zta end"
type textarea "x"
type input "zta end o"
type textarea "x"
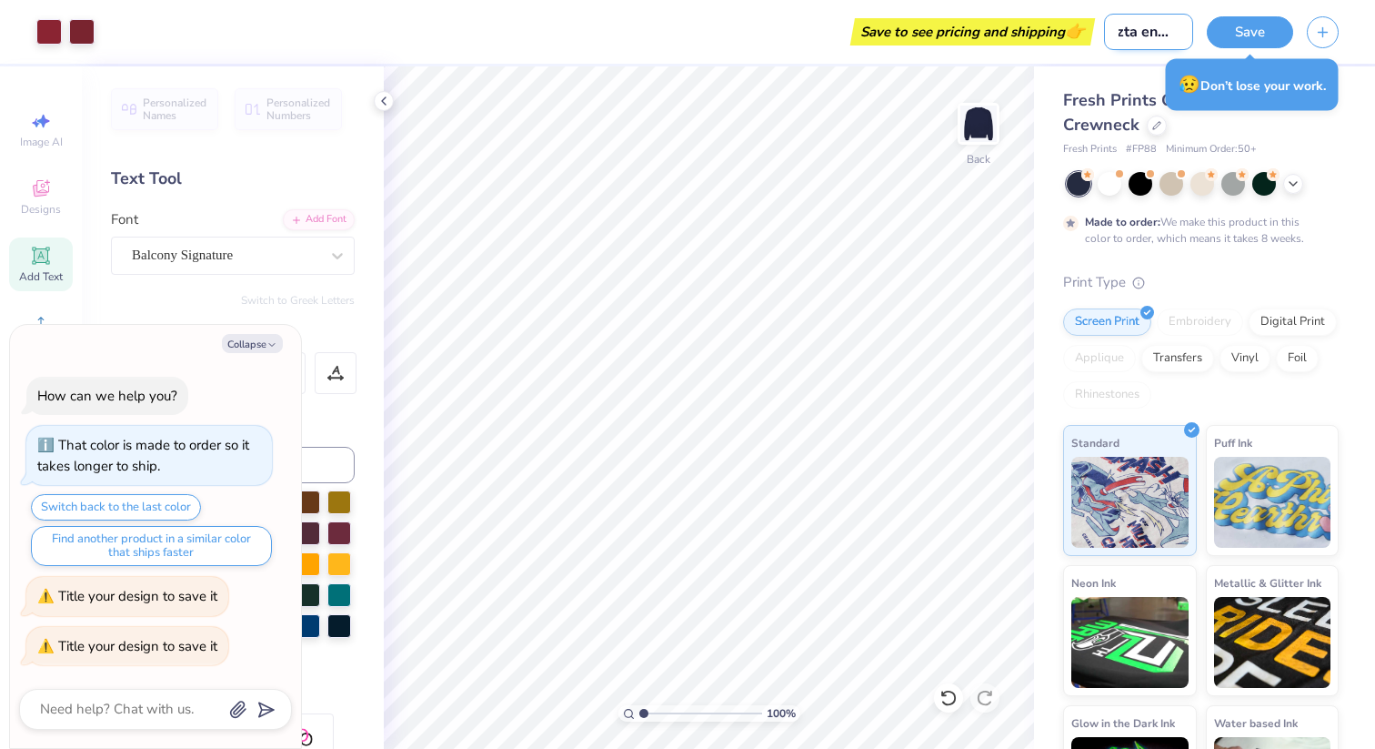
type input "zta end of"
type textarea "x"
type input "zta end of"
type textarea "x"
type input "zta end of u"
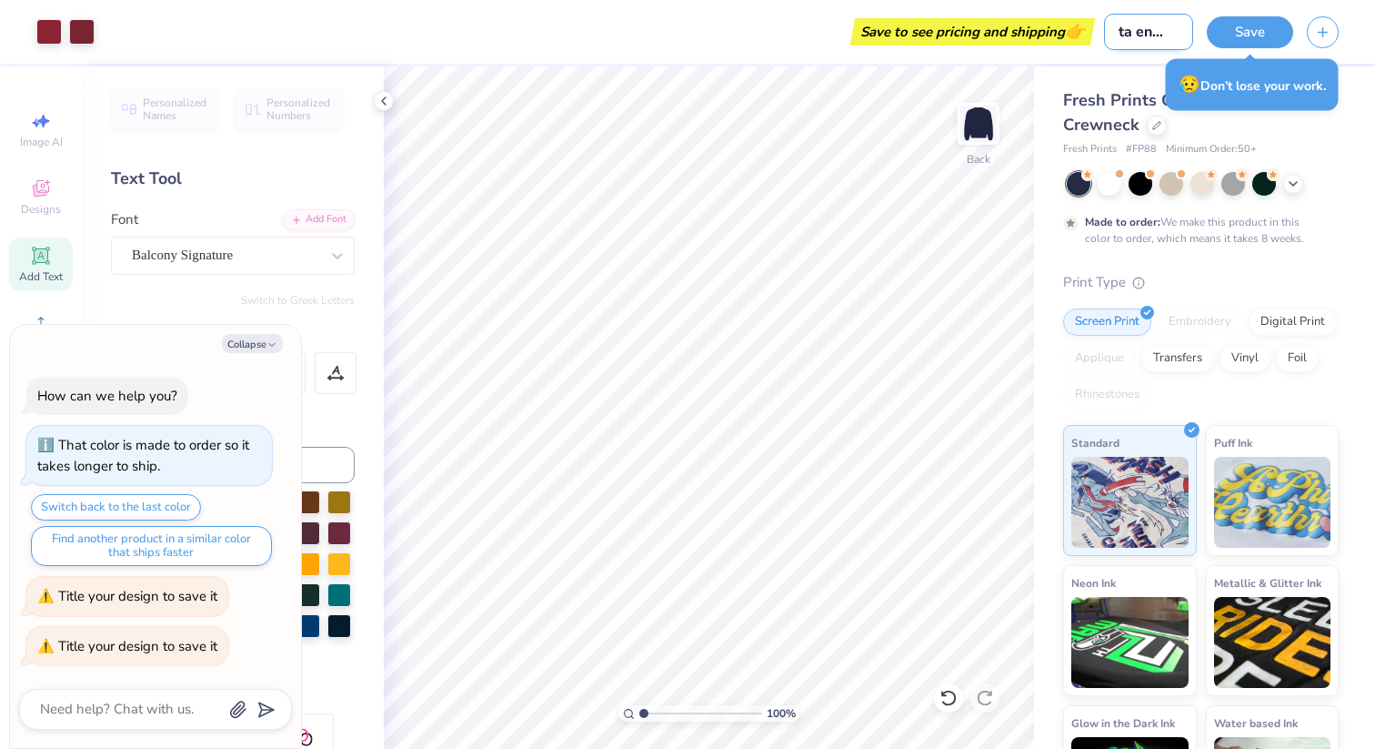
type textarea "x"
type input "zta end of ue"
type textarea "x"
type input "zta end of uea"
type textarea "x"
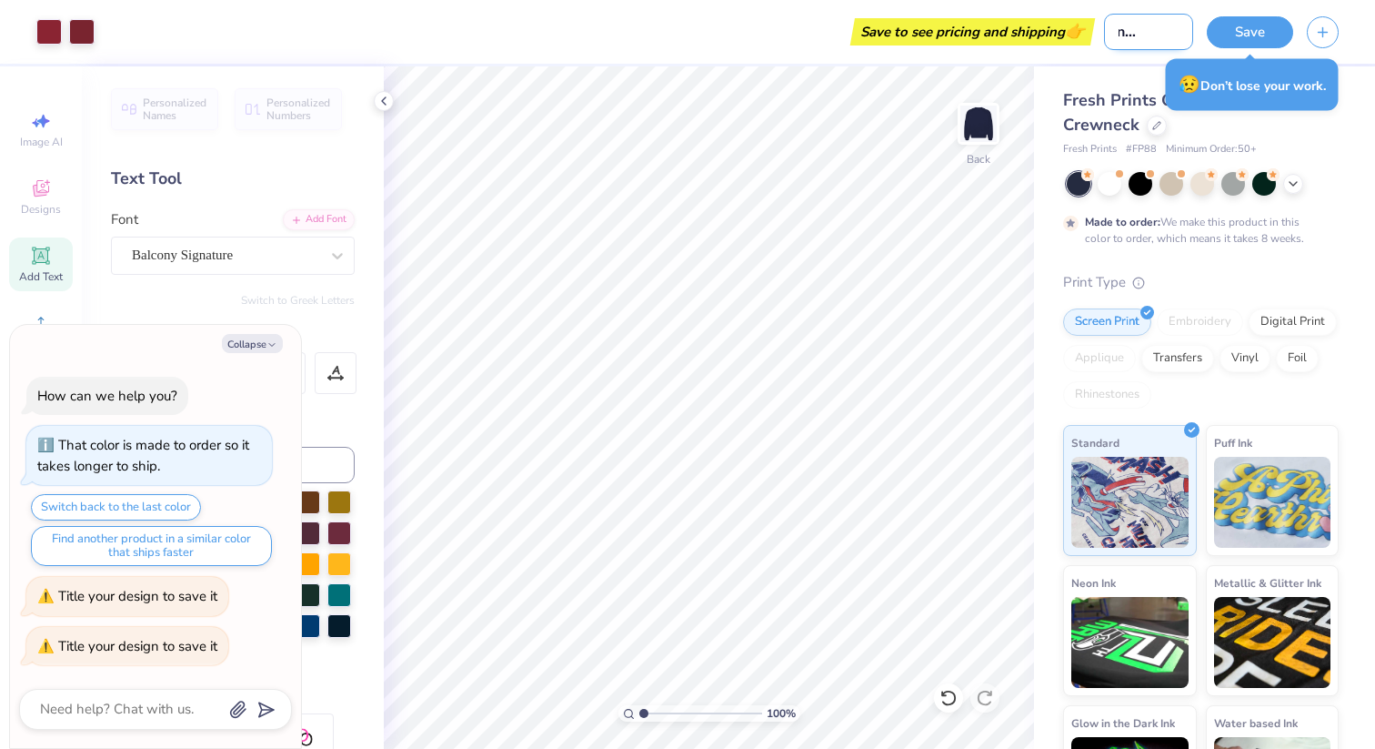
type input "zta end of ue"
type textarea "x"
type input "zta end of u"
type textarea "x"
type input "zta end of"
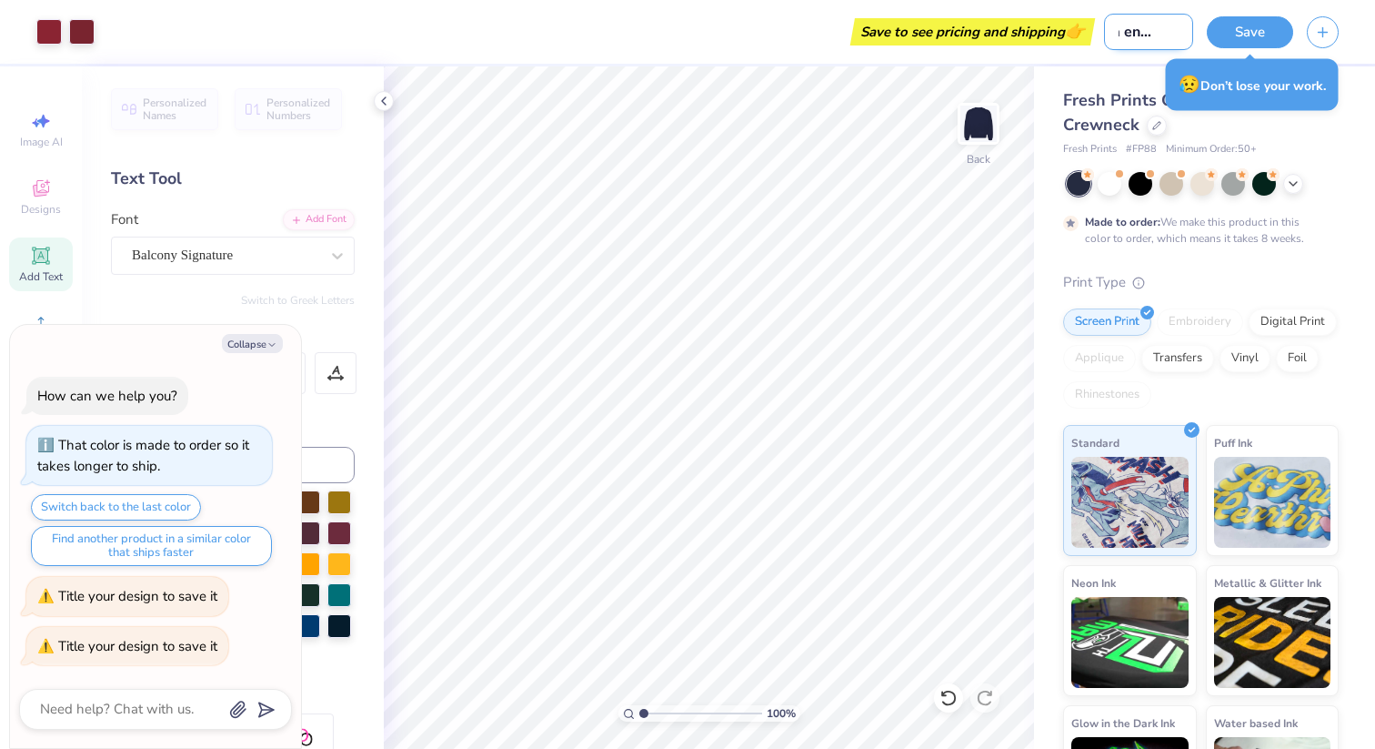
type textarea "x"
type input "zta end of y"
type textarea "x"
type input "zta end of ye"
type textarea "x"
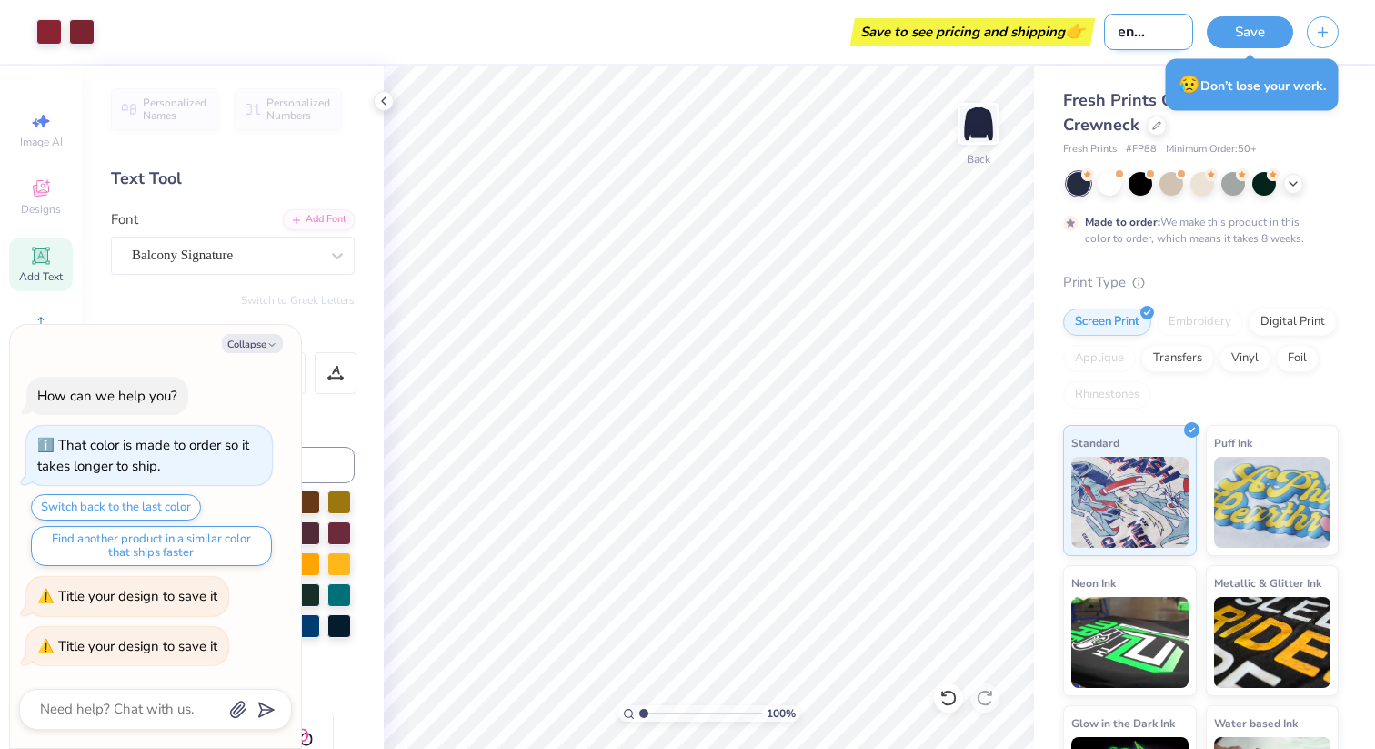
type input "zta end of yea"
type textarea "x"
type input "zta end of year"
type textarea "x"
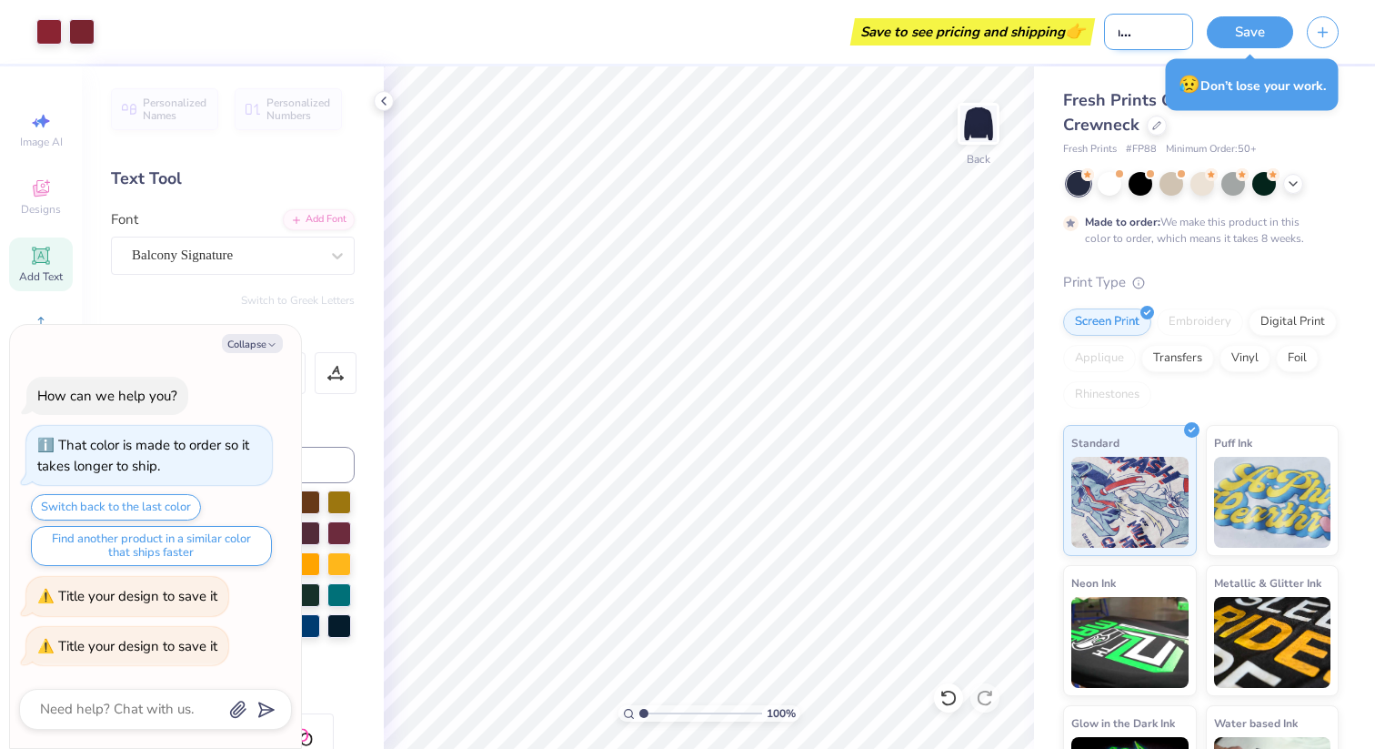
type input "zta end of year"
click at [1271, 19] on button "Save" at bounding box center [1250, 30] width 86 height 32
type textarea "x"
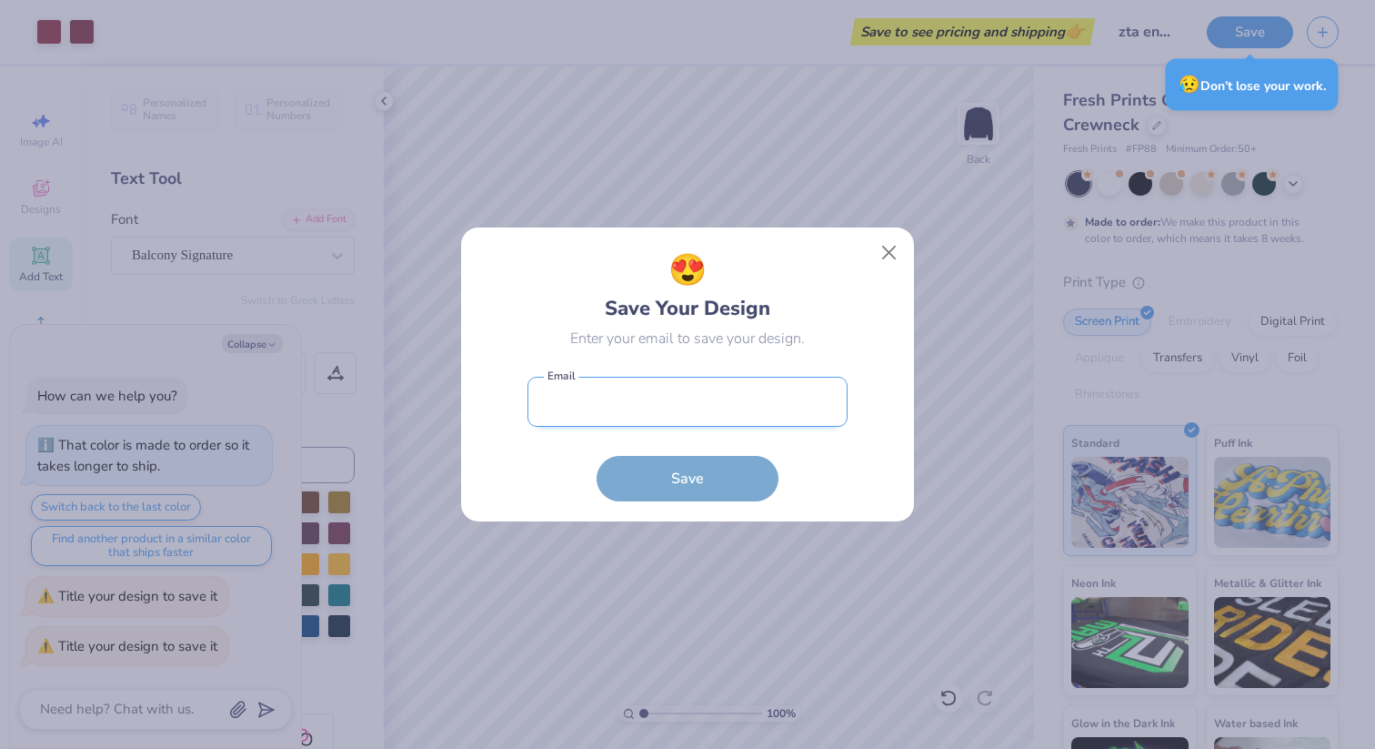
click at [738, 400] on input "email" at bounding box center [688, 402] width 320 height 50
type input "[EMAIL_ADDRESS][DOMAIN_NAME]"
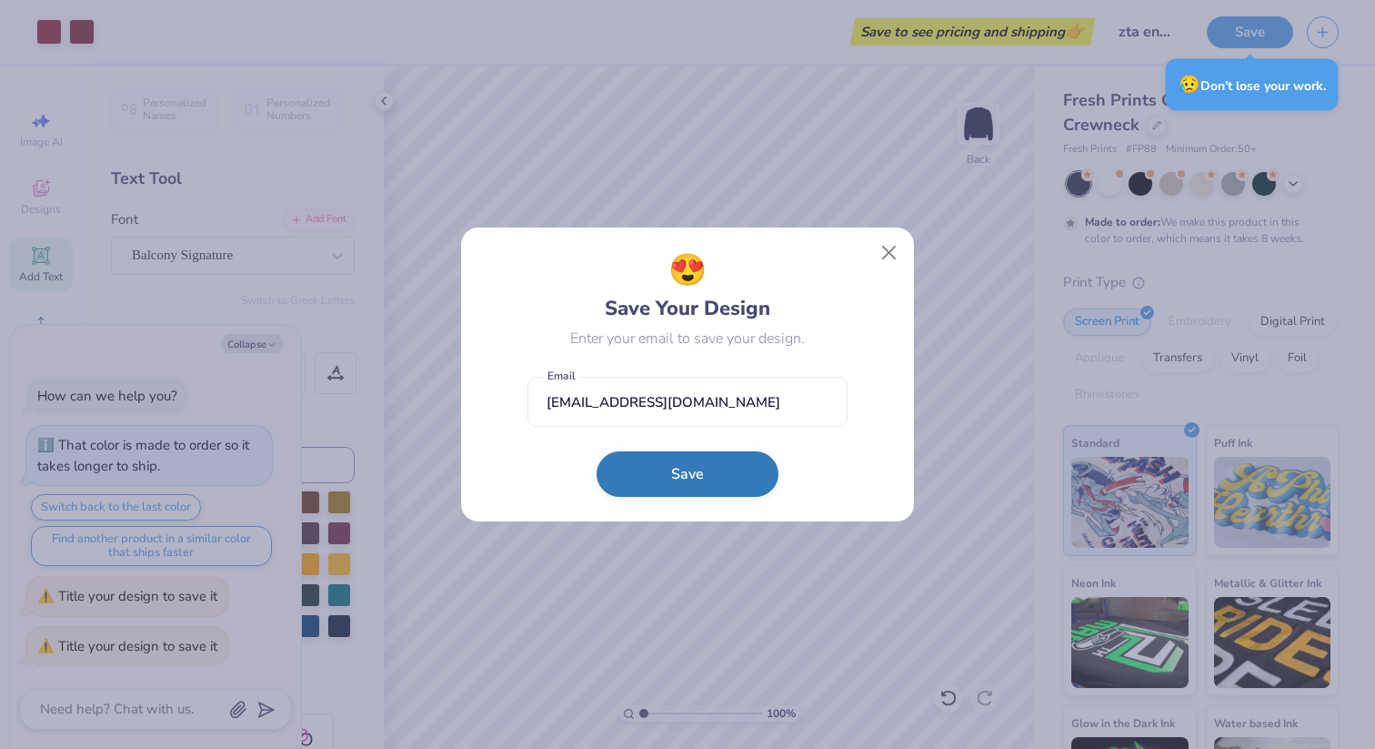
click at [698, 458] on button "Save" at bounding box center [688, 473] width 182 height 45
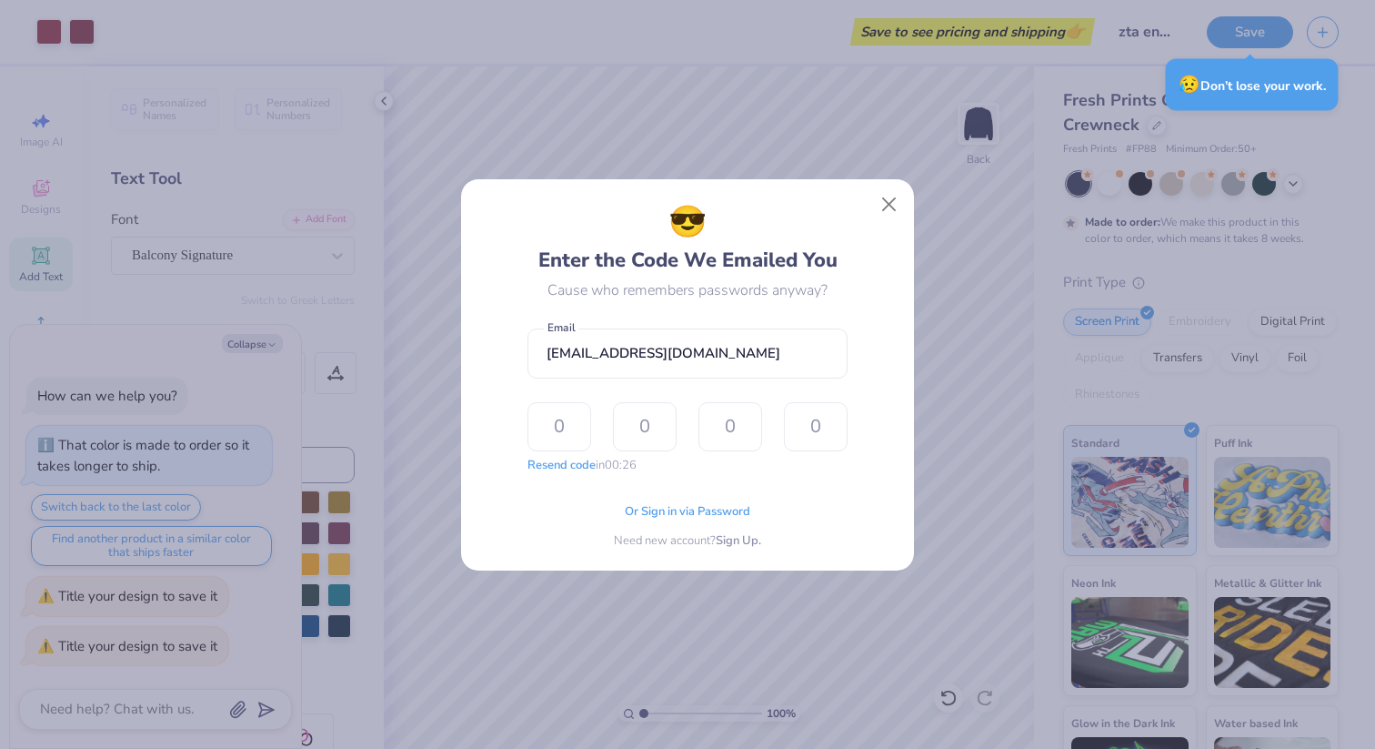
type textarea "x"
click at [579, 464] on button "Resend code" at bounding box center [562, 463] width 68 height 18
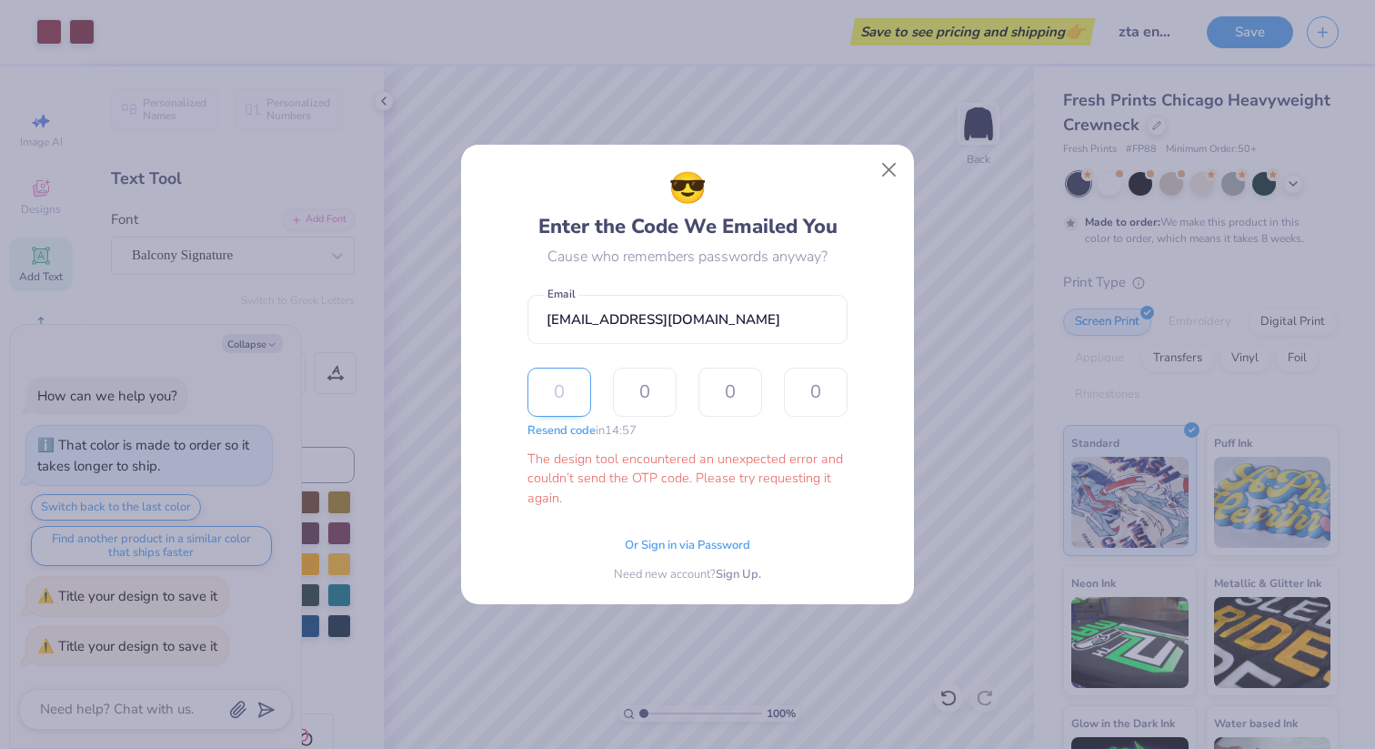
click at [569, 390] on input "text" at bounding box center [560, 392] width 64 height 49
type input "8"
type input "7"
type input "2"
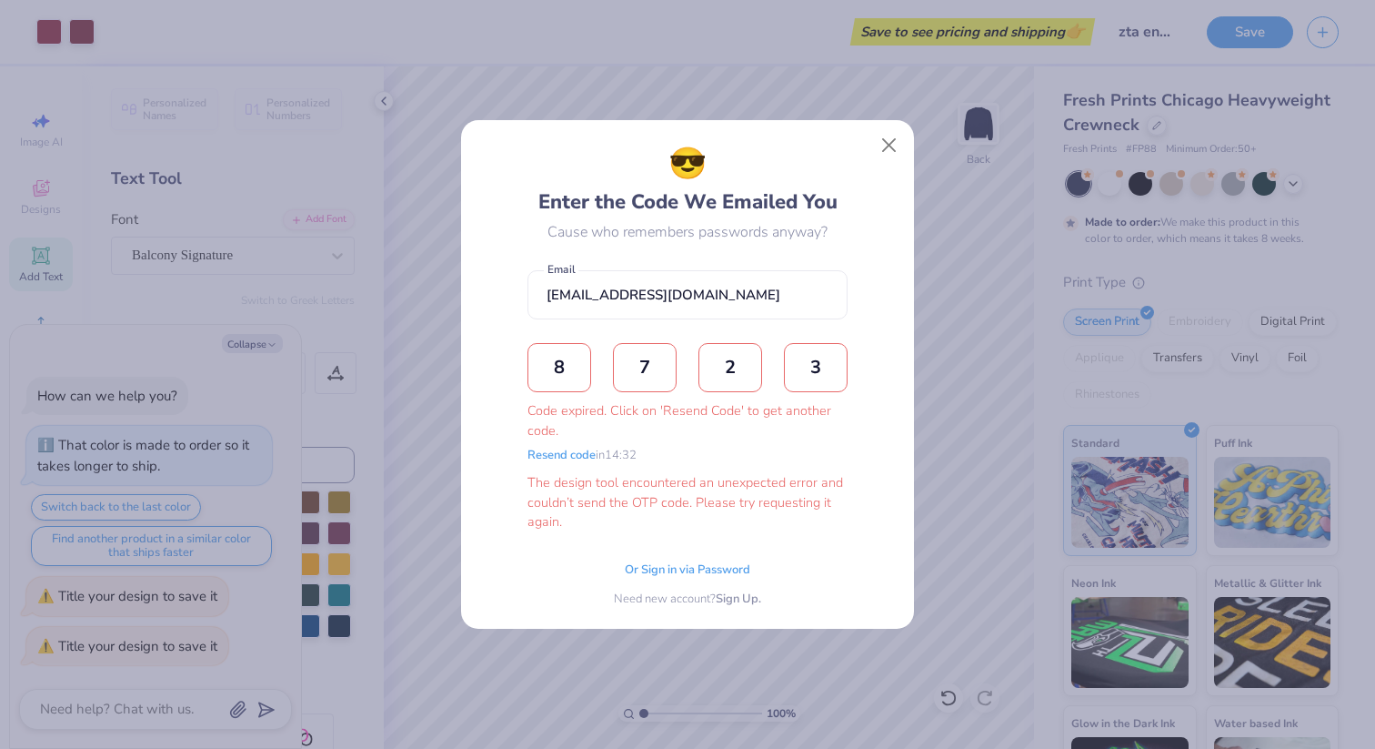
type input "3"
type textarea "x"
click at [846, 359] on input "3" at bounding box center [816, 367] width 64 height 49
click at [893, 156] on button "Close" at bounding box center [889, 145] width 35 height 35
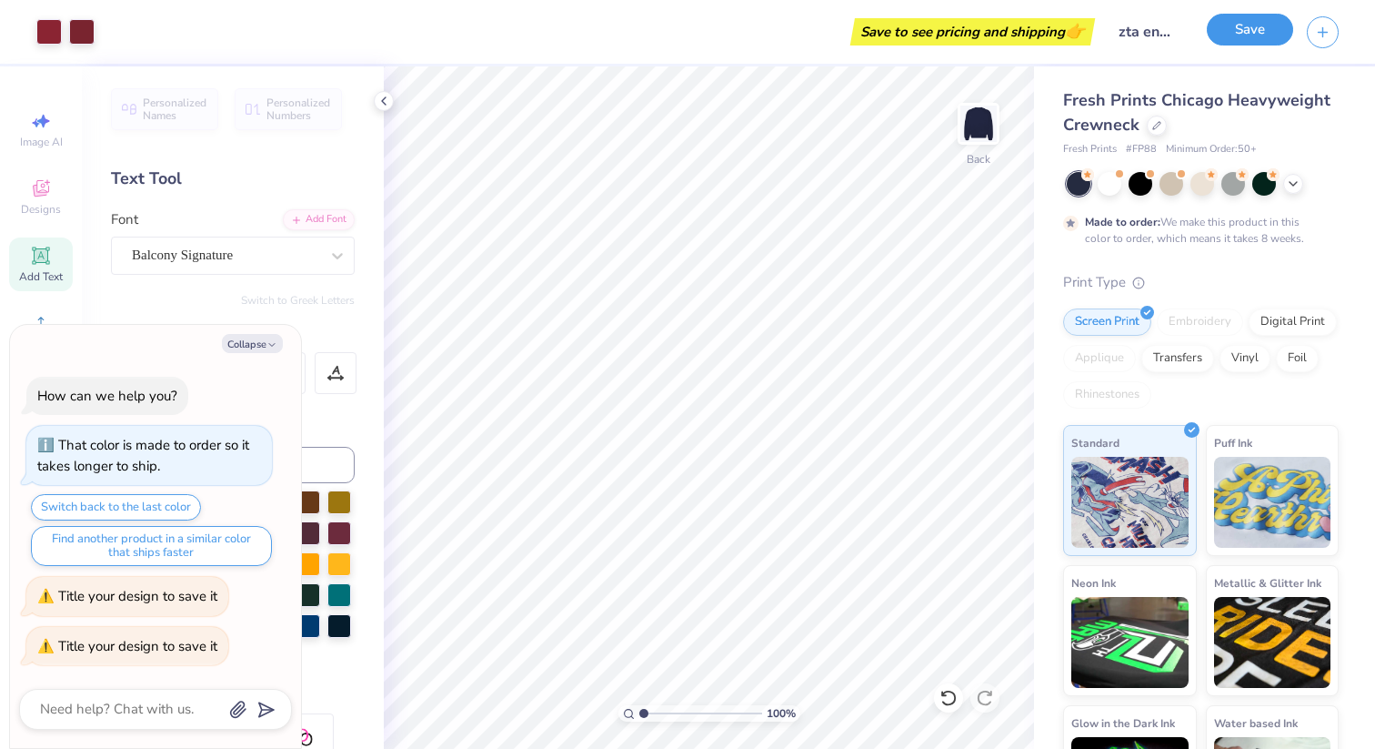
click at [1265, 28] on button "Save" at bounding box center [1250, 30] width 86 height 32
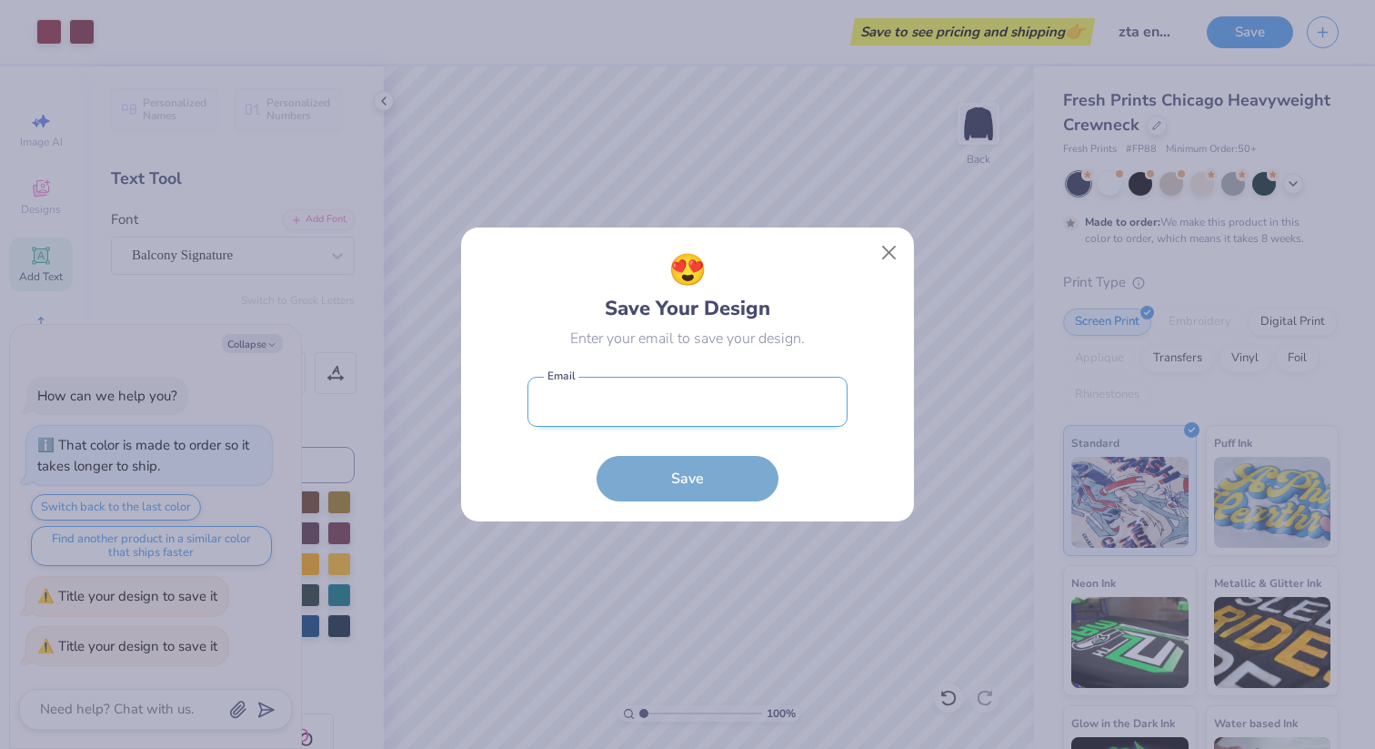
click at [681, 423] on input "email" at bounding box center [688, 402] width 320 height 50
type input "[EMAIL_ADDRESS][DOMAIN_NAME]"
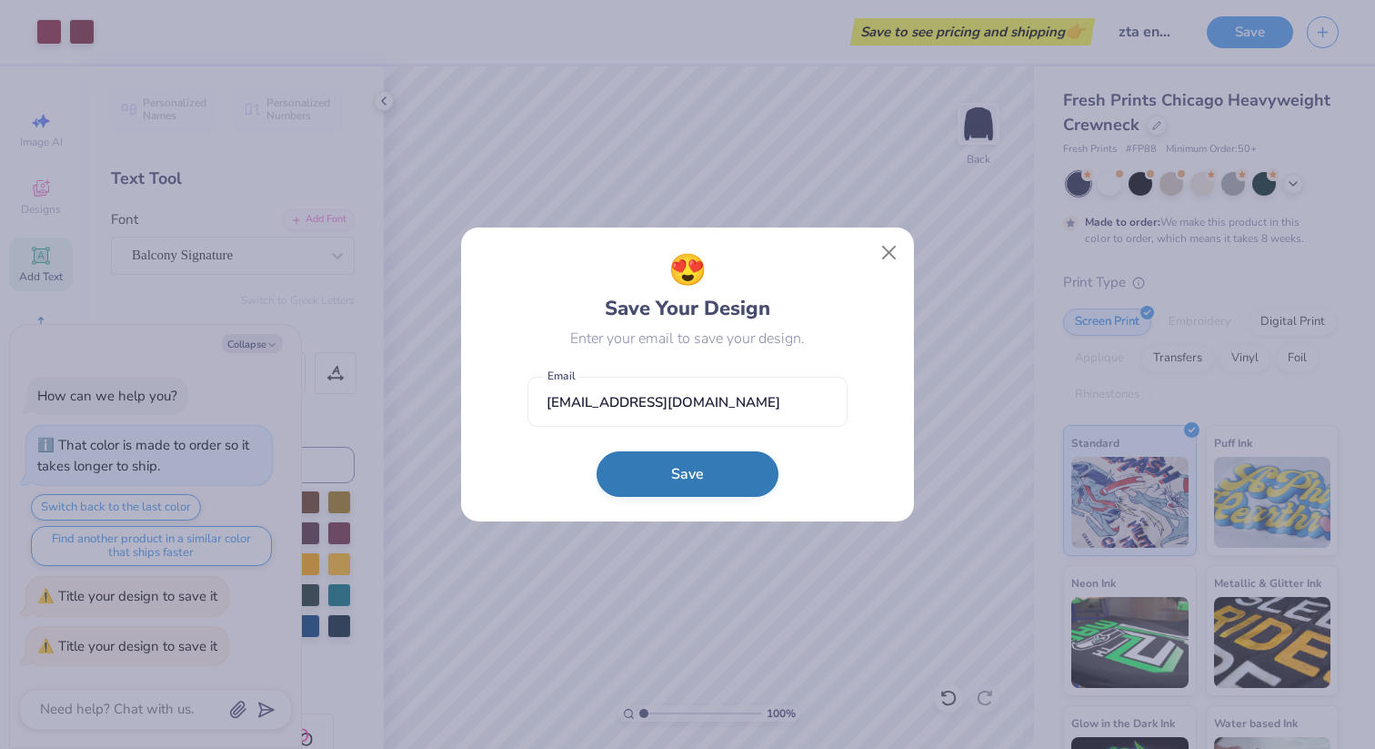
click at [679, 463] on button "Save" at bounding box center [688, 473] width 182 height 45
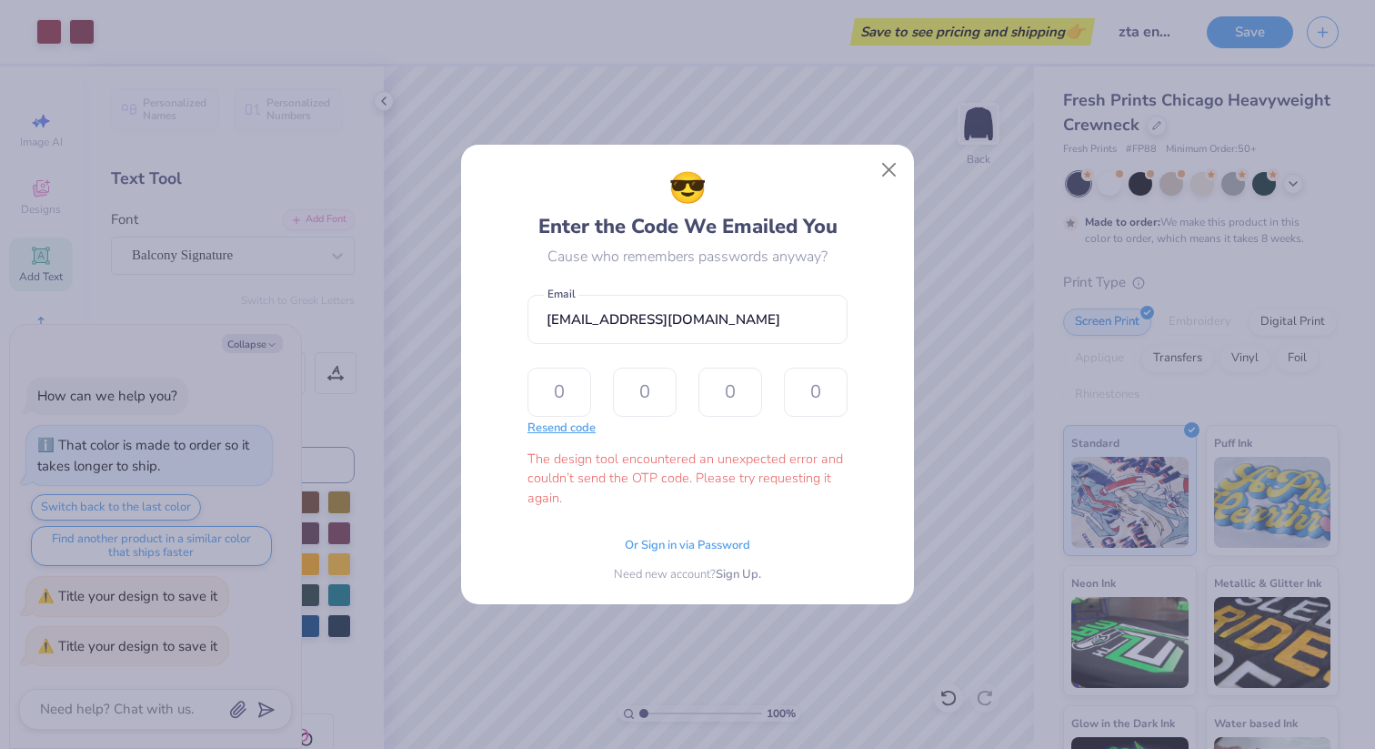
type input "8"
type input "7"
type input "2"
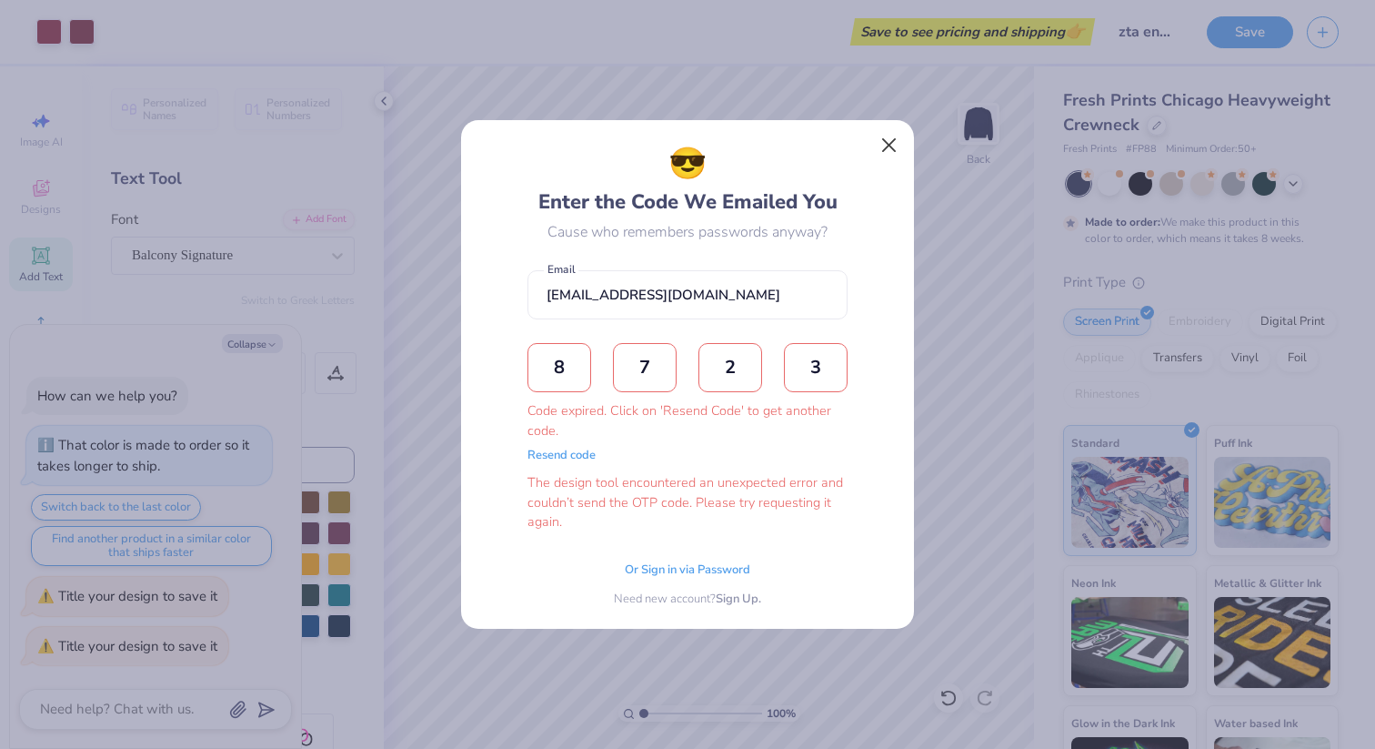
type input "3"
click at [888, 147] on button "Close" at bounding box center [889, 145] width 35 height 35
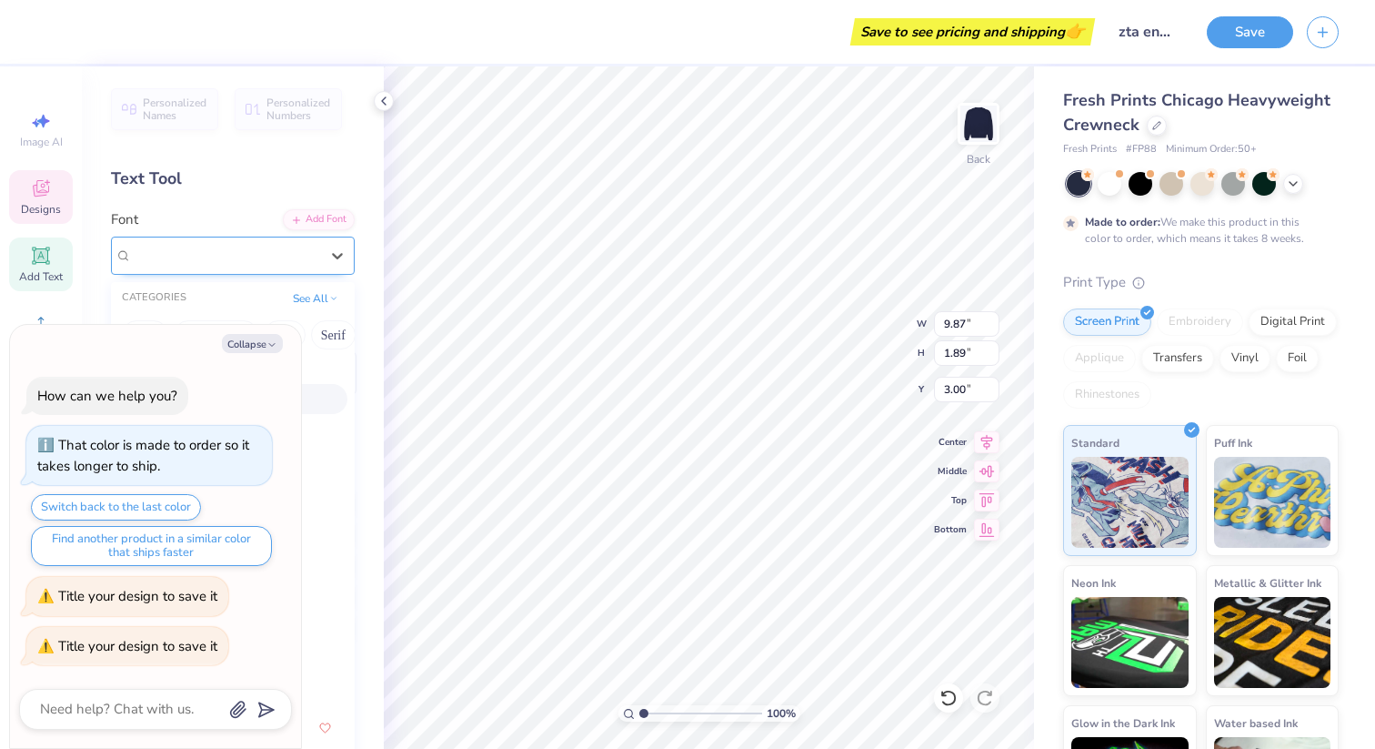
click at [291, 250] on div "Balcony Signature" at bounding box center [225, 255] width 191 height 28
click at [335, 250] on icon at bounding box center [337, 256] width 18 height 18
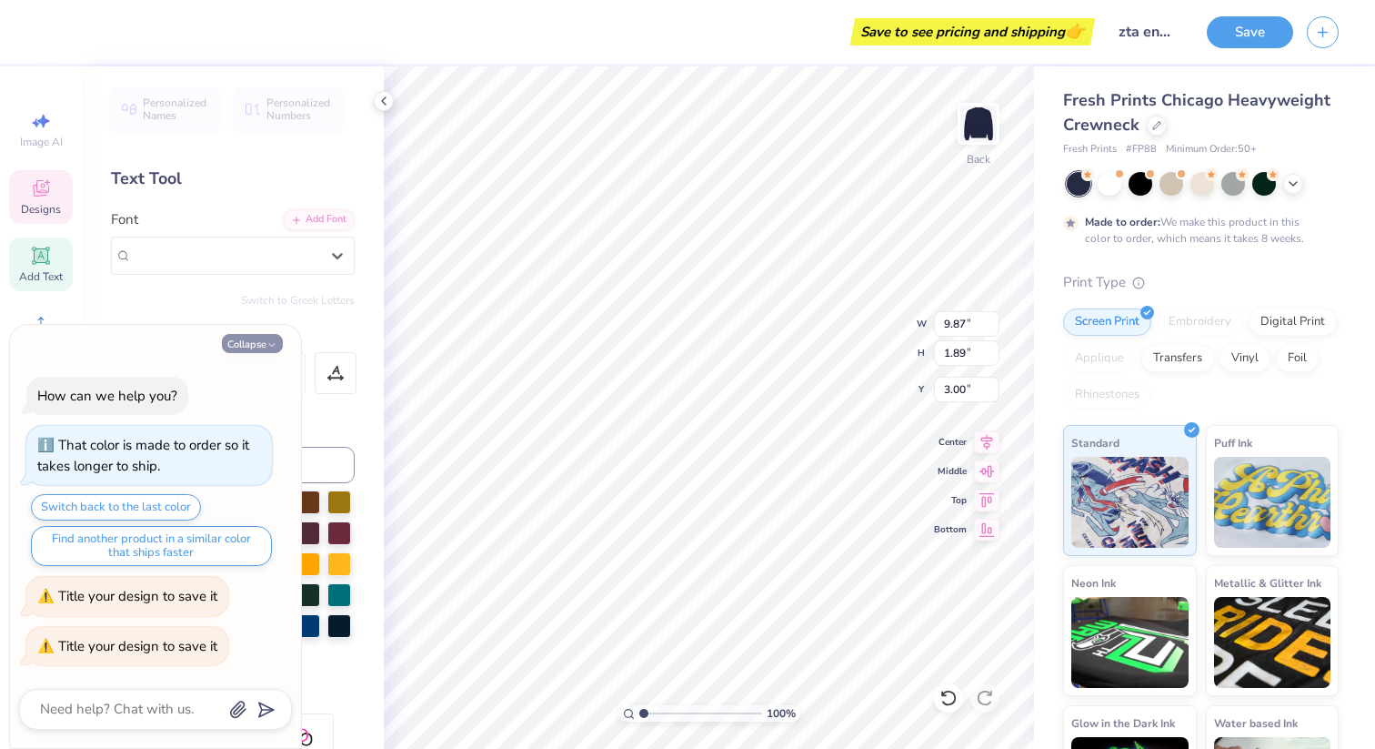
click at [252, 337] on button "Collapse" at bounding box center [252, 343] width 61 height 19
type textarea "x"
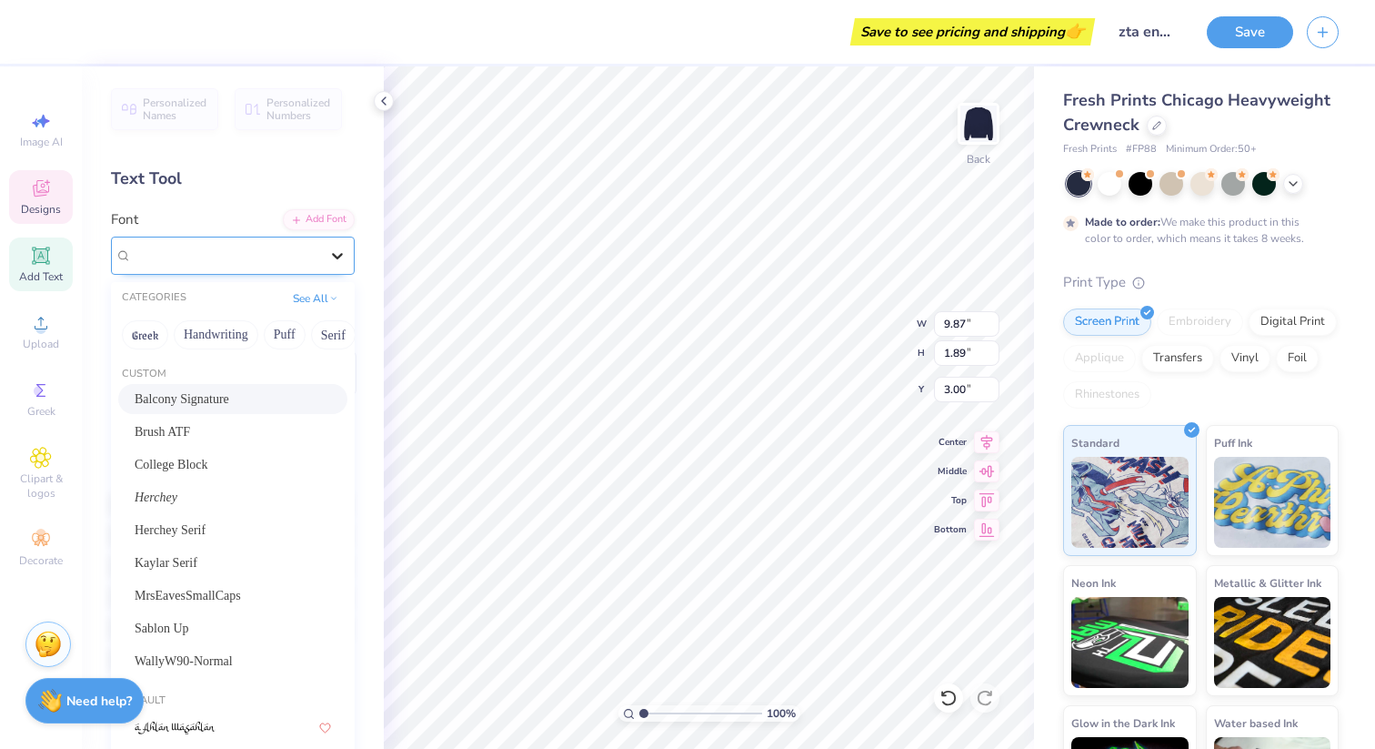
click at [326, 249] on div at bounding box center [337, 255] width 33 height 33
click at [232, 422] on div "Brush ATF" at bounding box center [233, 431] width 196 height 19
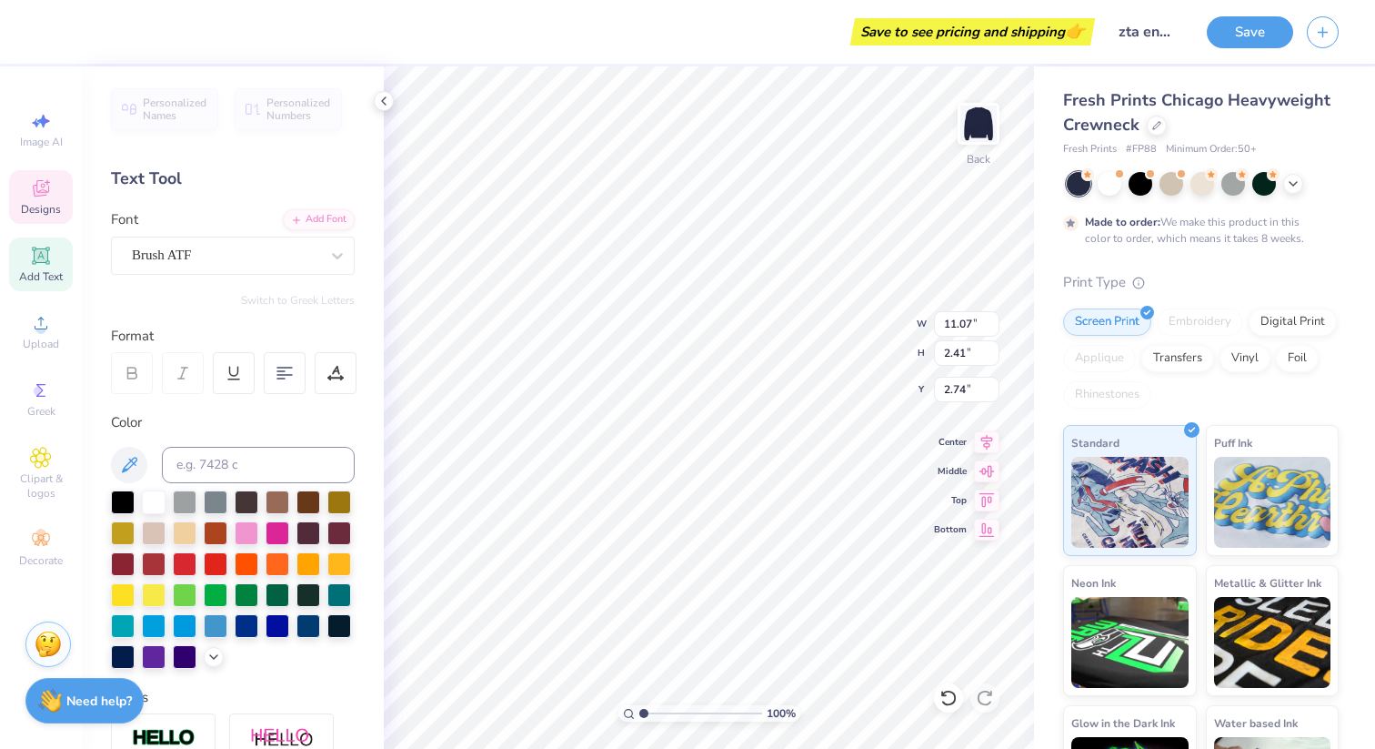
type input "11.07"
type input "2.41"
type input "2.74"
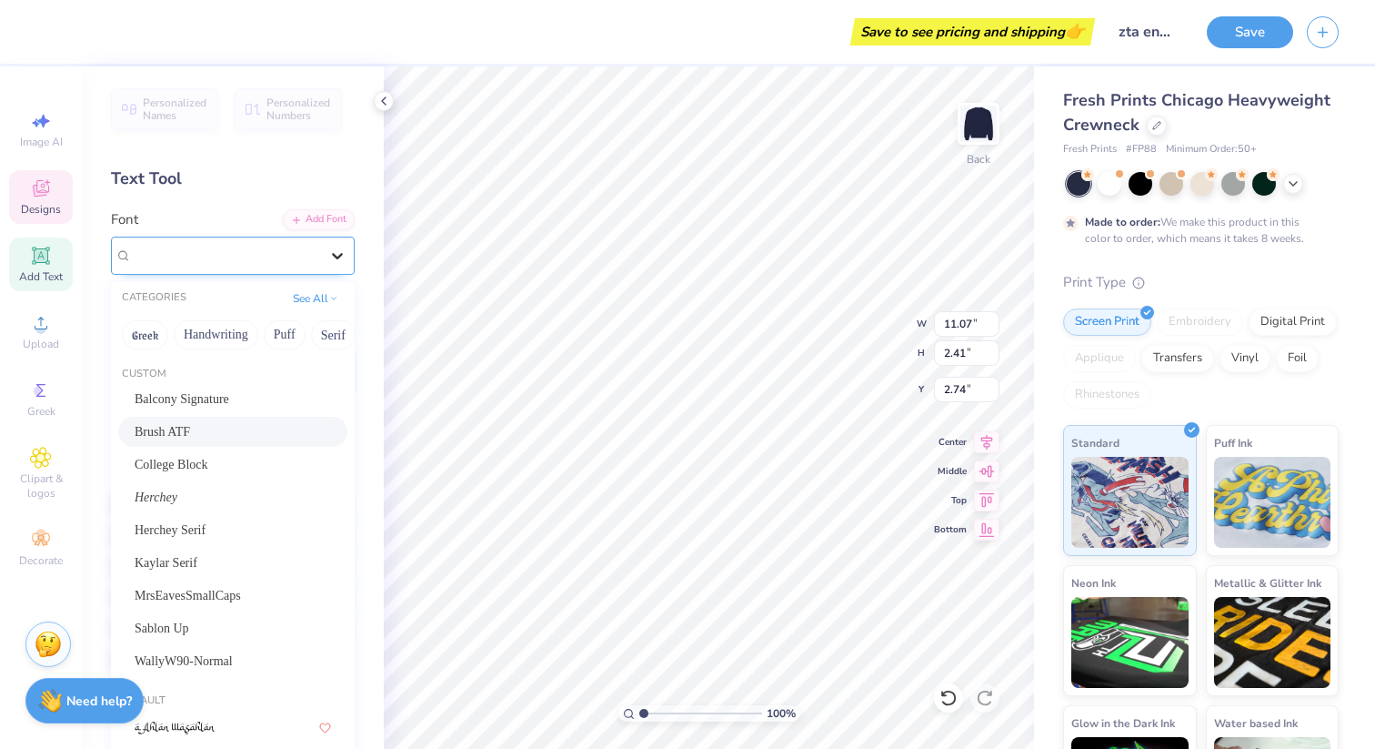
click at [334, 247] on icon at bounding box center [337, 256] width 18 height 18
click at [208, 461] on span "College Block" at bounding box center [172, 464] width 74 height 19
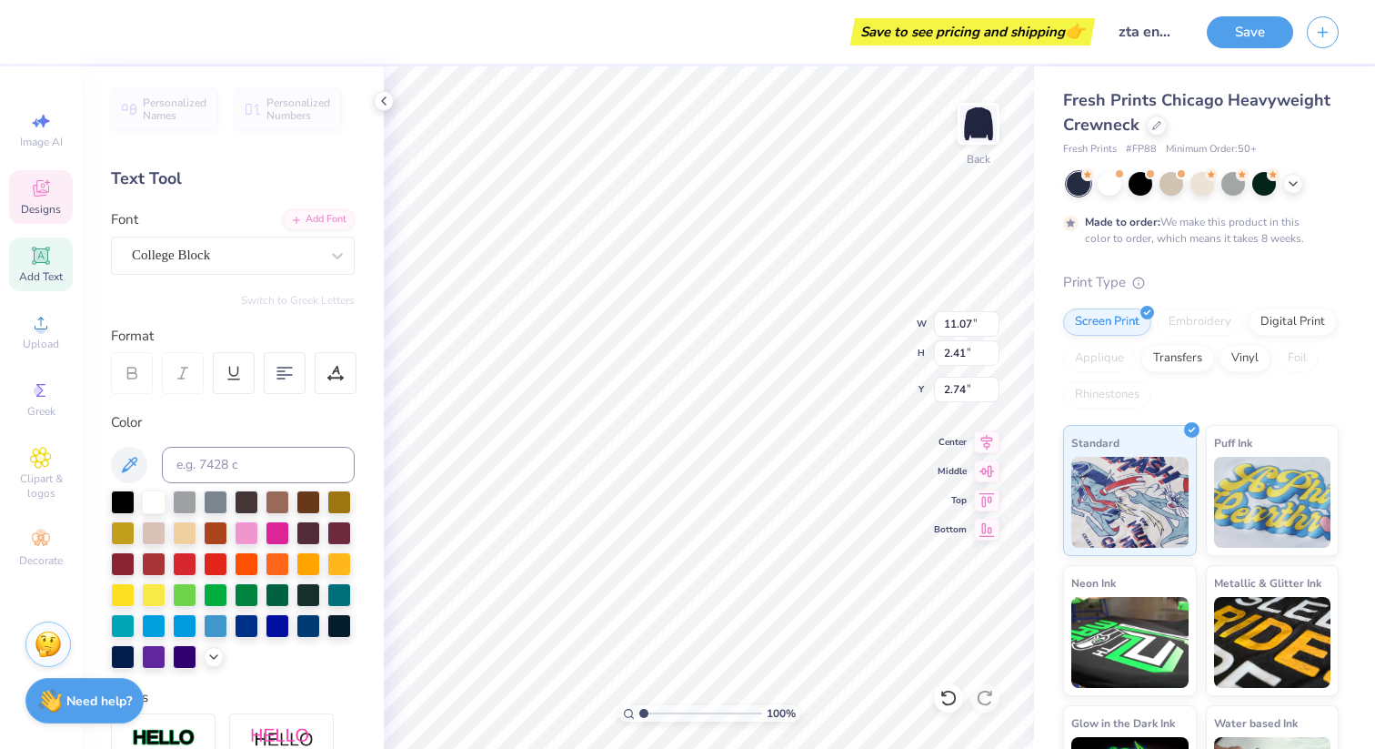
type input "12.89"
type input "2.22"
type input "2.84"
click at [334, 261] on icon at bounding box center [337, 256] width 18 height 18
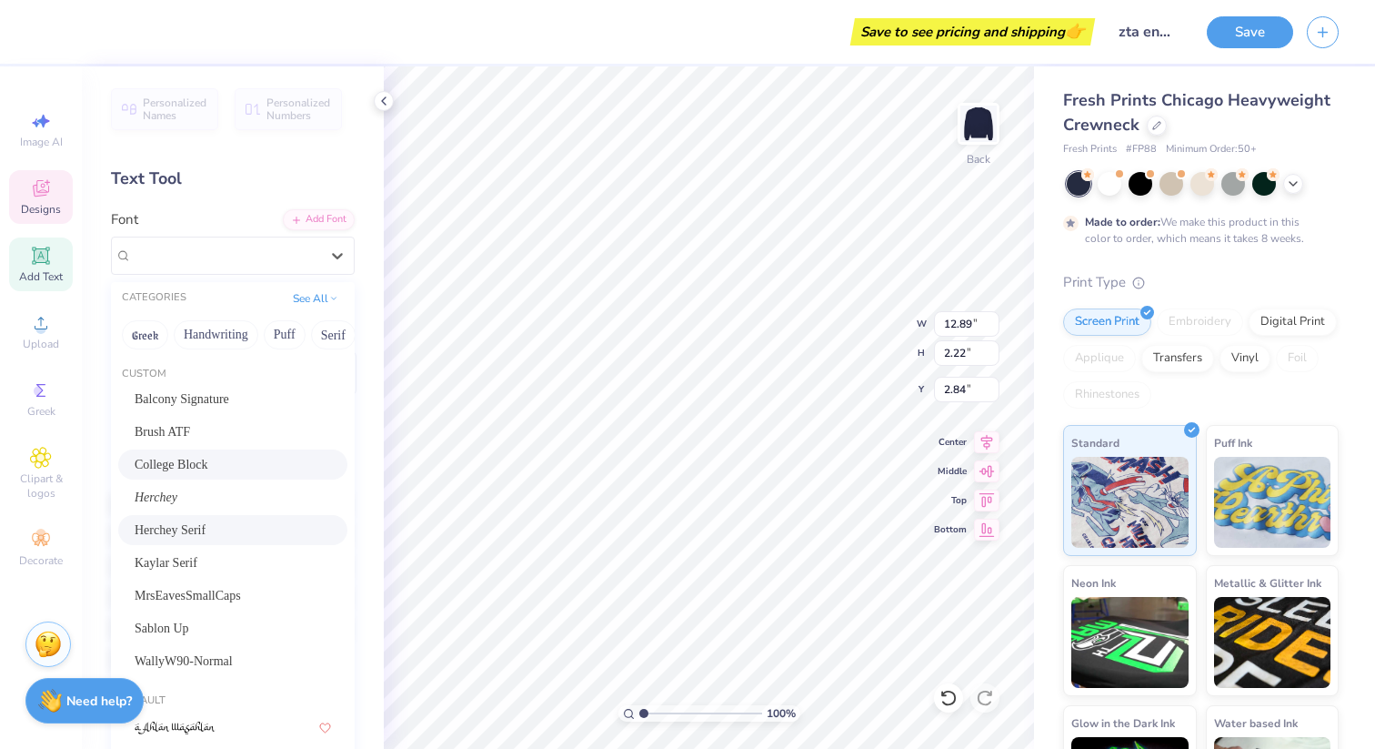
click at [205, 538] on span "Herchey Serif" at bounding box center [170, 529] width 71 height 19
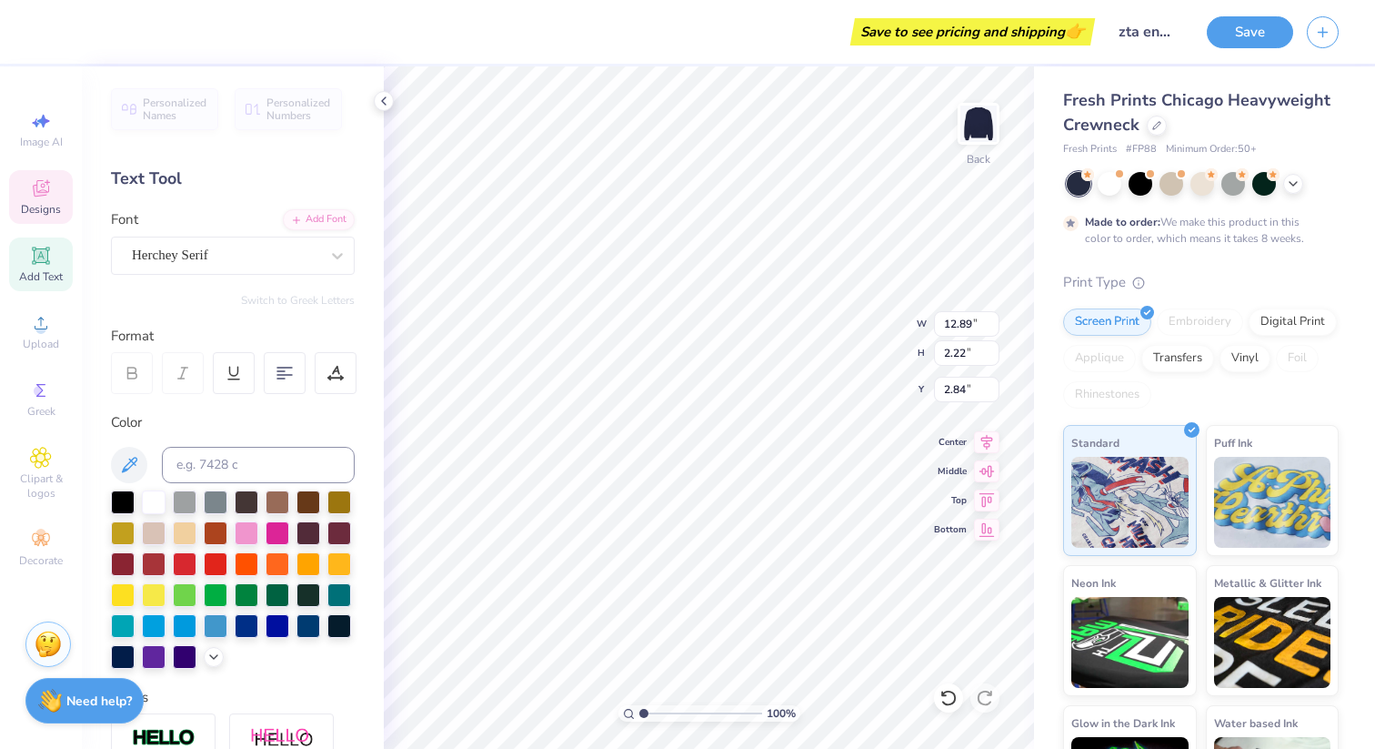
type input "14.89"
type input "2.14"
type input "2.88"
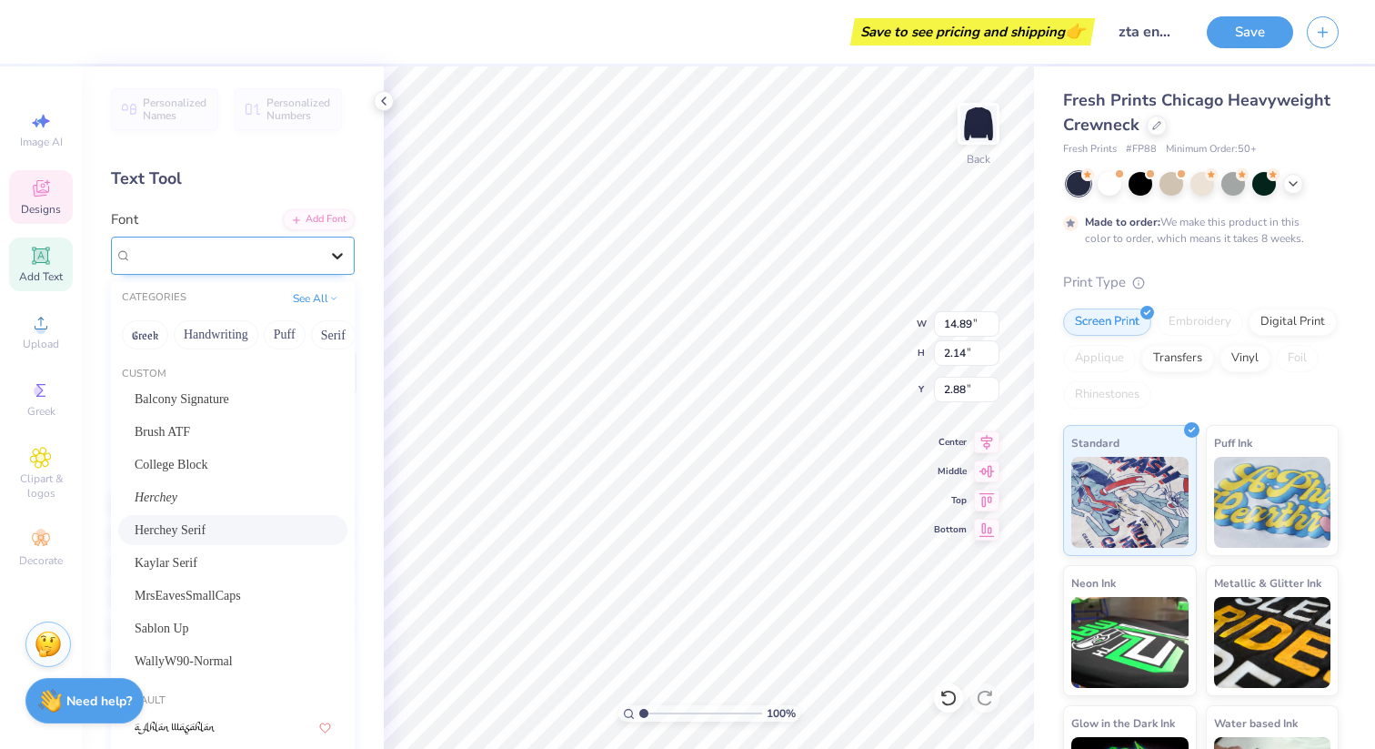
click at [330, 256] on icon at bounding box center [337, 256] width 18 height 18
click at [212, 553] on div "Kaylar Serif" at bounding box center [233, 562] width 196 height 19
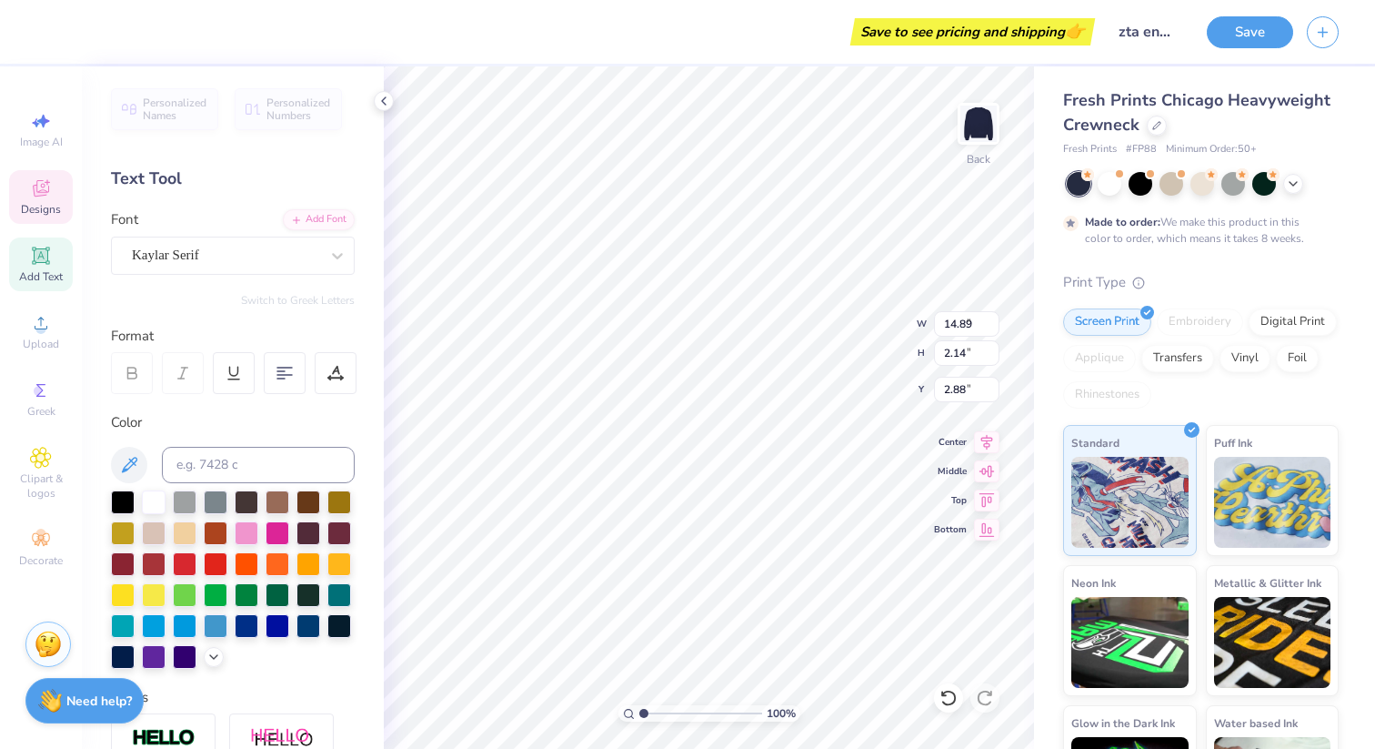
type input "9.51"
type input "1.95"
type input "2.97"
type input "7.79"
type input "3.29"
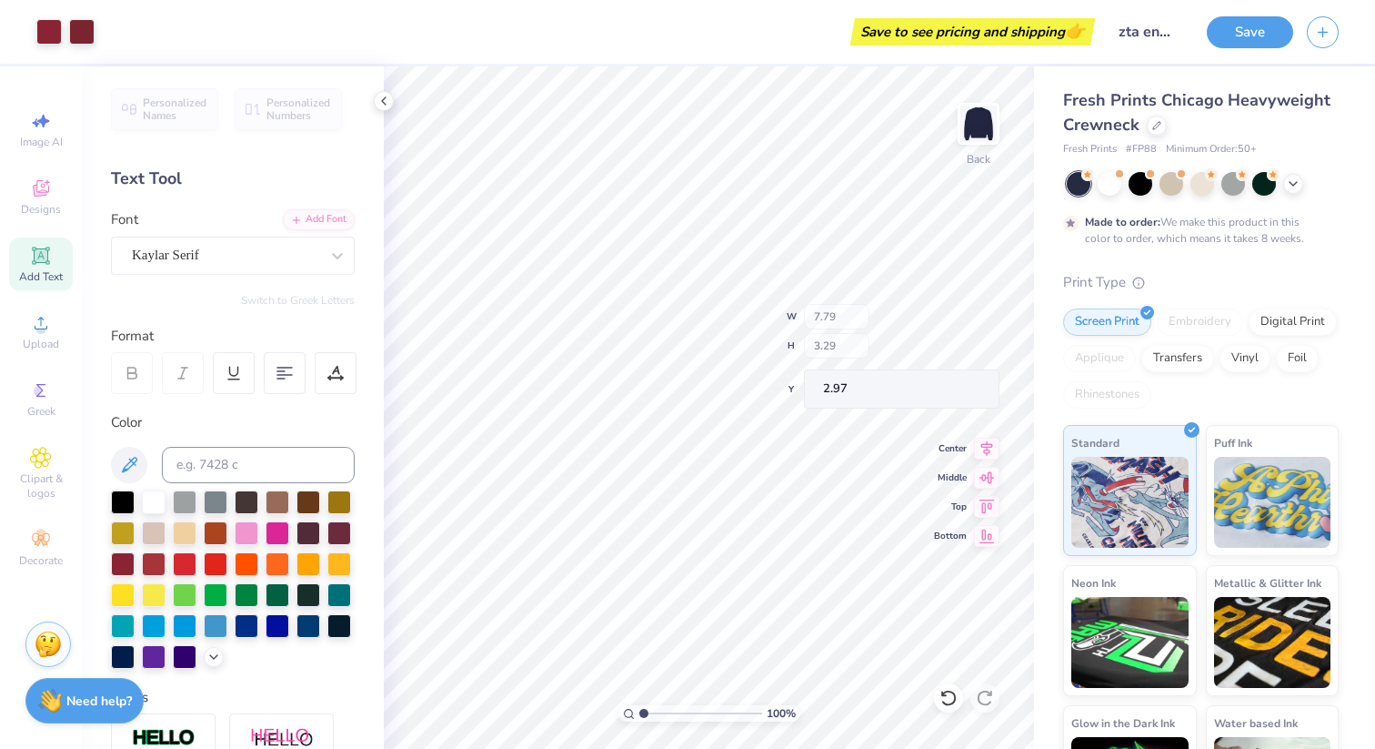
type input "3.00"
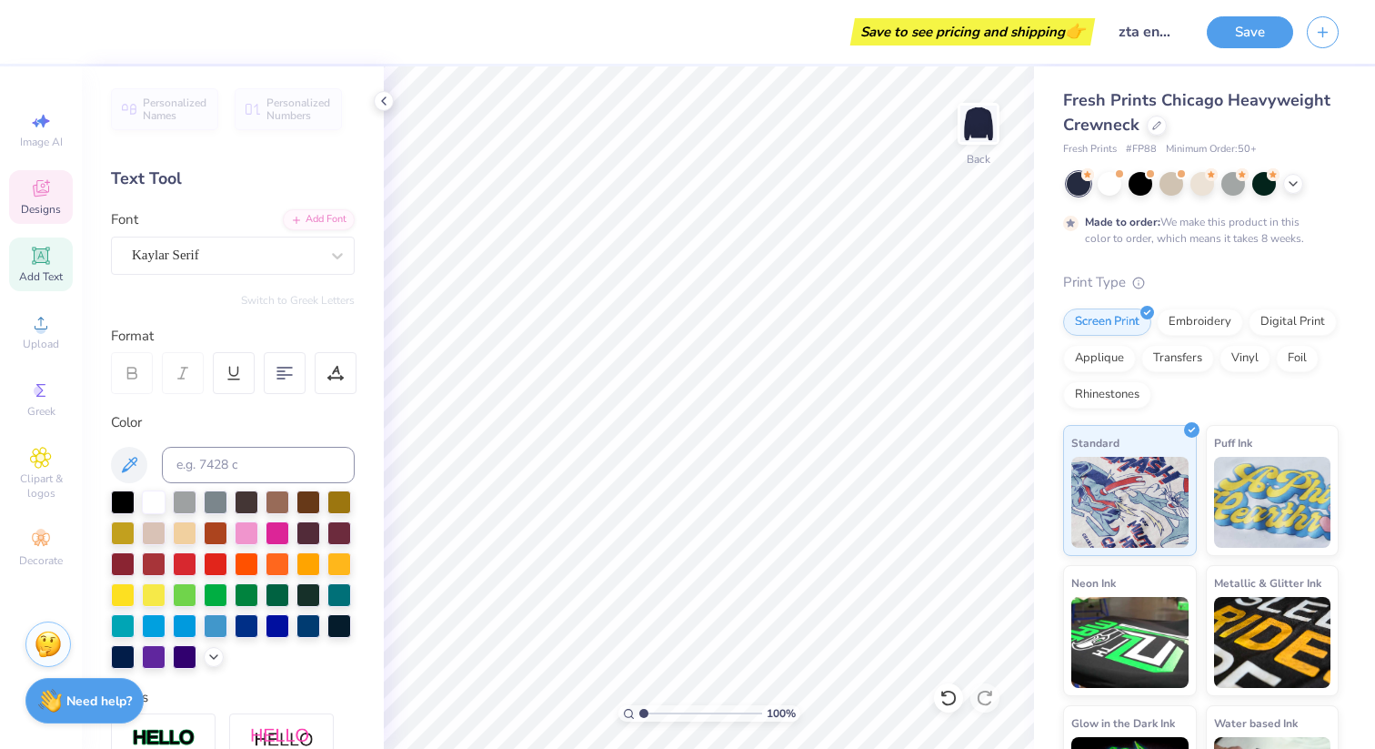
click at [52, 175] on div "Designs" at bounding box center [41, 197] width 64 height 54
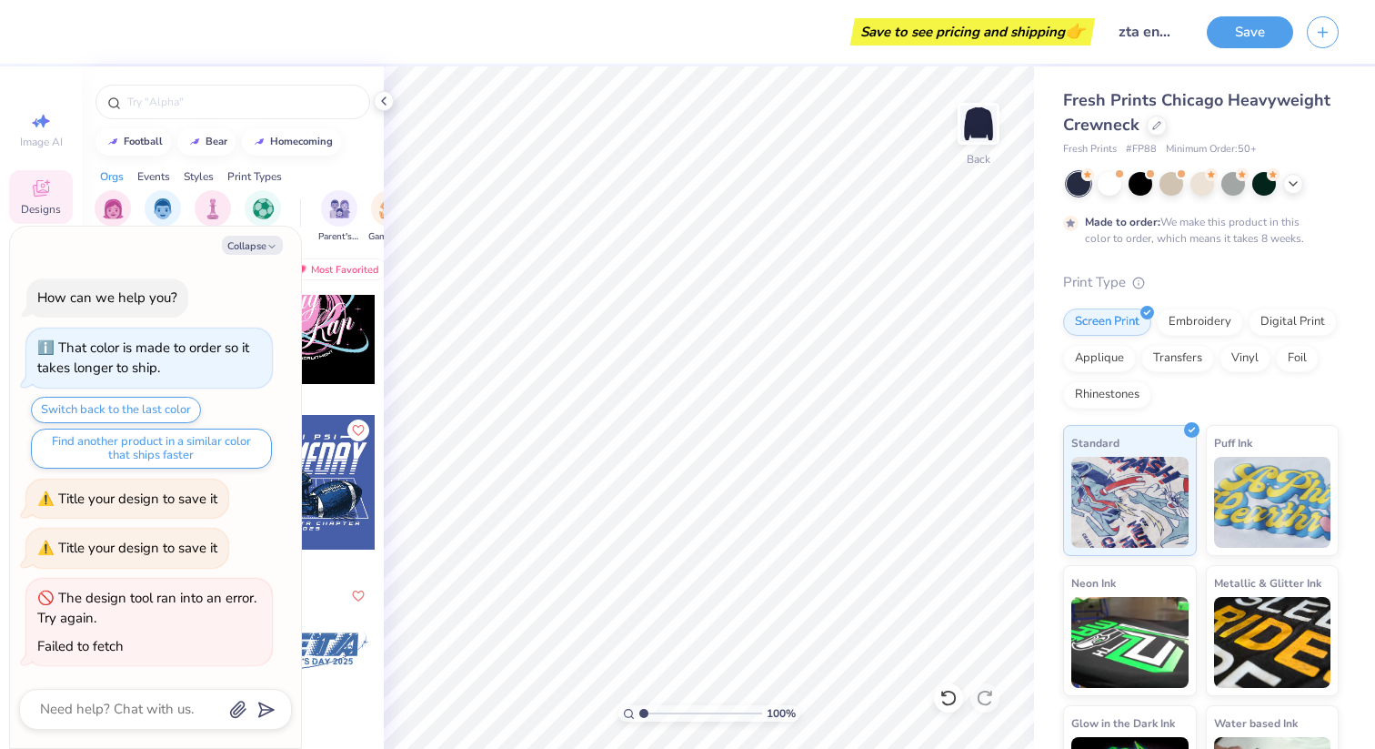
scroll to position [36140, 0]
click at [265, 247] on button "Collapse" at bounding box center [252, 245] width 61 height 19
type textarea "x"
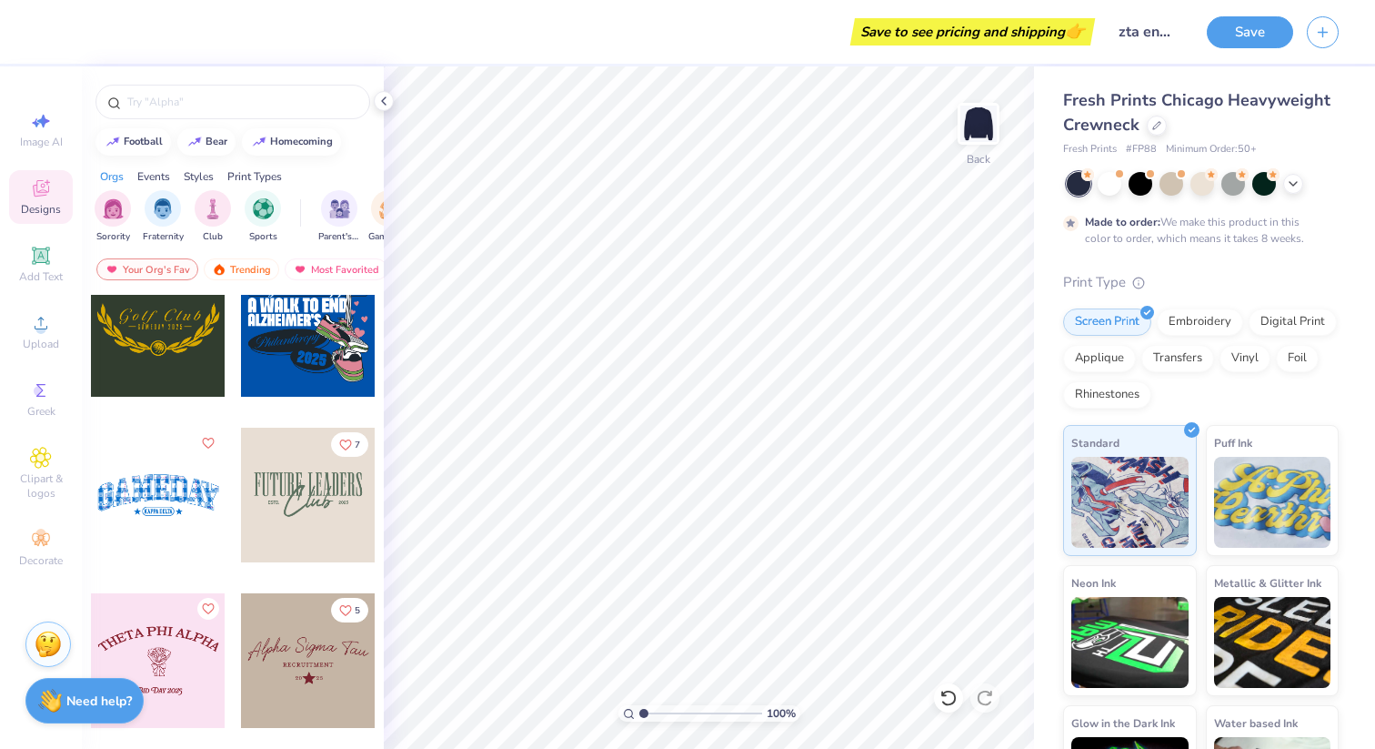
scroll to position [32645, 0]
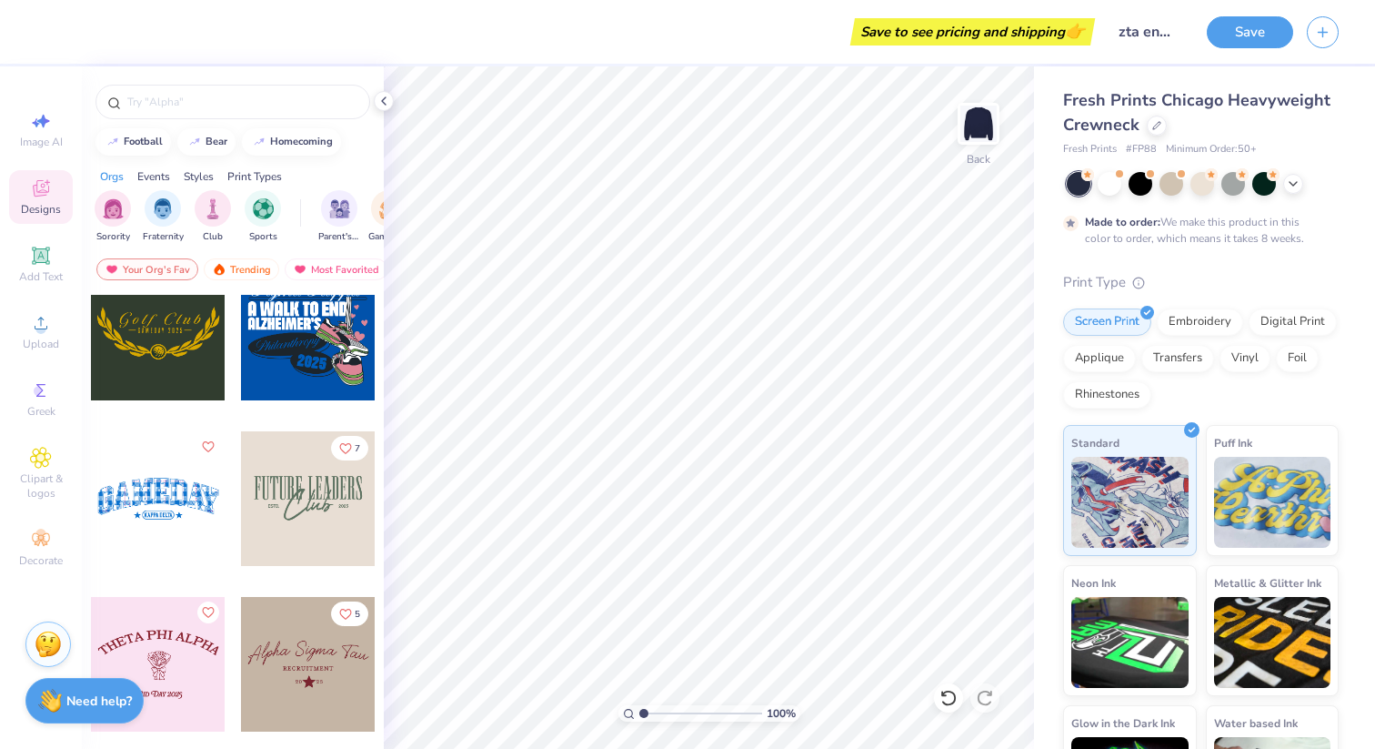
click at [308, 519] on div at bounding box center [308, 498] width 135 height 135
